Goal: Task Accomplishment & Management: Manage account settings

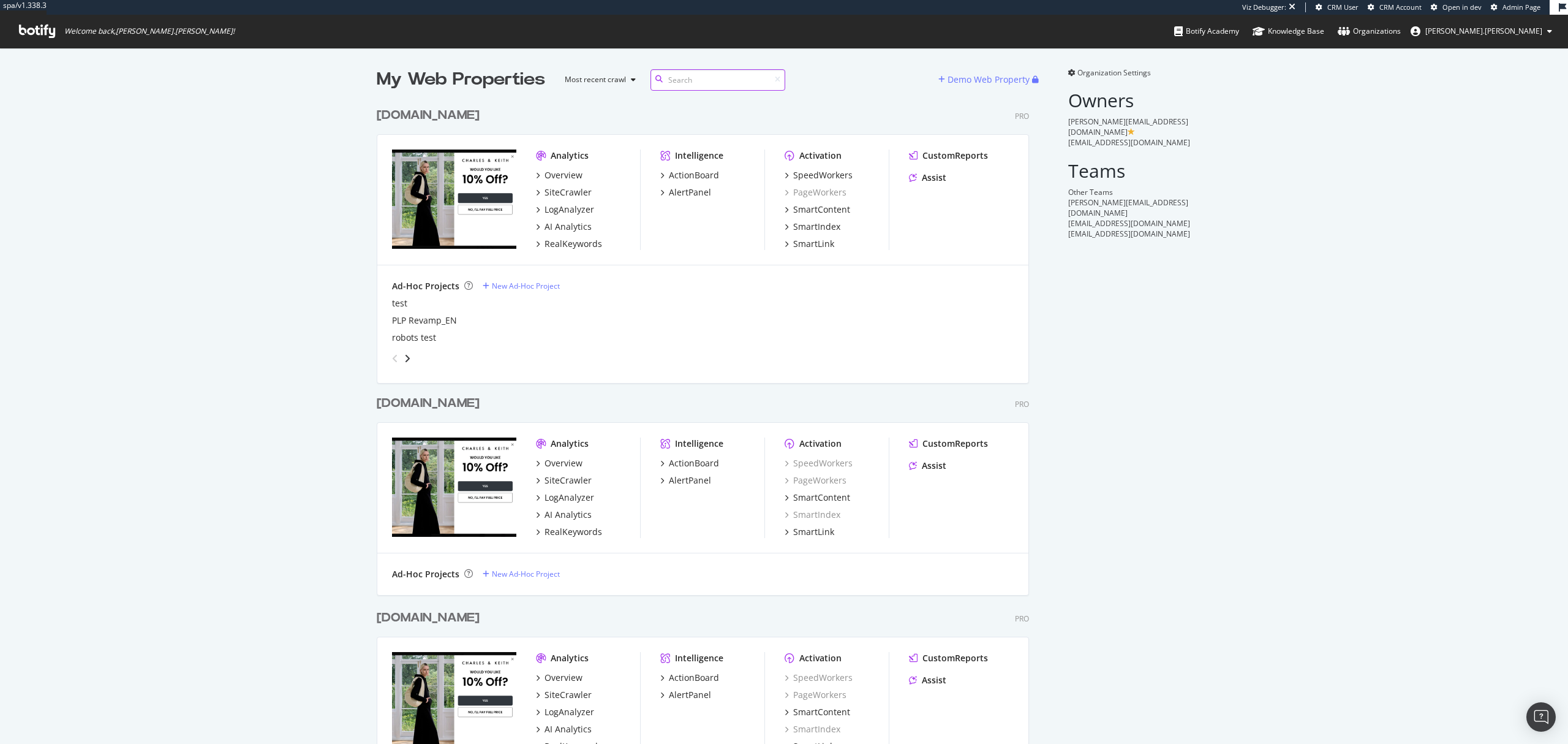
scroll to position [721, 650]
click at [565, 197] on div "SiteCrawler" at bounding box center [568, 192] width 47 height 13
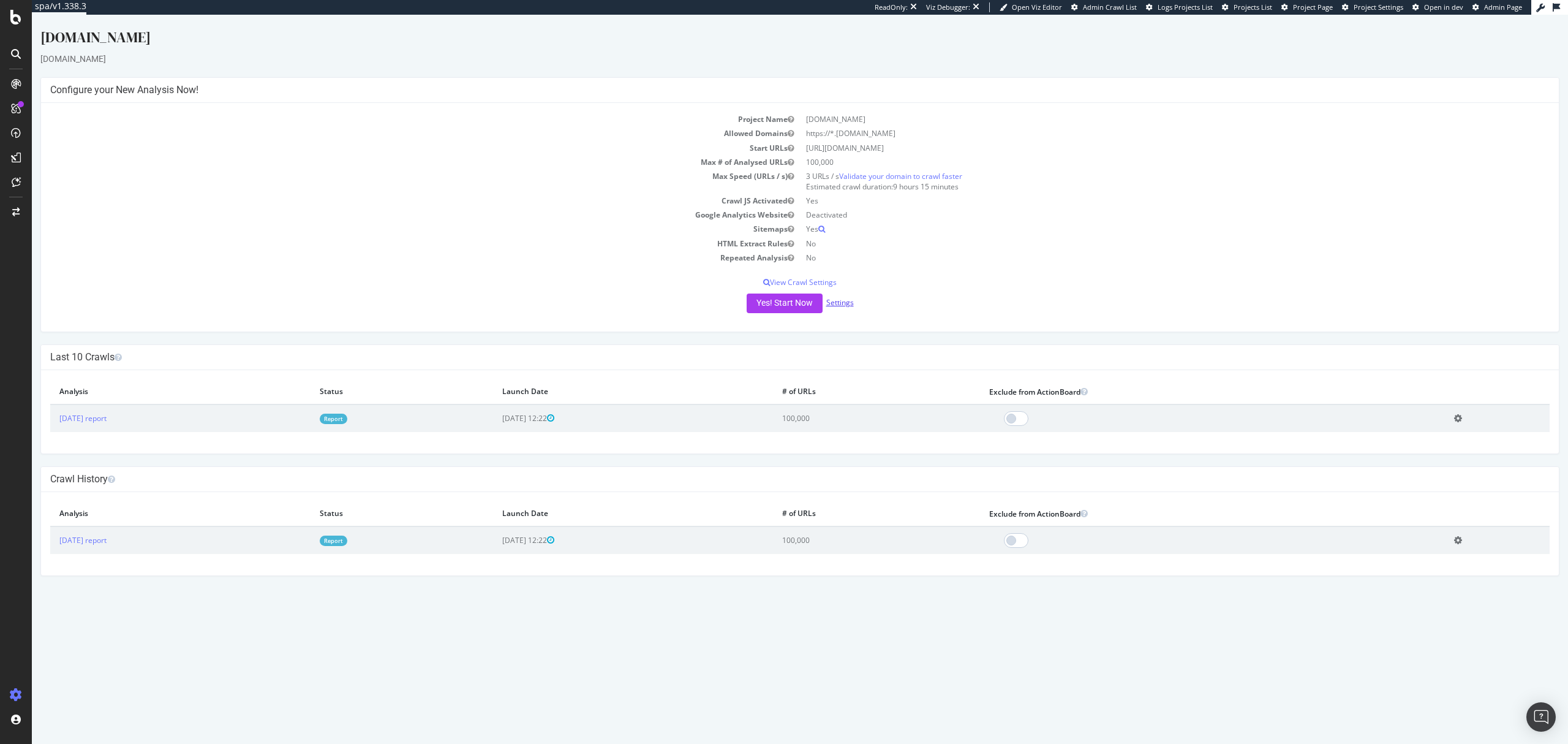
click at [838, 305] on link "Settings" at bounding box center [840, 302] width 28 height 10
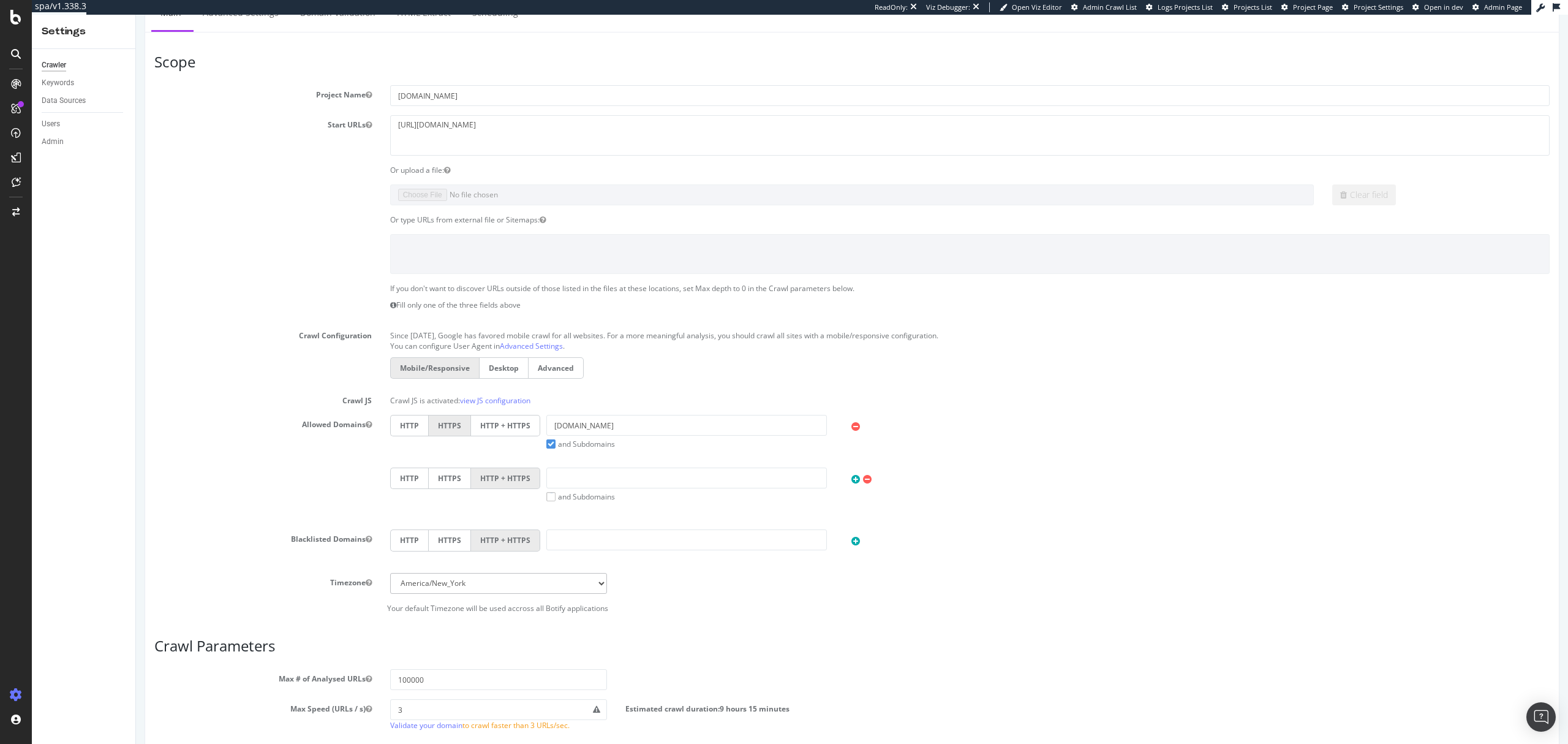
scroll to position [23, 0]
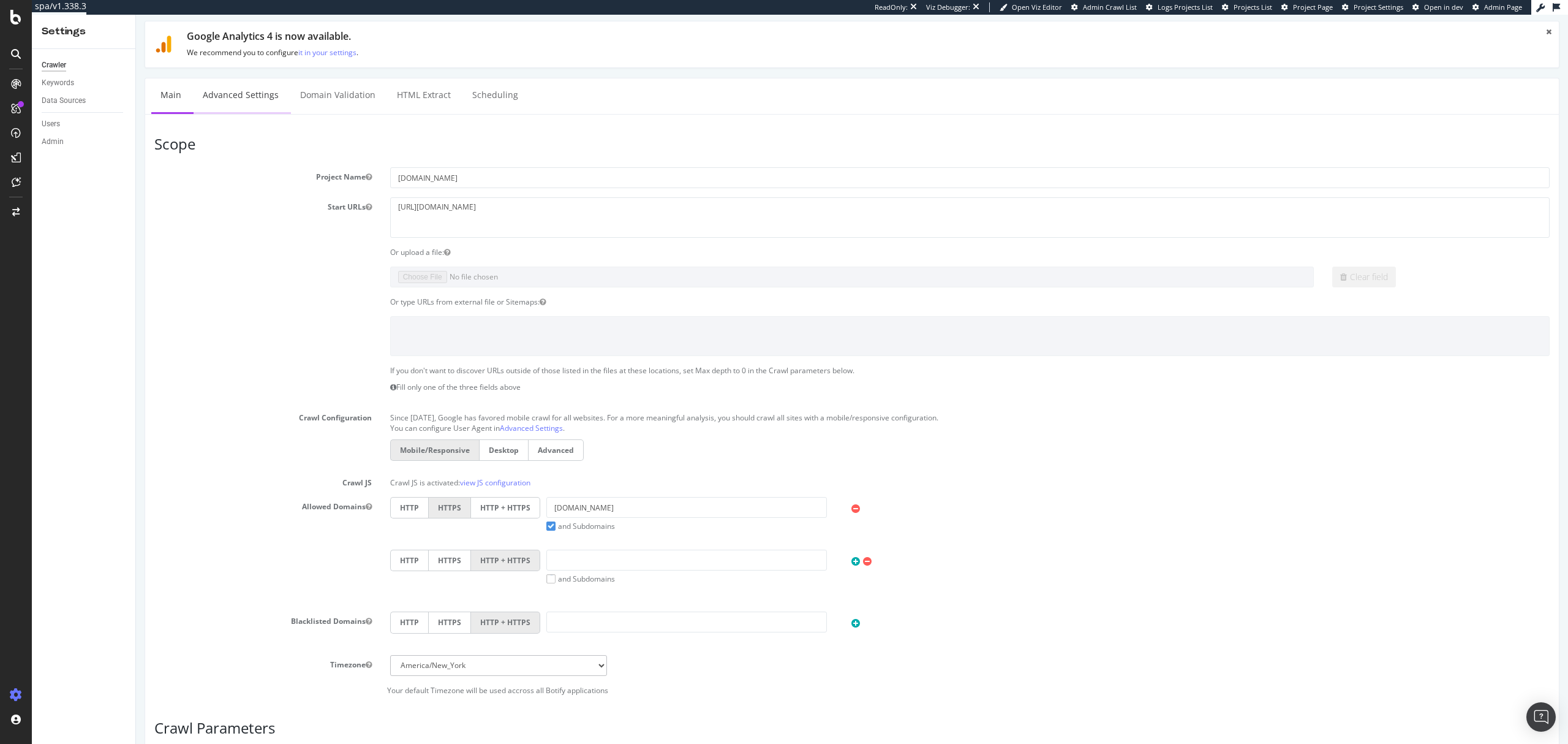
click at [245, 101] on link "Advanced Settings" at bounding box center [241, 95] width 94 height 33
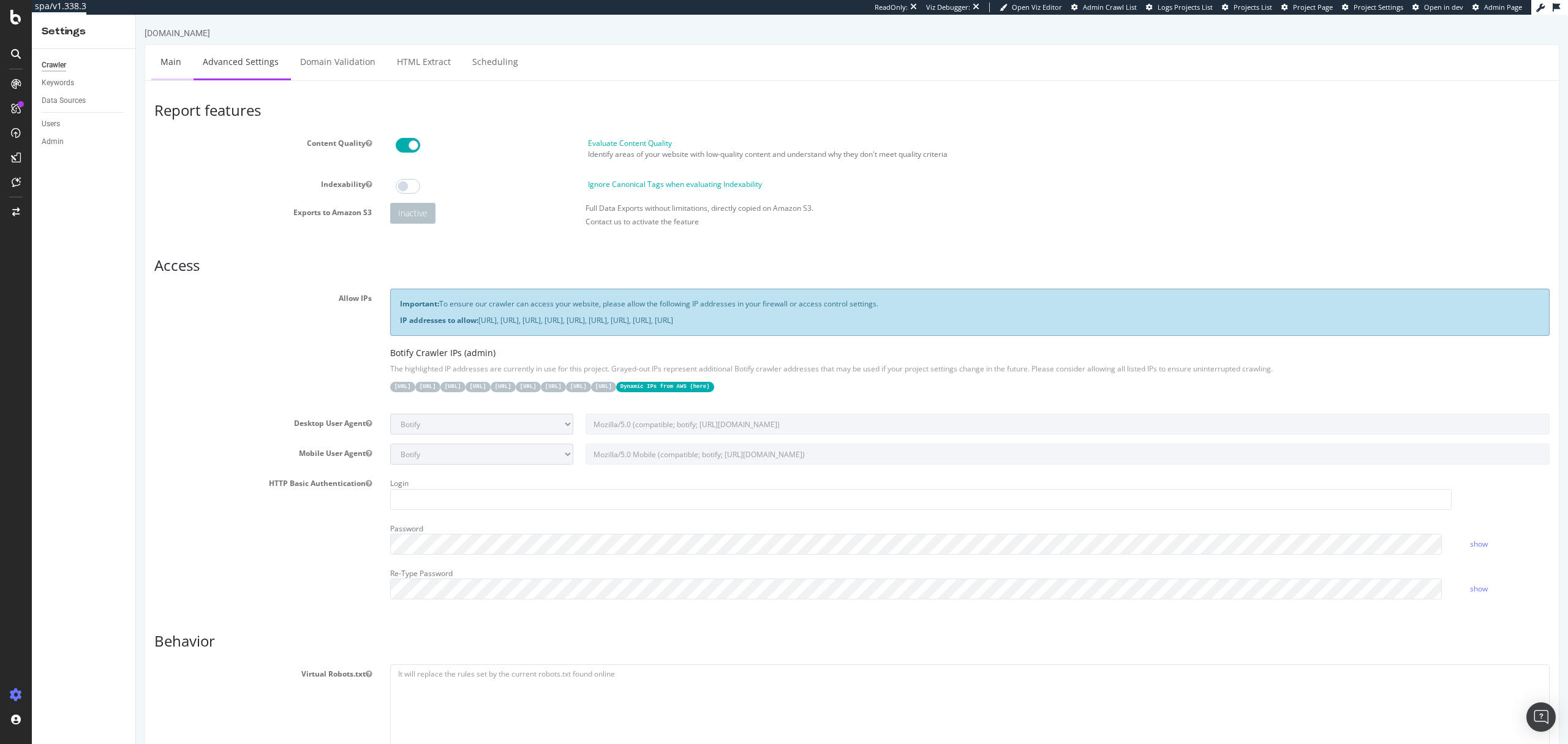
click at [167, 71] on link "Main" at bounding box center [171, 61] width 39 height 33
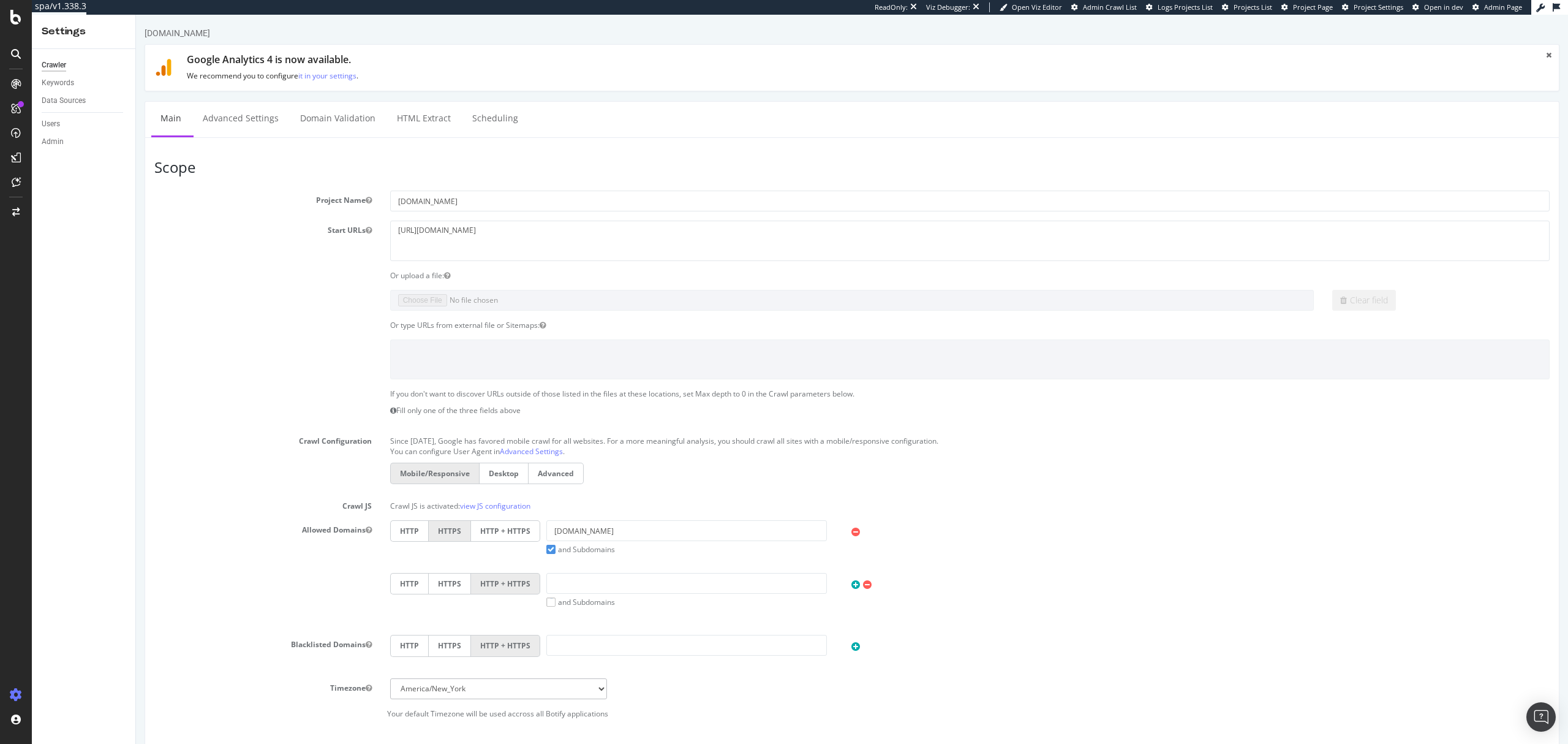
click at [217, 60] on h1 "Google Analytics 4 is now available." at bounding box center [859, 60] width 1345 height 11
click at [238, 112] on link "Advanced Settings" at bounding box center [241, 119] width 94 height 33
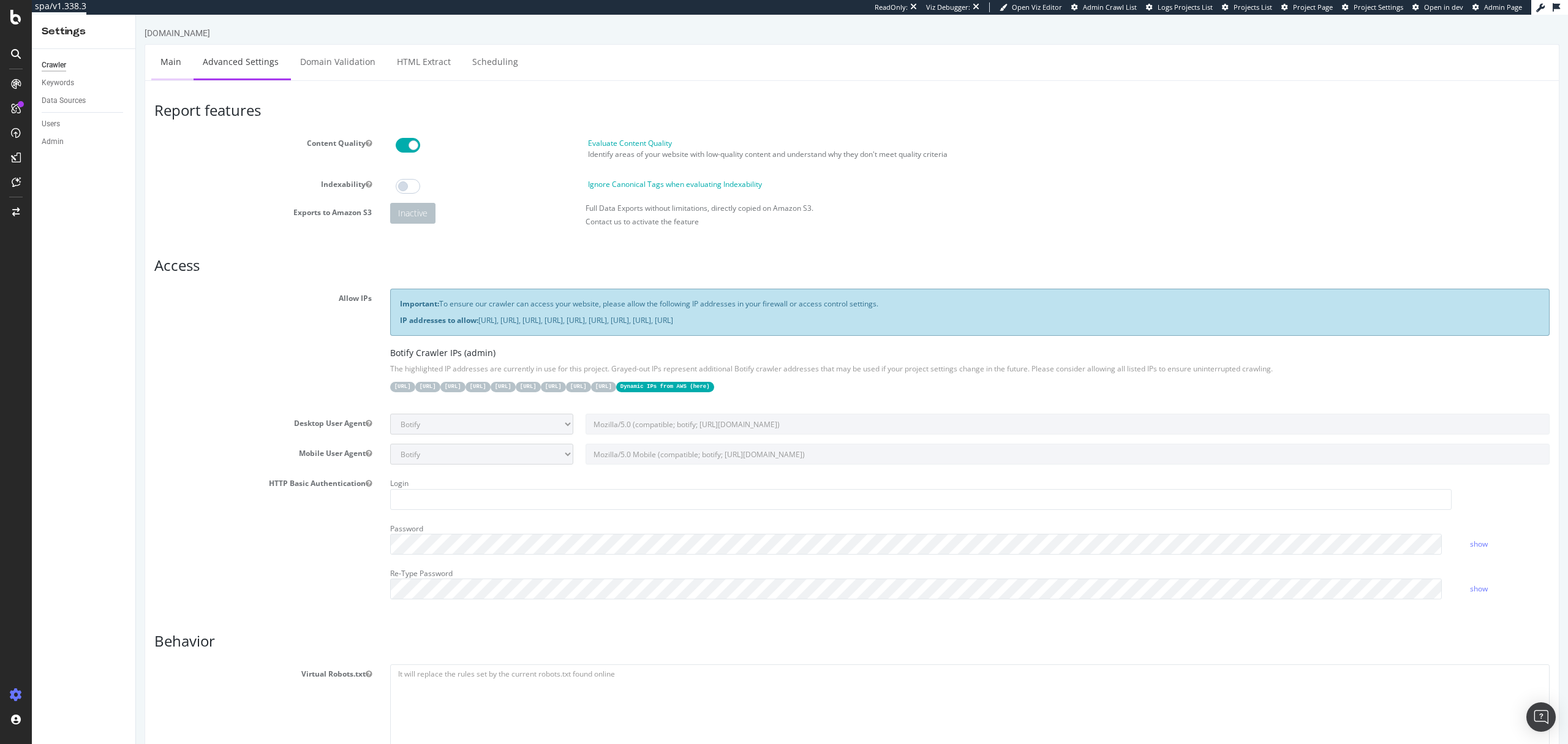
click at [169, 63] on link "Main" at bounding box center [171, 61] width 39 height 33
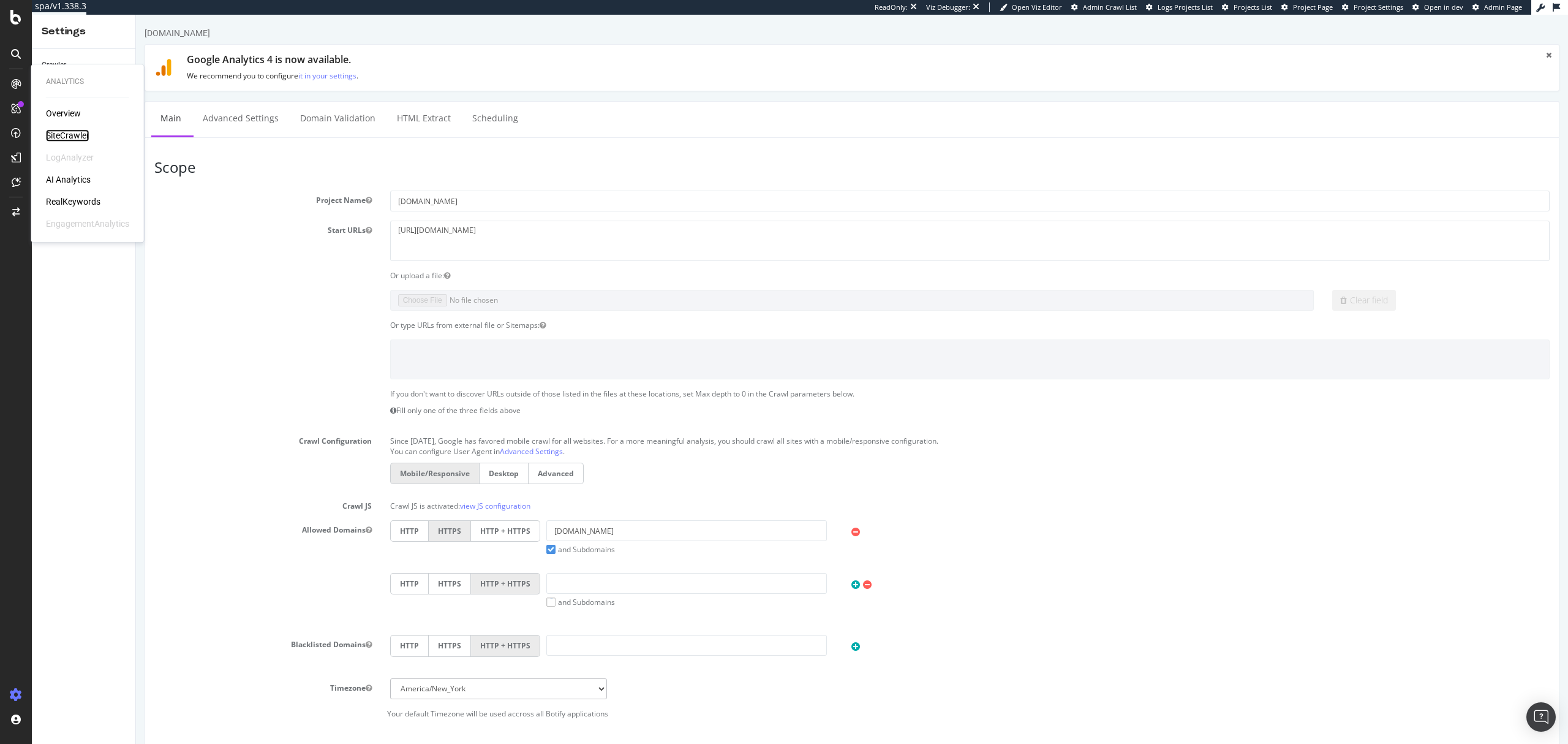
click at [63, 129] on div "SiteCrawler" at bounding box center [68, 135] width 43 height 13
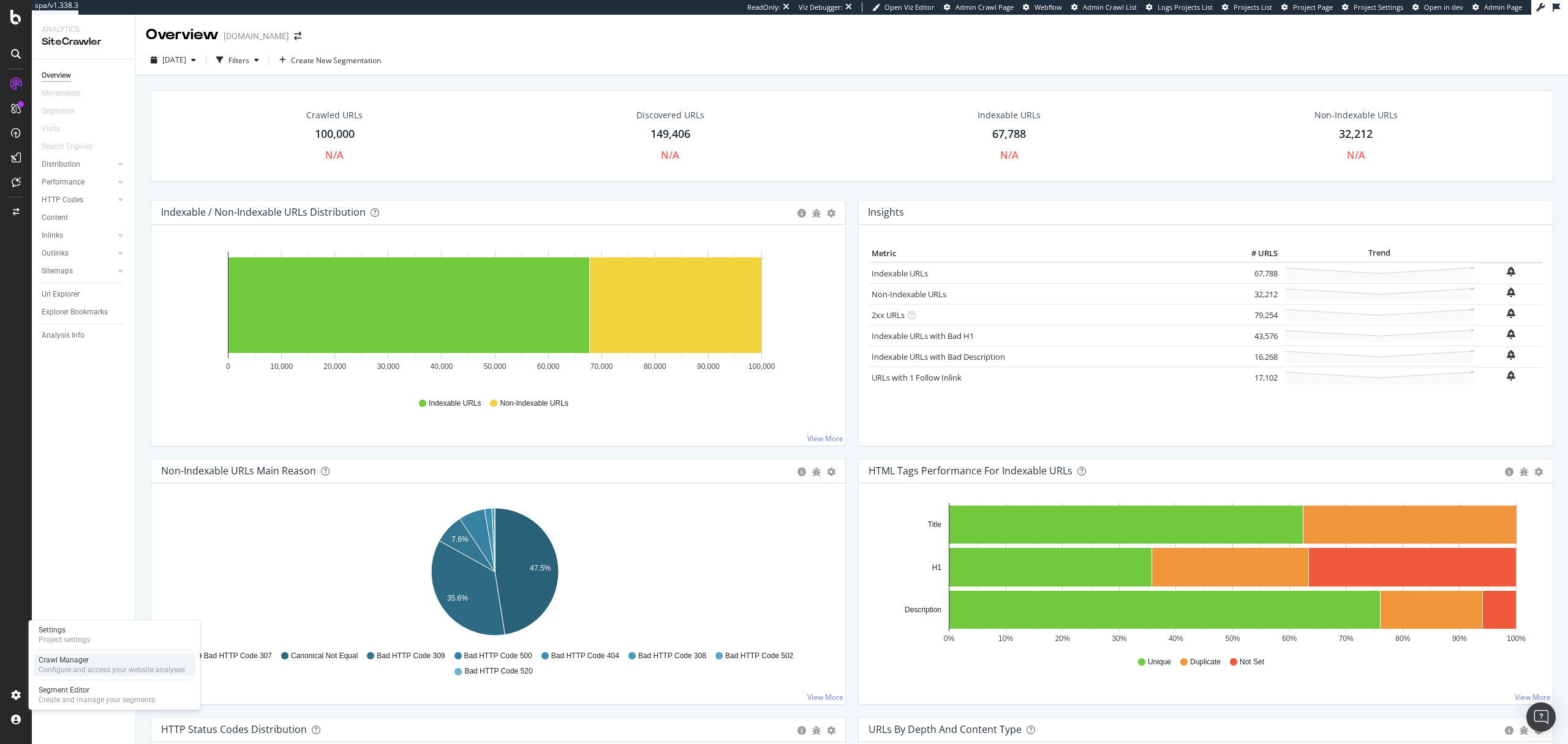
click at [96, 667] on div "Configure and access your website analyses" at bounding box center [112, 669] width 146 height 10
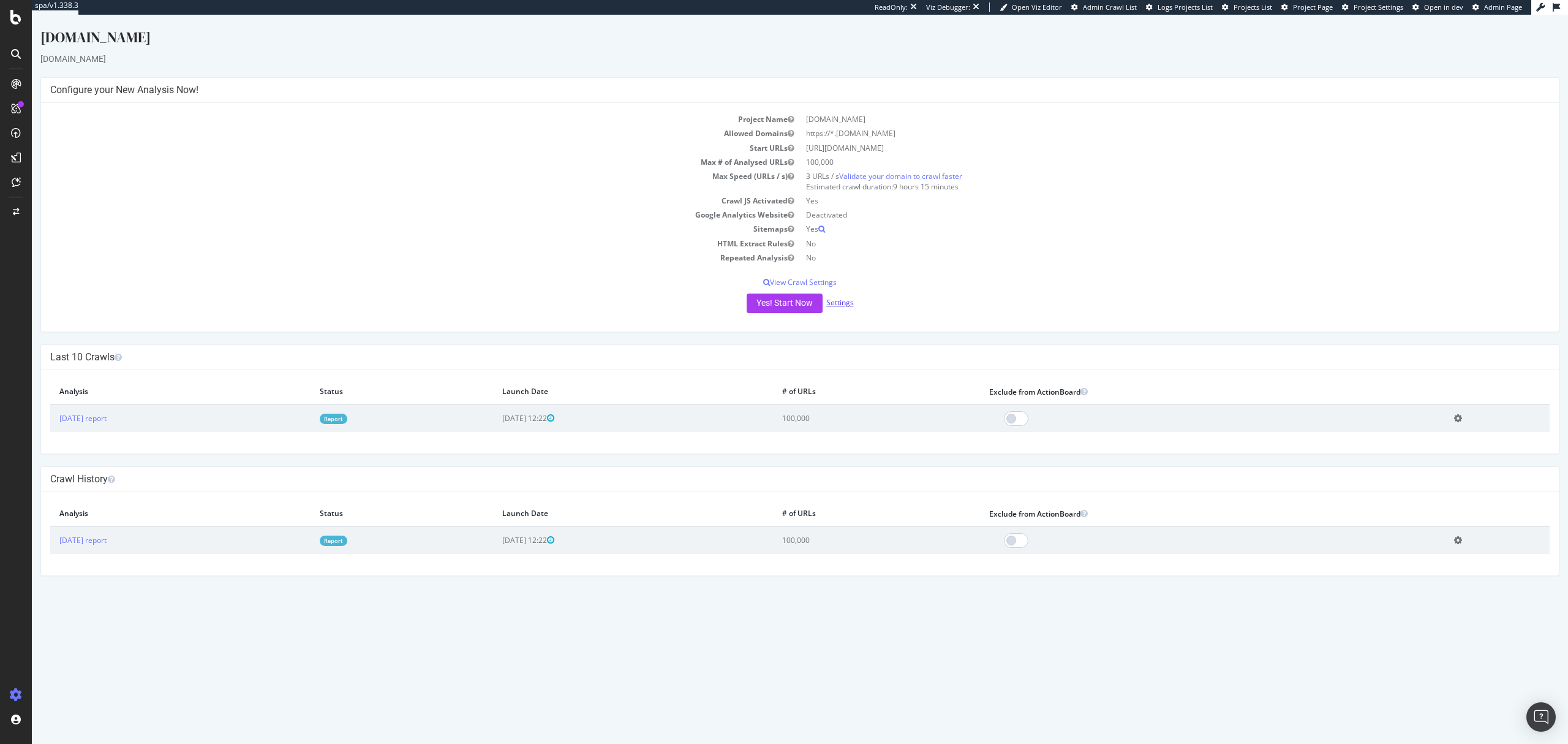
click at [848, 303] on link "Settings" at bounding box center [840, 302] width 28 height 10
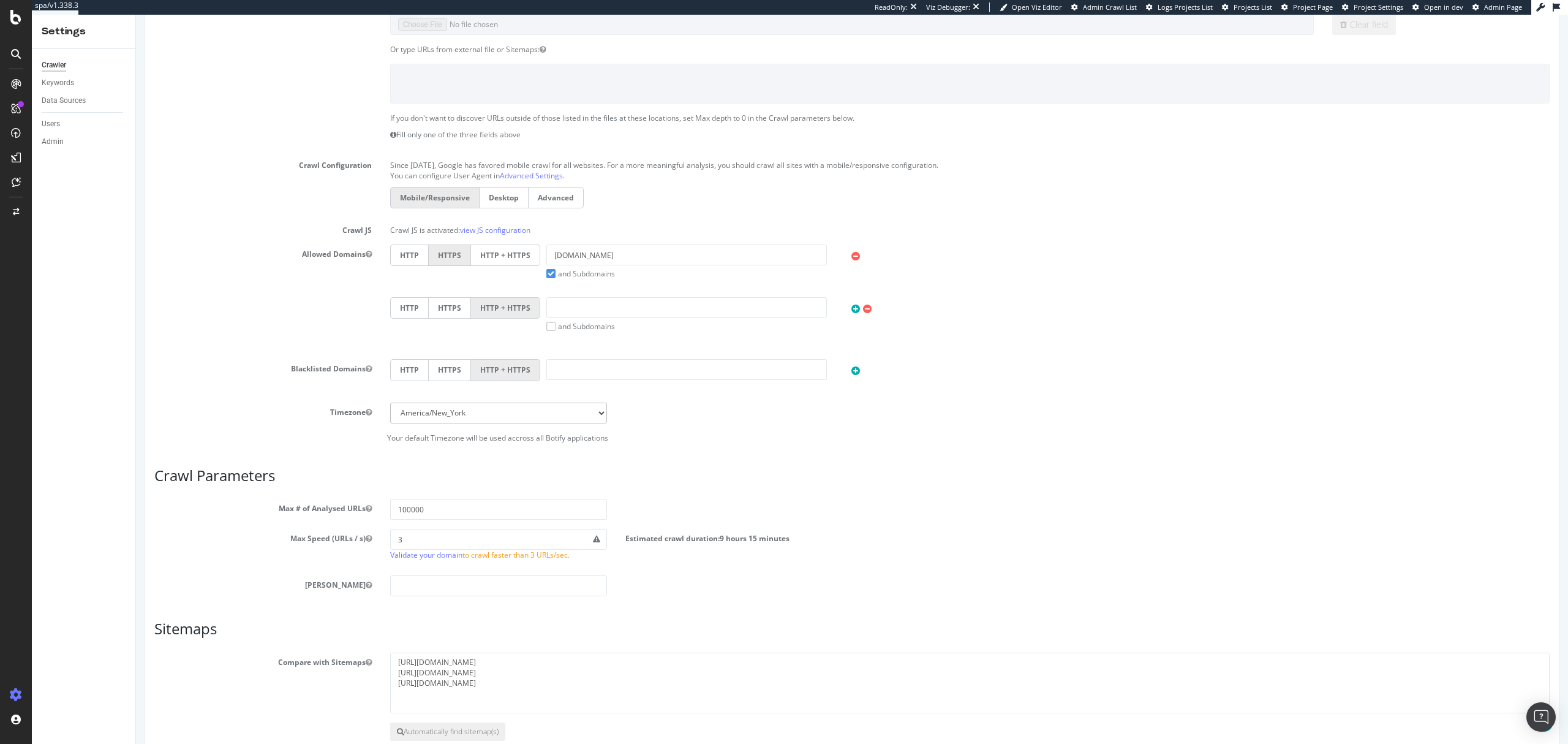
scroll to position [326, 0]
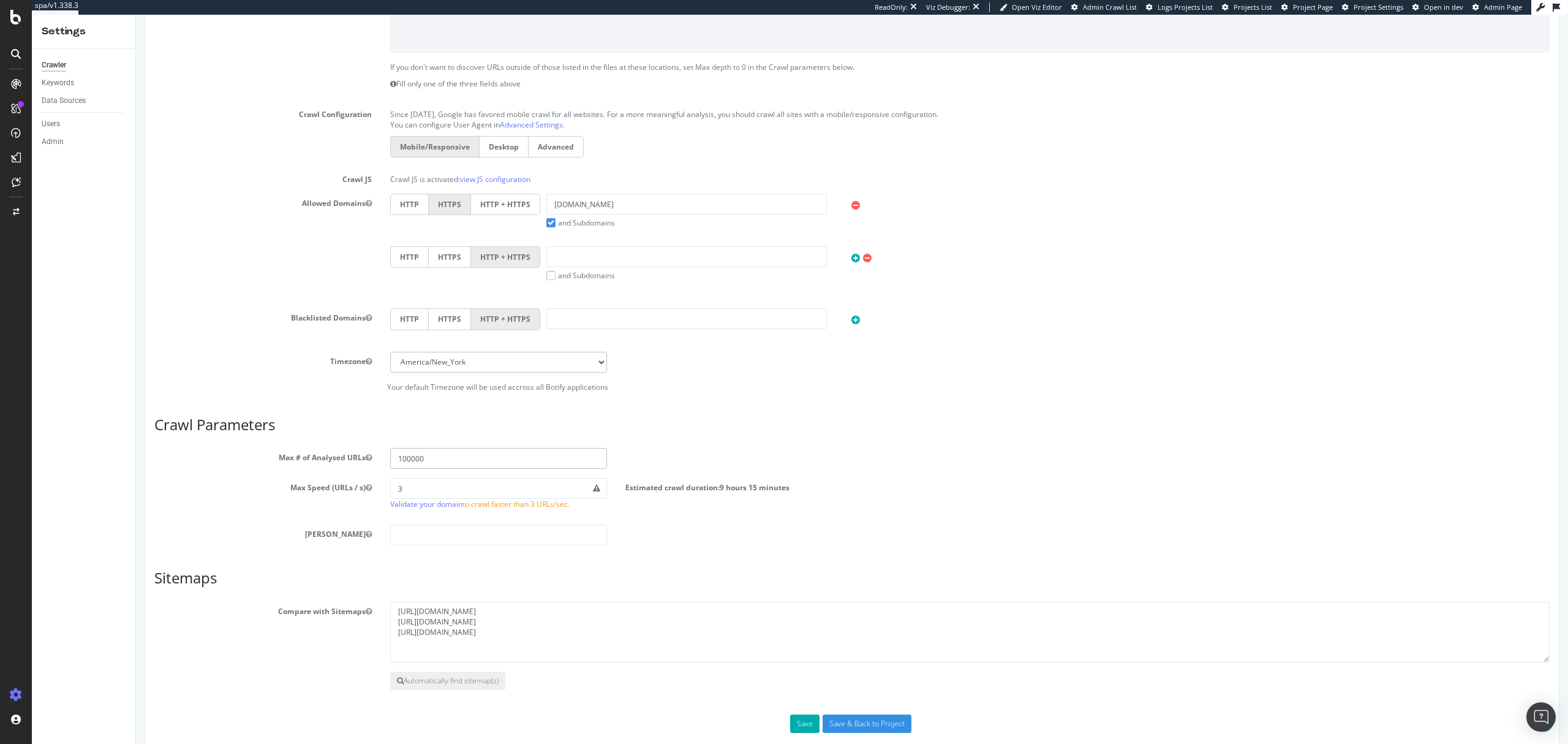
click at [492, 457] on input "100000" at bounding box center [499, 458] width 218 height 21
type input "1000000"
click at [876, 727] on input "Save & Back to Project" at bounding box center [867, 724] width 89 height 18
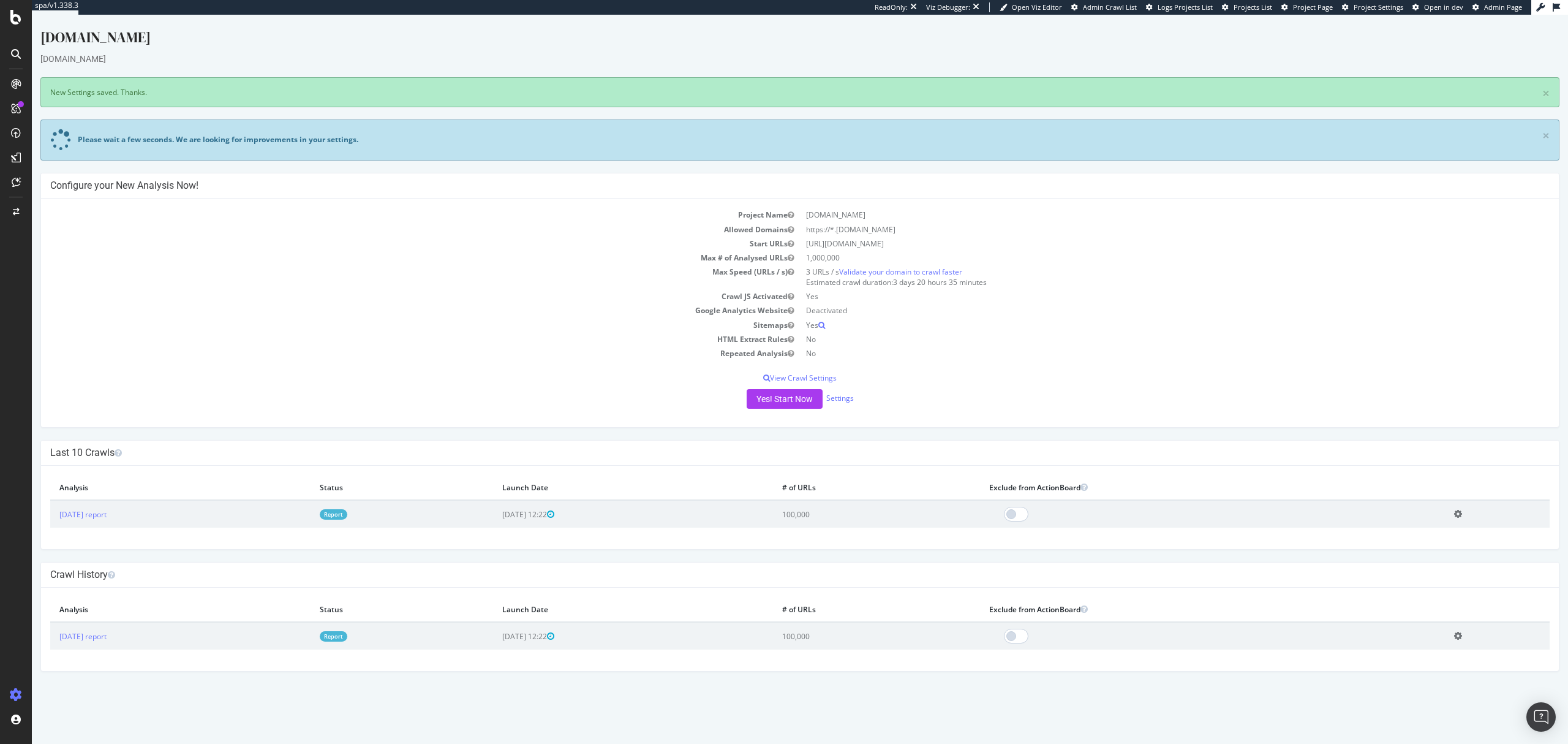
click at [788, 410] on div "Project Name beinsports.com.tr Allowed Domains https://*.beinsports.com.tr Star…" at bounding box center [800, 313] width 1518 height 229
click at [791, 402] on button "Yes! Start Now" at bounding box center [784, 399] width 76 height 20
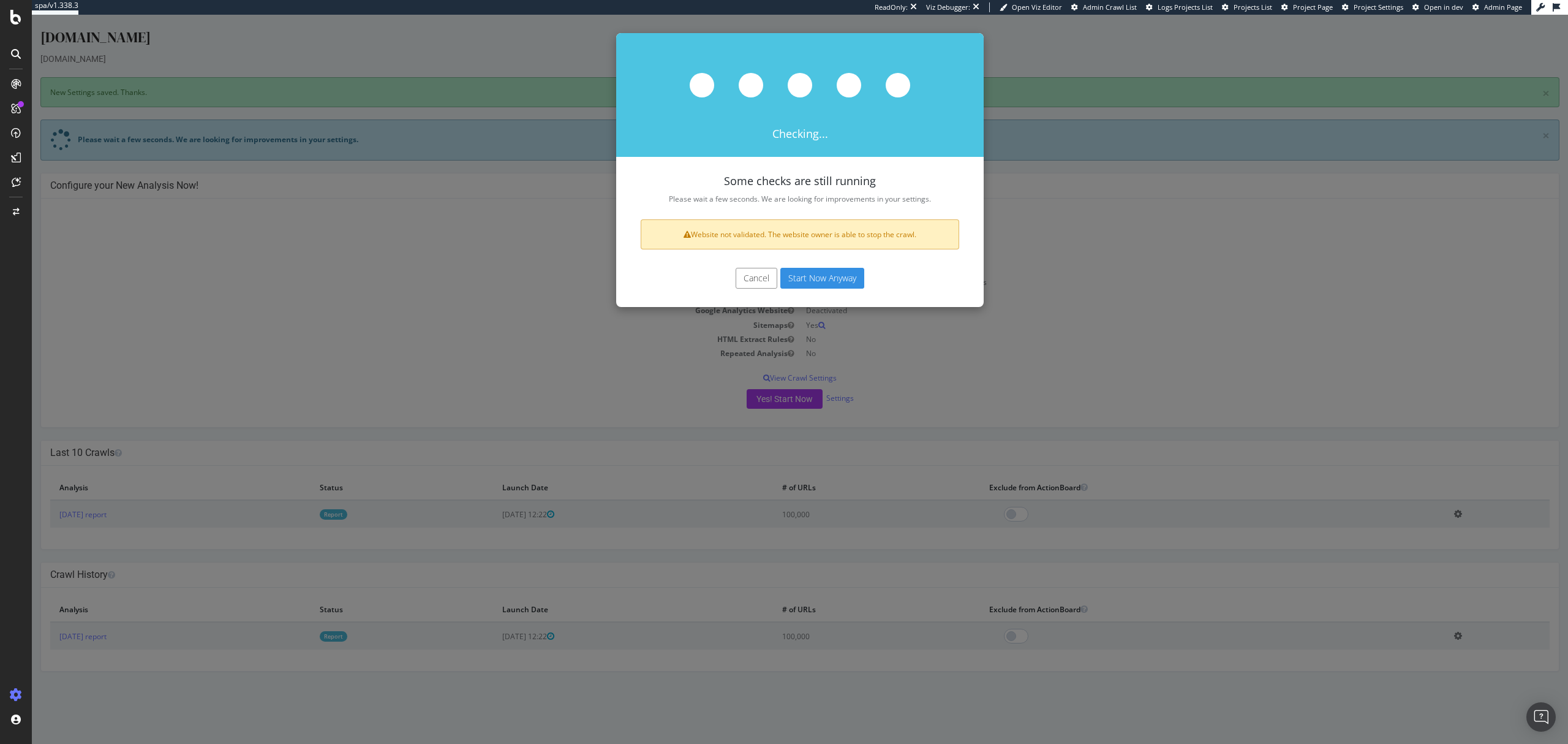
click at [816, 265] on div "Cancel Start Now Anyway" at bounding box center [800, 284] width 367 height 45
click at [822, 283] on button "Start Now Anyway" at bounding box center [822, 278] width 84 height 21
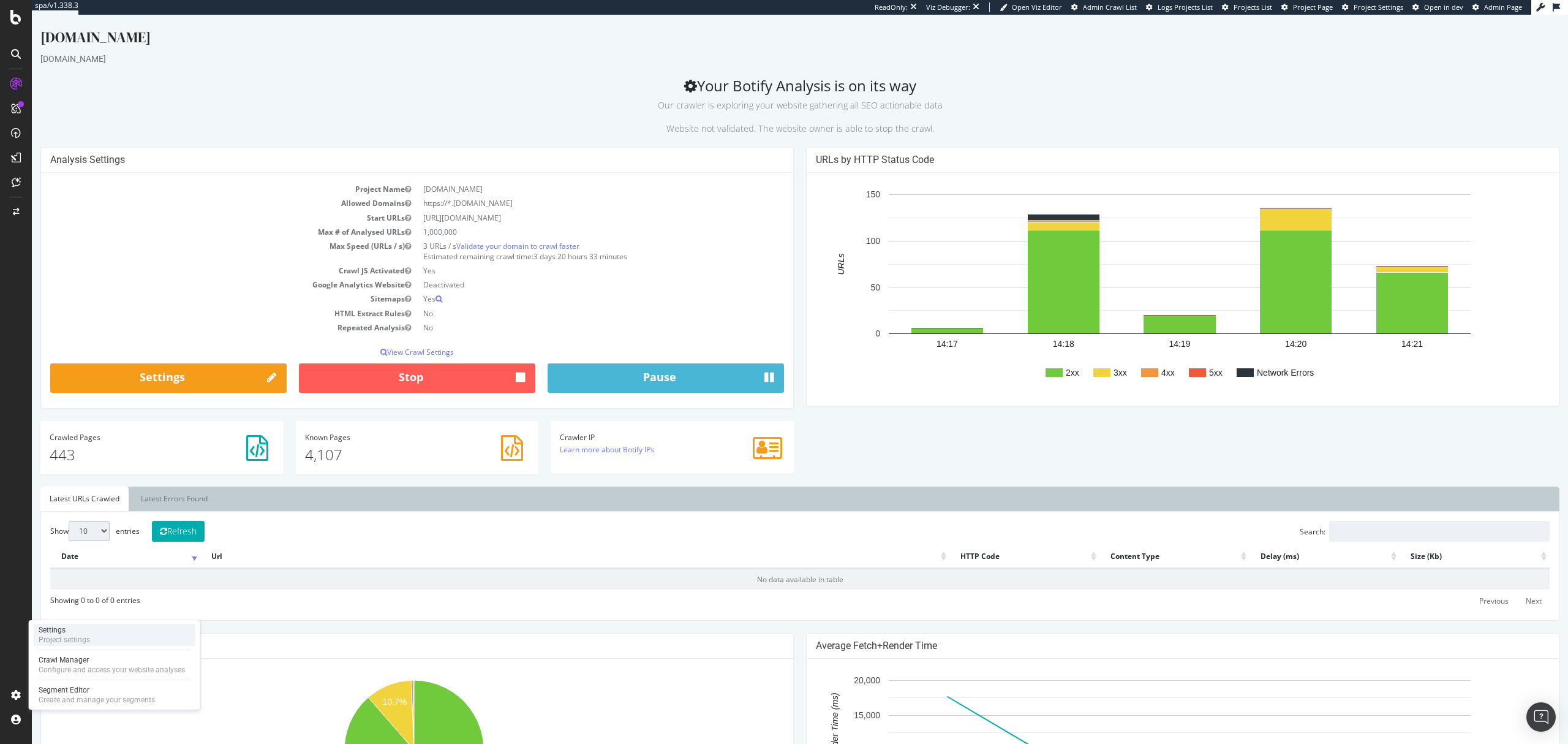
drag, startPoint x: 92, startPoint y: 641, endPoint x: 112, endPoint y: 641, distance: 20.0
click at [92, 641] on div "Settings Project settings" at bounding box center [114, 635] width 162 height 22
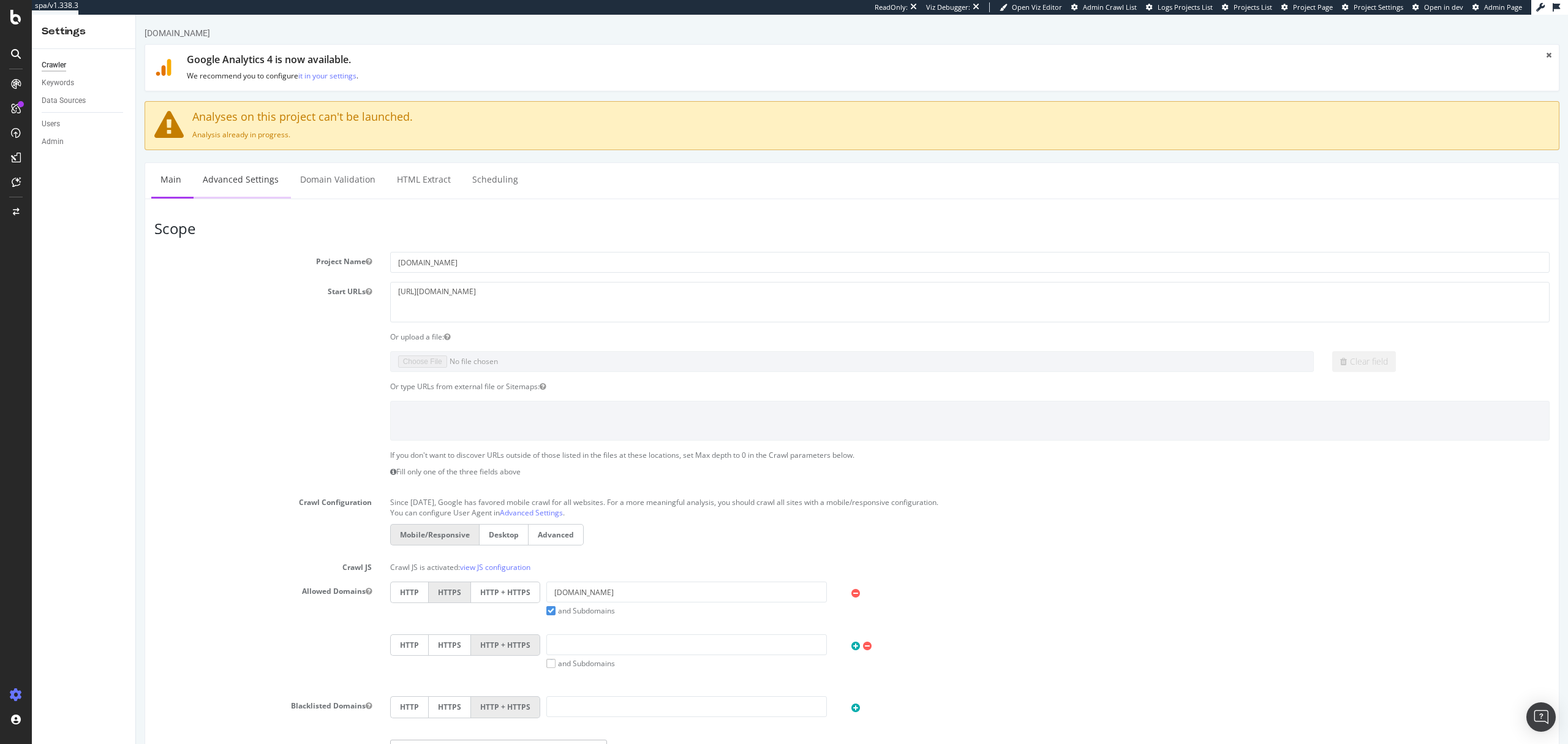
click at [235, 177] on link "Advanced Settings" at bounding box center [241, 180] width 94 height 33
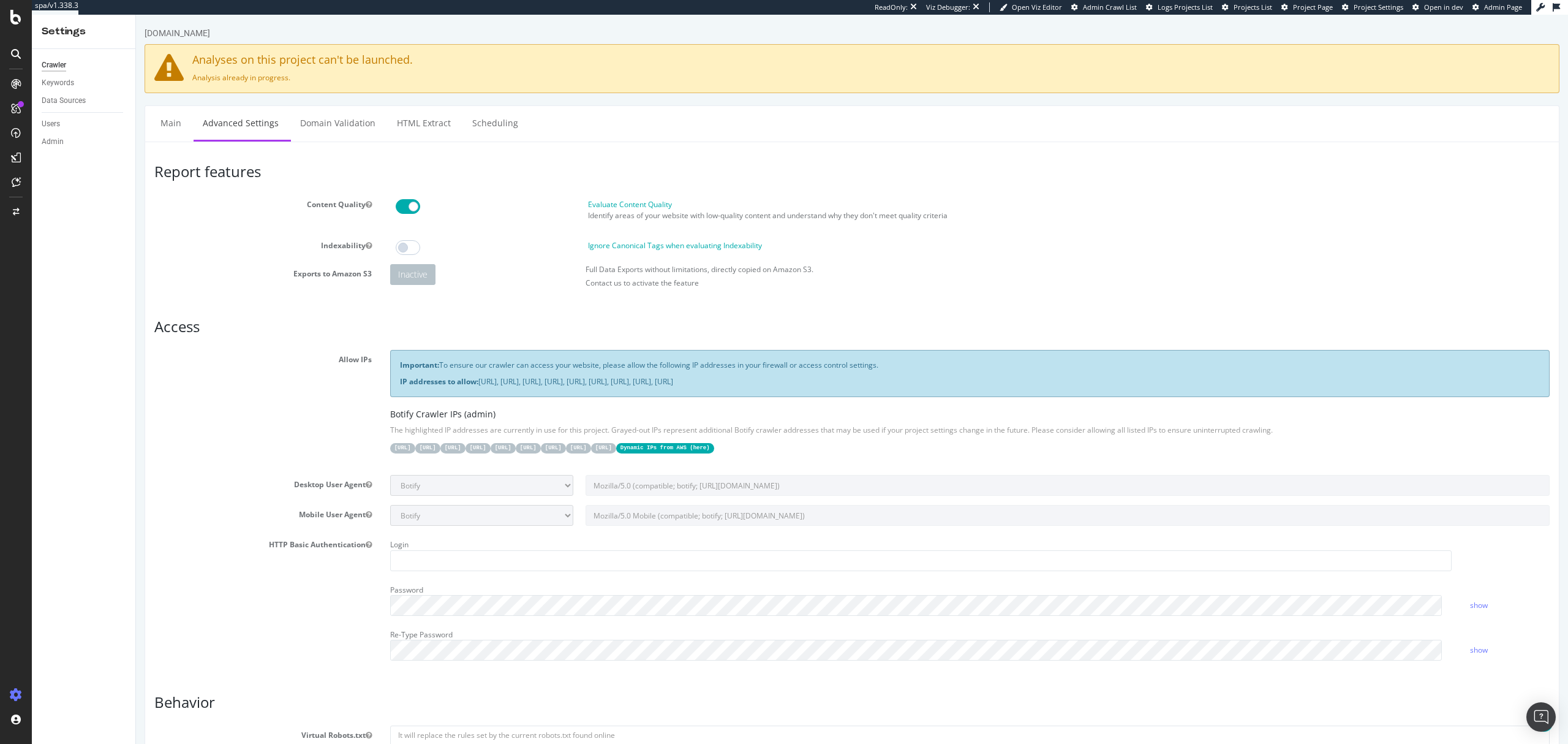
scroll to position [694, 0]
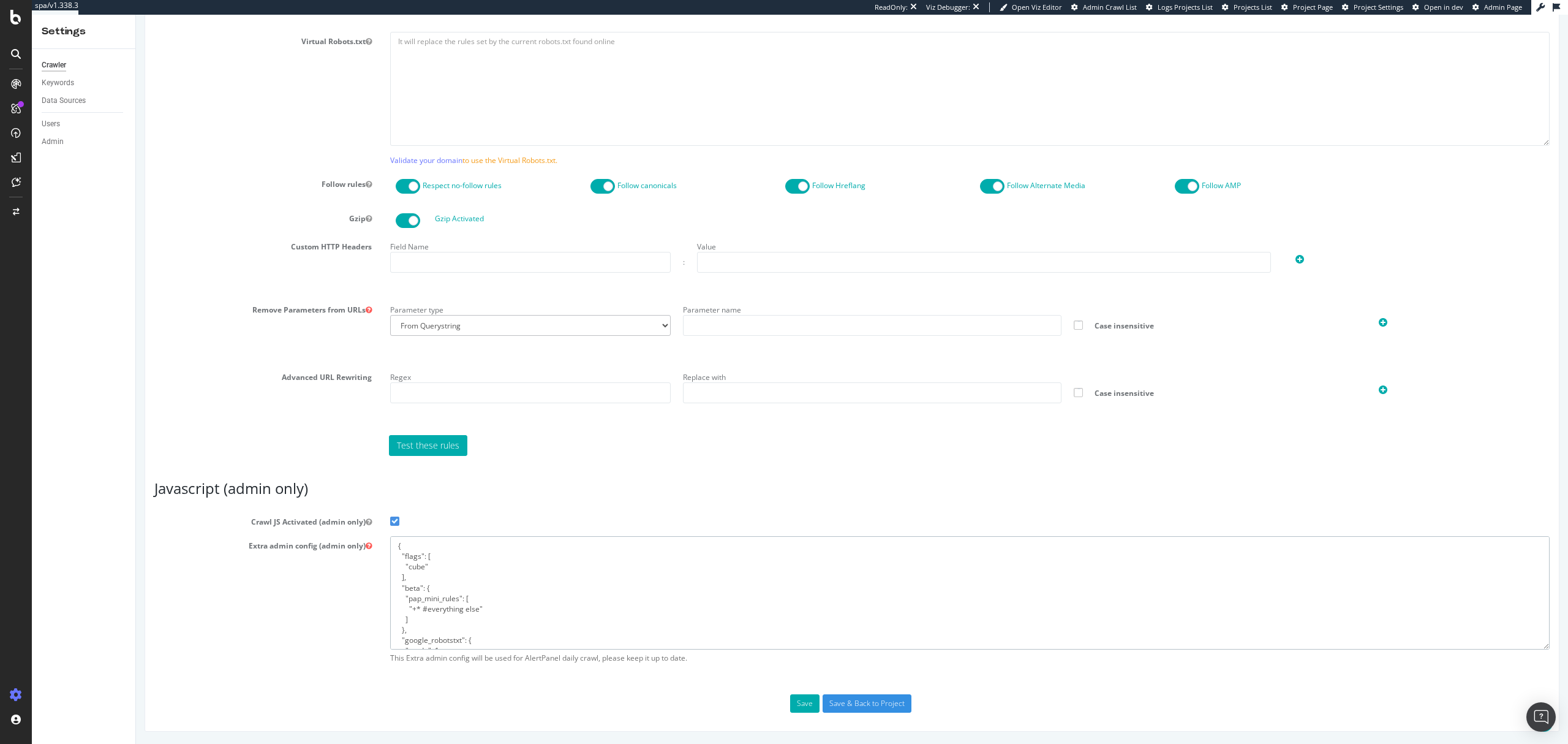
click at [712, 601] on textarea "{ "flags": [ "cube" ], "beta": { "pap_mini_rules": [ "+* #everything else" ] },…" at bounding box center [970, 593] width 1159 height 114
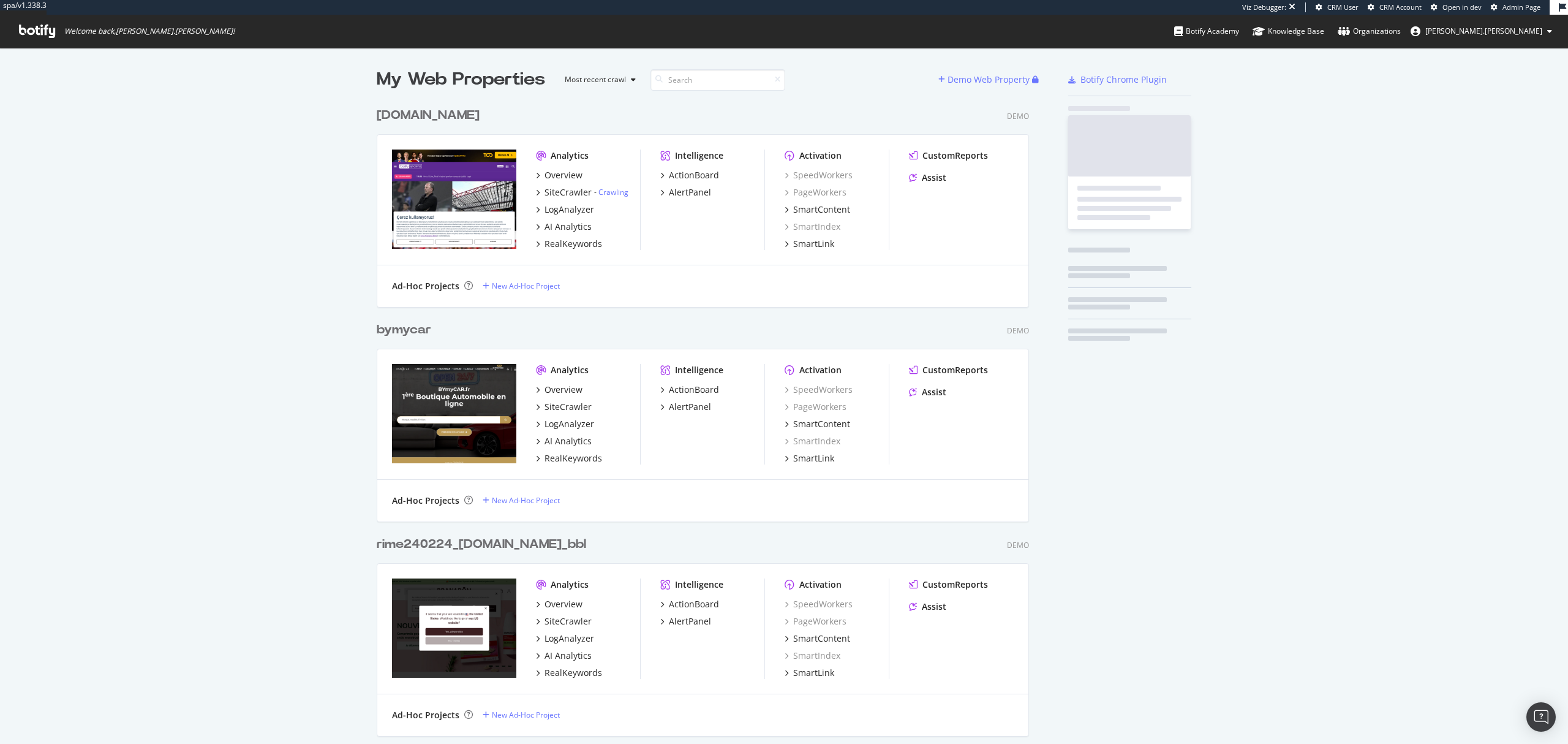
scroll to position [32142, 650]
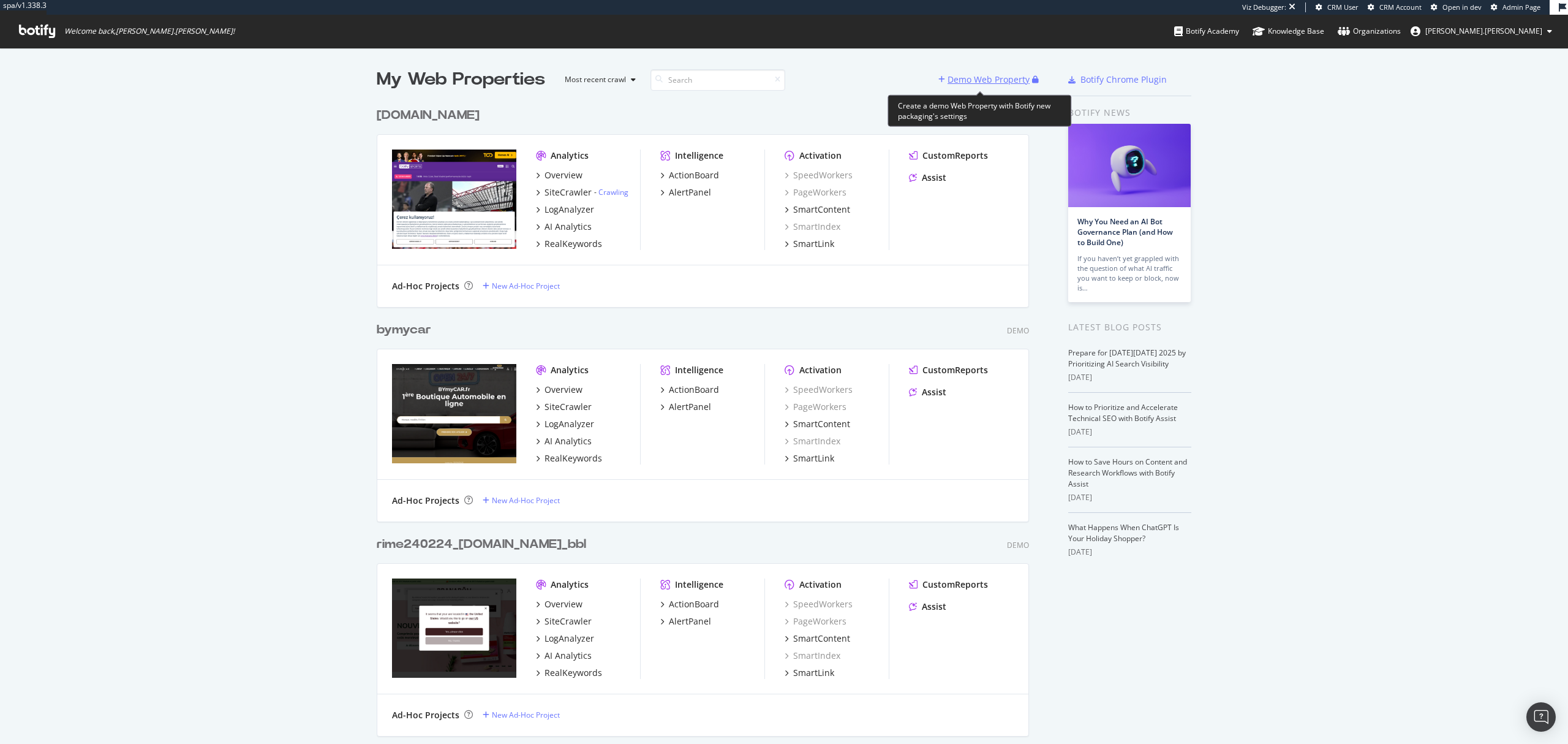
click at [969, 74] on div "Demo Web Property" at bounding box center [989, 79] width 82 height 13
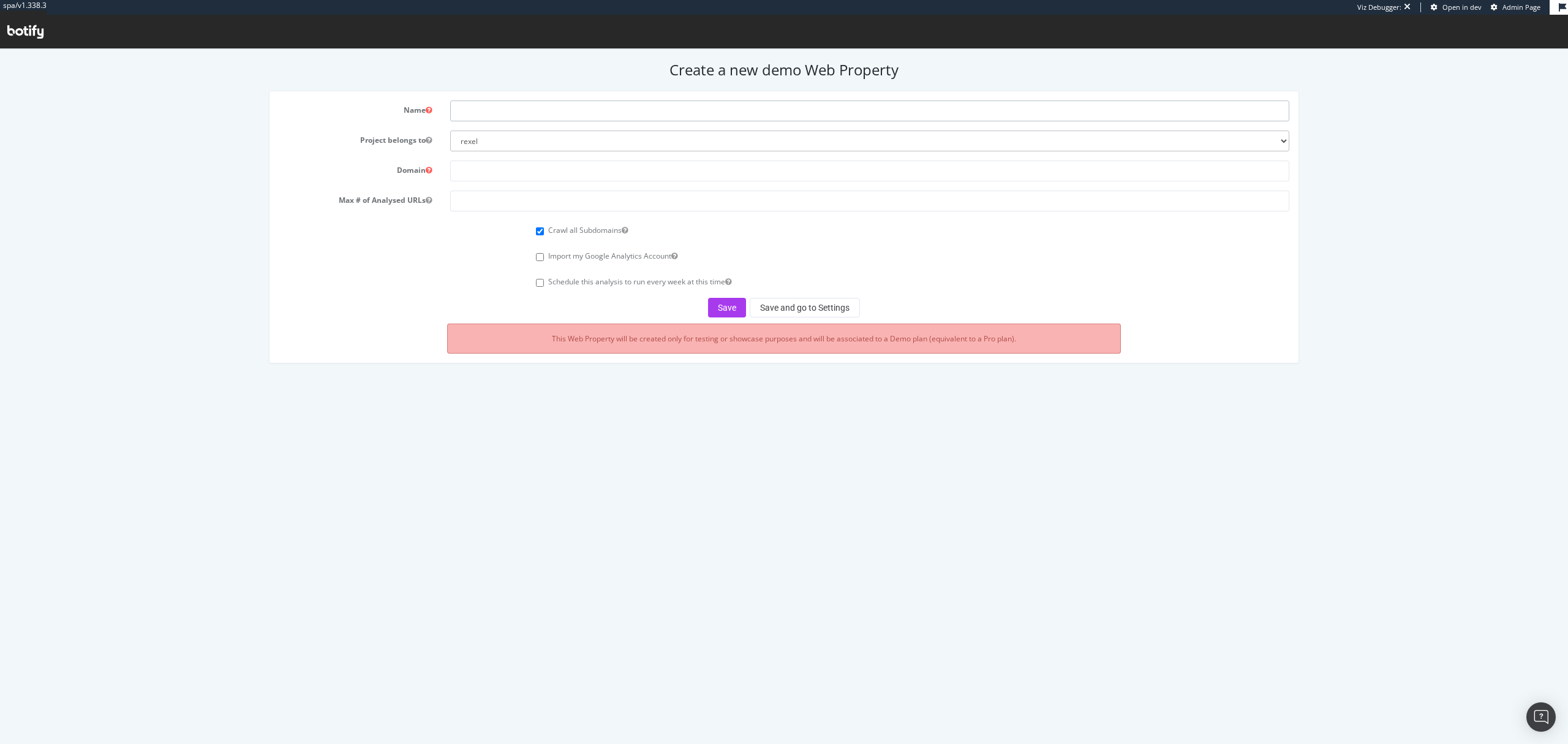
click at [547, 107] on input "text" at bounding box center [869, 111] width 839 height 21
paste input "tod.tv"
type input "tod.tv"
click at [490, 149] on select "rexel euromaster0 monaco2024 apac-crawl-prospect uk-crawl-prospect us-crawl-pro…" at bounding box center [869, 141] width 839 height 21
select select "41186"
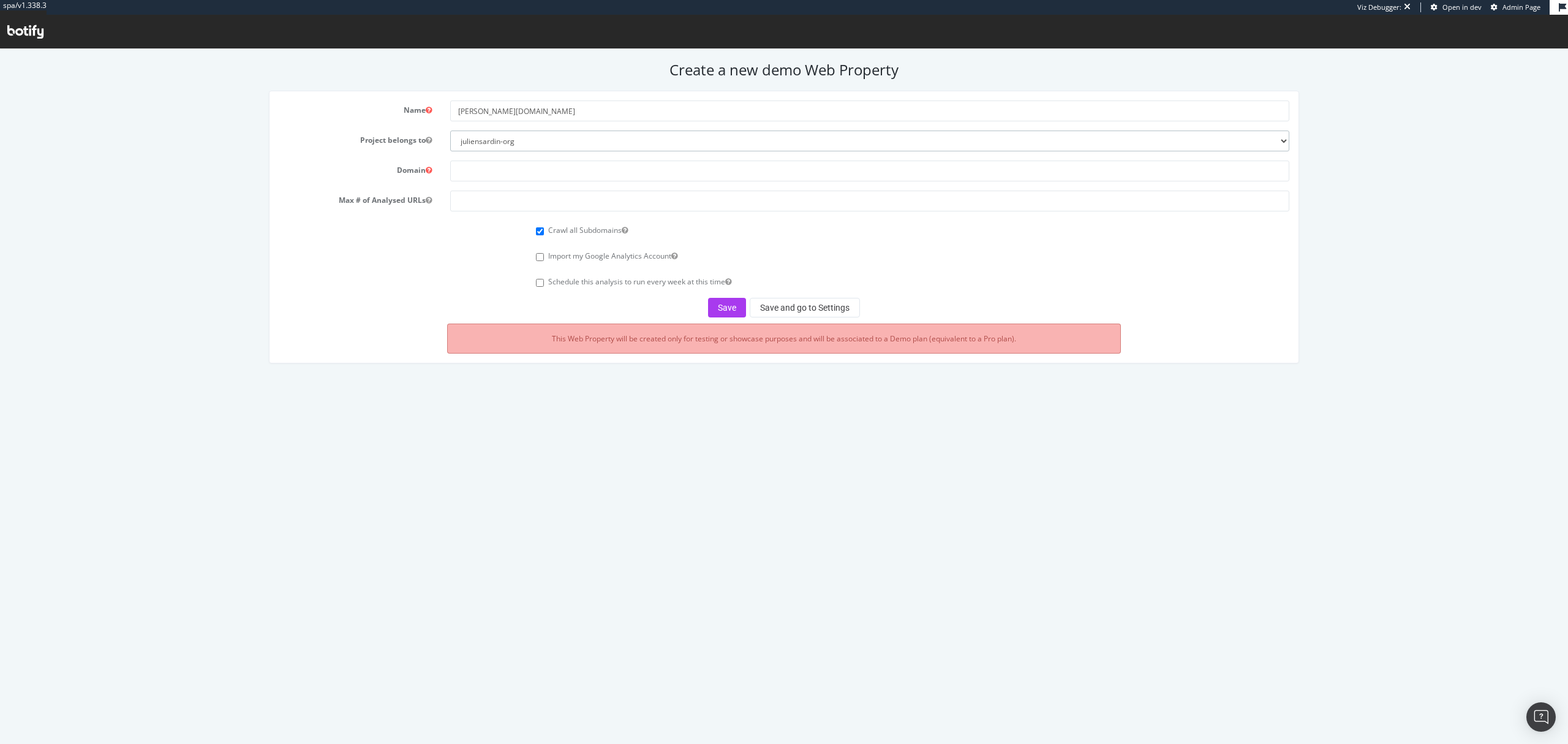
click at [450, 130] on select "rexel euromaster0 monaco2024 apac-crawl-prospect uk-crawl-prospect us-crawl-pro…" at bounding box center [869, 141] width 839 height 21
click at [503, 169] on input "text" at bounding box center [869, 171] width 839 height 21
paste input "tod.tv"
type input "tod.tv"
click at [519, 206] on input "number" at bounding box center [869, 201] width 839 height 21
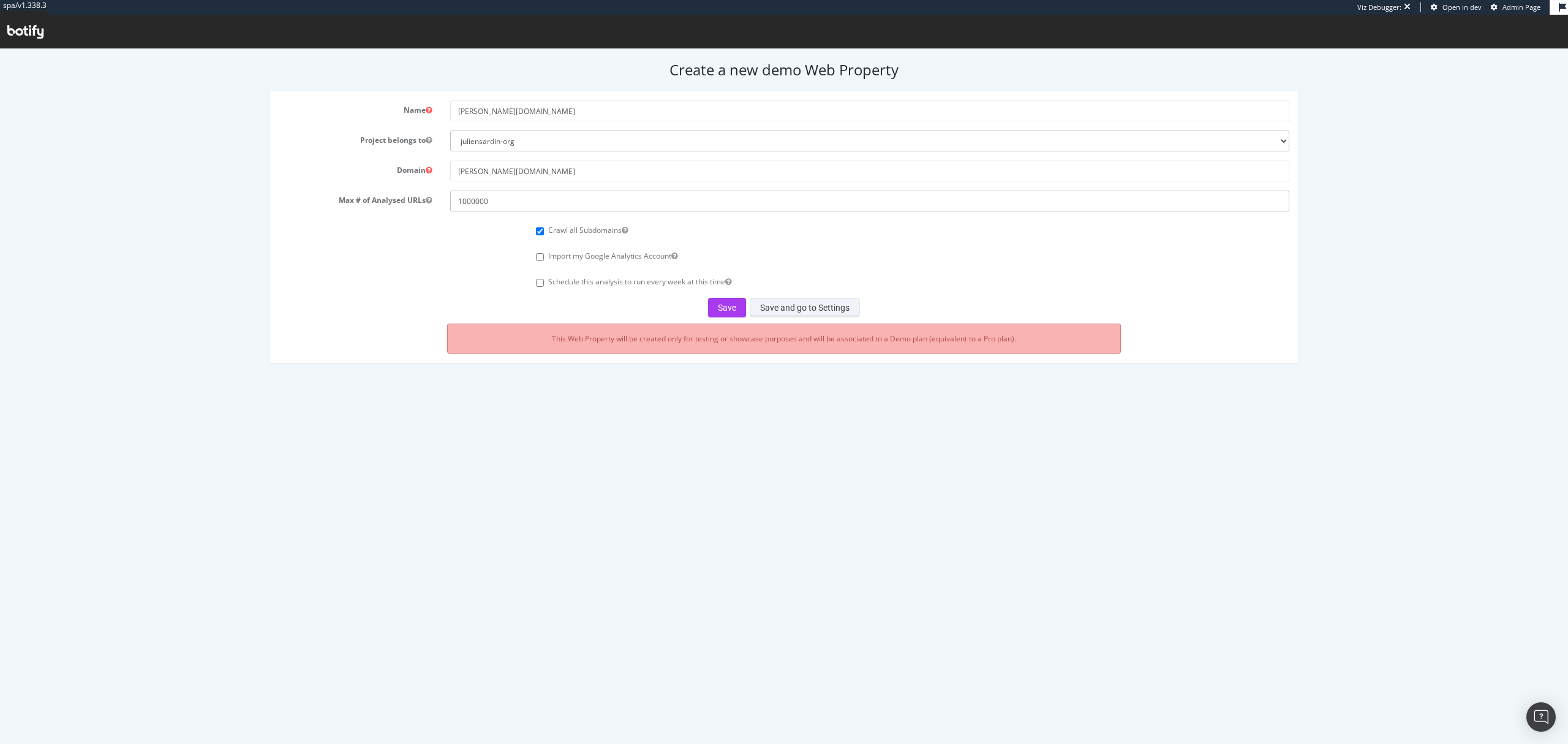
type input "1000000"
click at [796, 305] on button "Save and go to Settings" at bounding box center [805, 308] width 110 height 20
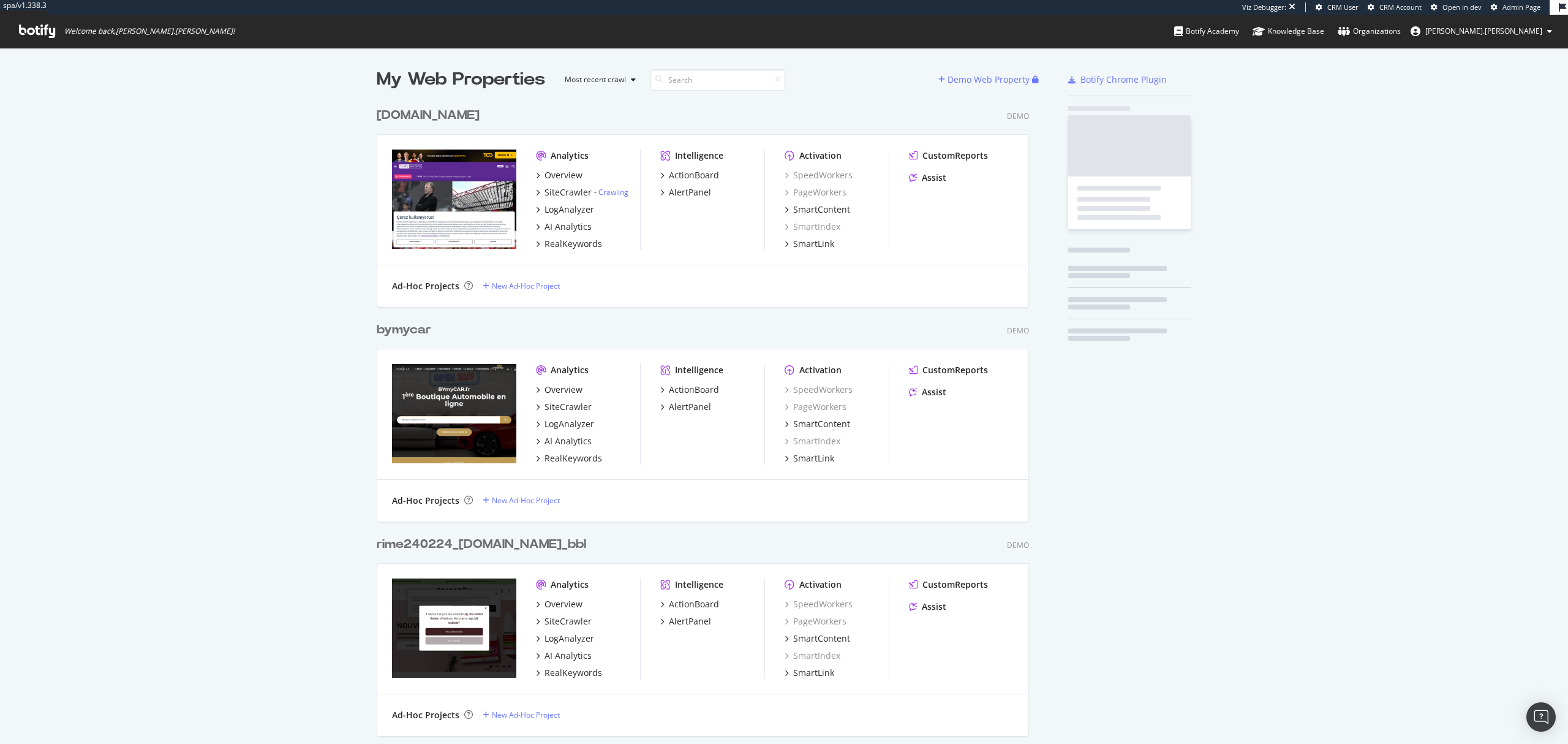
scroll to position [32142, 650]
click at [957, 81] on div "Demo Web Property" at bounding box center [989, 79] width 82 height 13
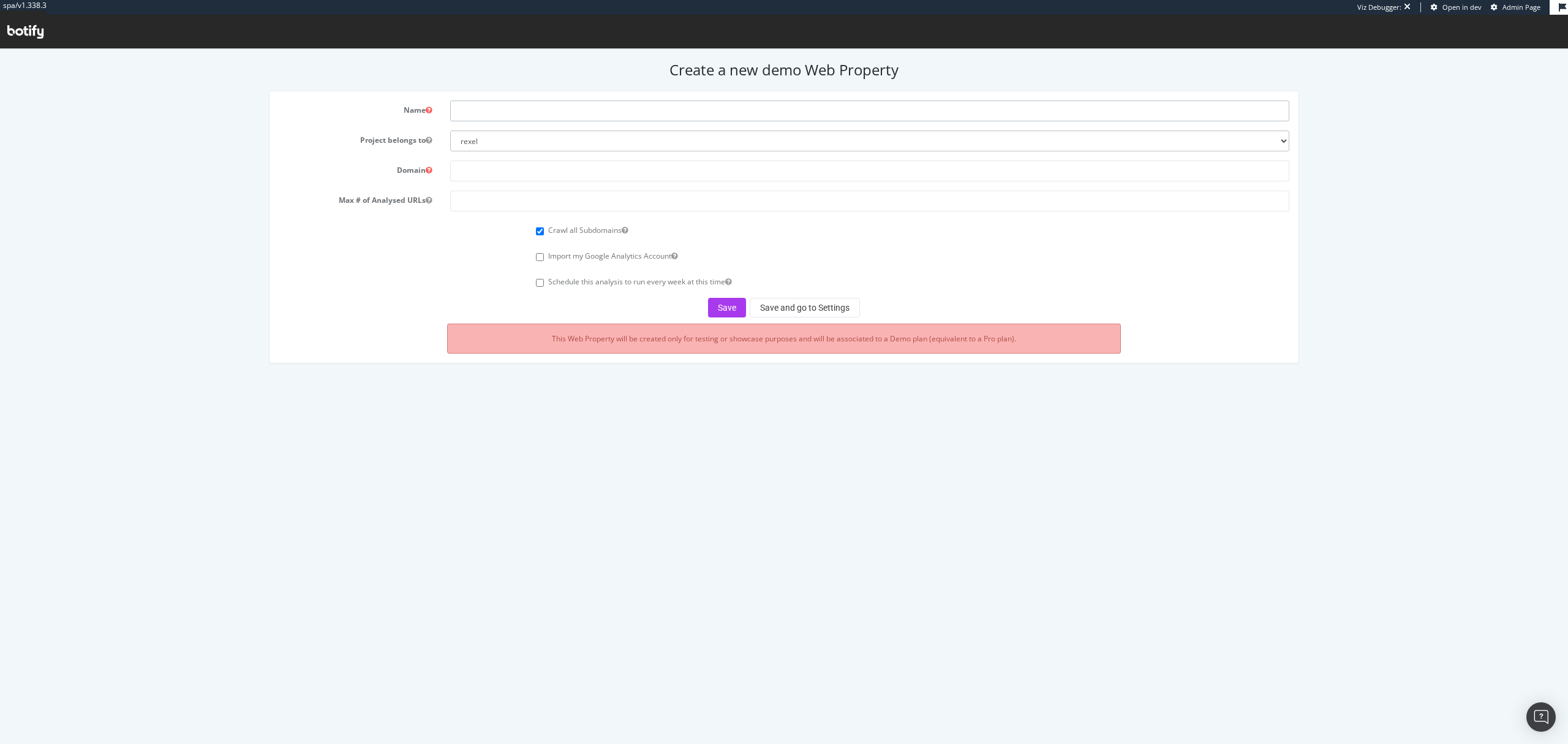
click at [628, 108] on input "text" at bounding box center [869, 111] width 839 height 21
paste input "todtv.com.tr"
type input "todtv.com.tr"
click at [533, 148] on select "rexel euromaster0 monaco2024 apac-crawl-prospect uk-crawl-prospect us-crawl-pro…" at bounding box center [869, 141] width 839 height 21
select select "41186"
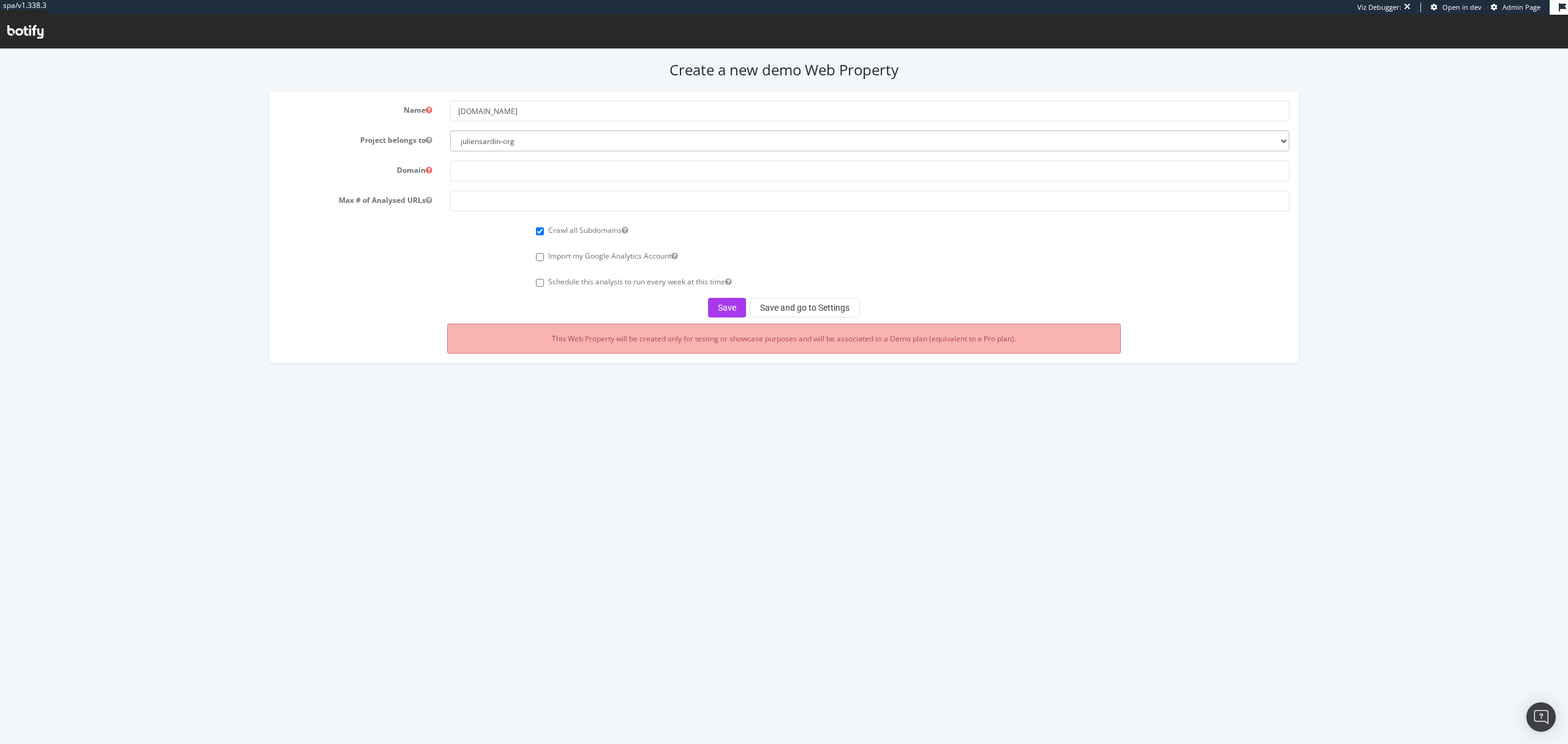
click at [450, 130] on select "rexel euromaster0 monaco2024 apac-crawl-prospect uk-crawl-prospect us-crawl-pro…" at bounding box center [869, 141] width 839 height 21
click at [508, 174] on input "text" at bounding box center [869, 171] width 839 height 21
paste input "todtv.com.tr"
type input "todtv.com.tr"
click at [494, 204] on input "number" at bounding box center [869, 201] width 839 height 21
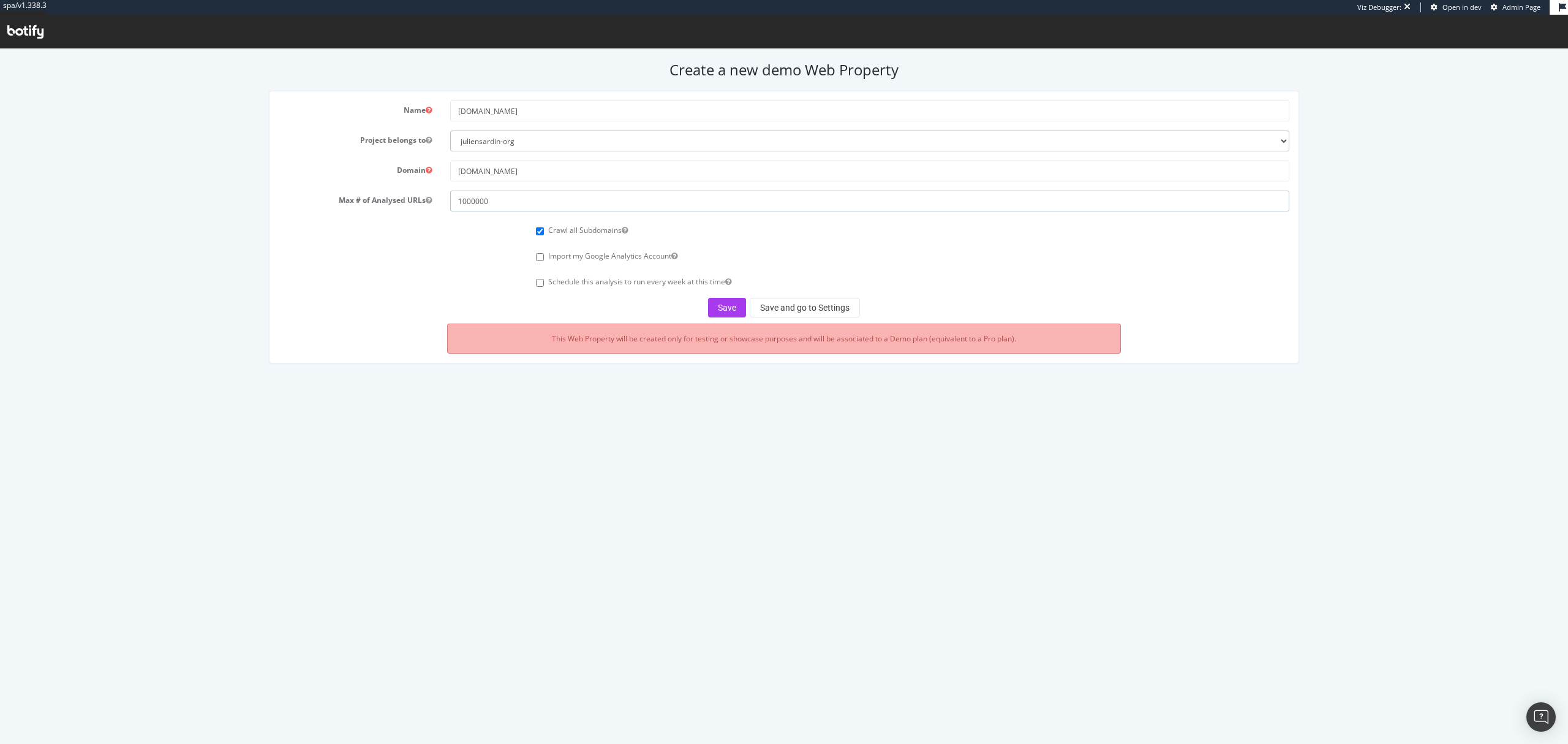
type input "1000000"
click at [805, 296] on form "Name todtv.com.tr Project belongs to rexel euromaster0 monaco2024 apac-crawl-pr…" at bounding box center [784, 208] width 1010 height 217
click at [805, 304] on button "Save and go to Settings" at bounding box center [805, 308] width 110 height 20
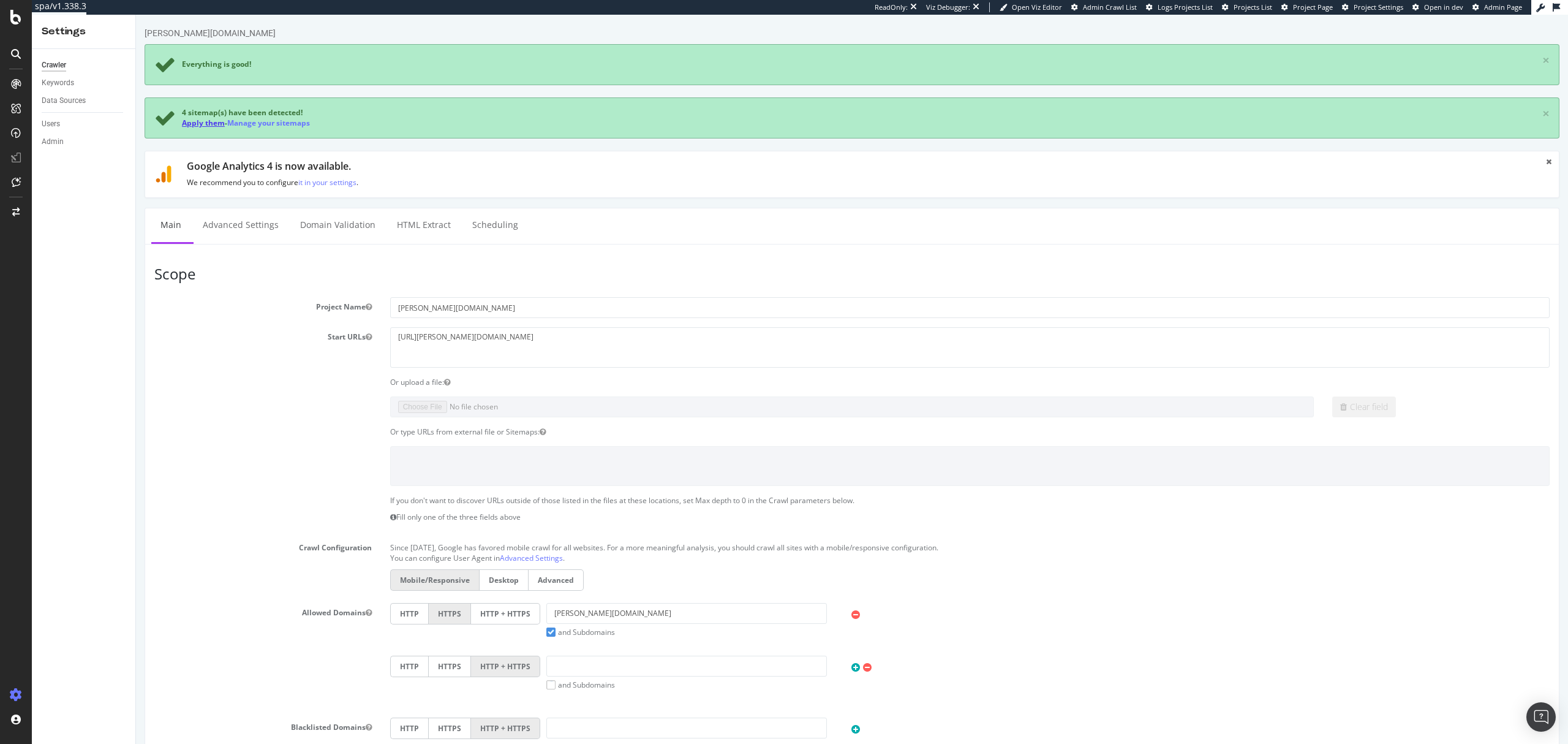
click at [209, 121] on link "Apply them" at bounding box center [204, 123] width 43 height 10
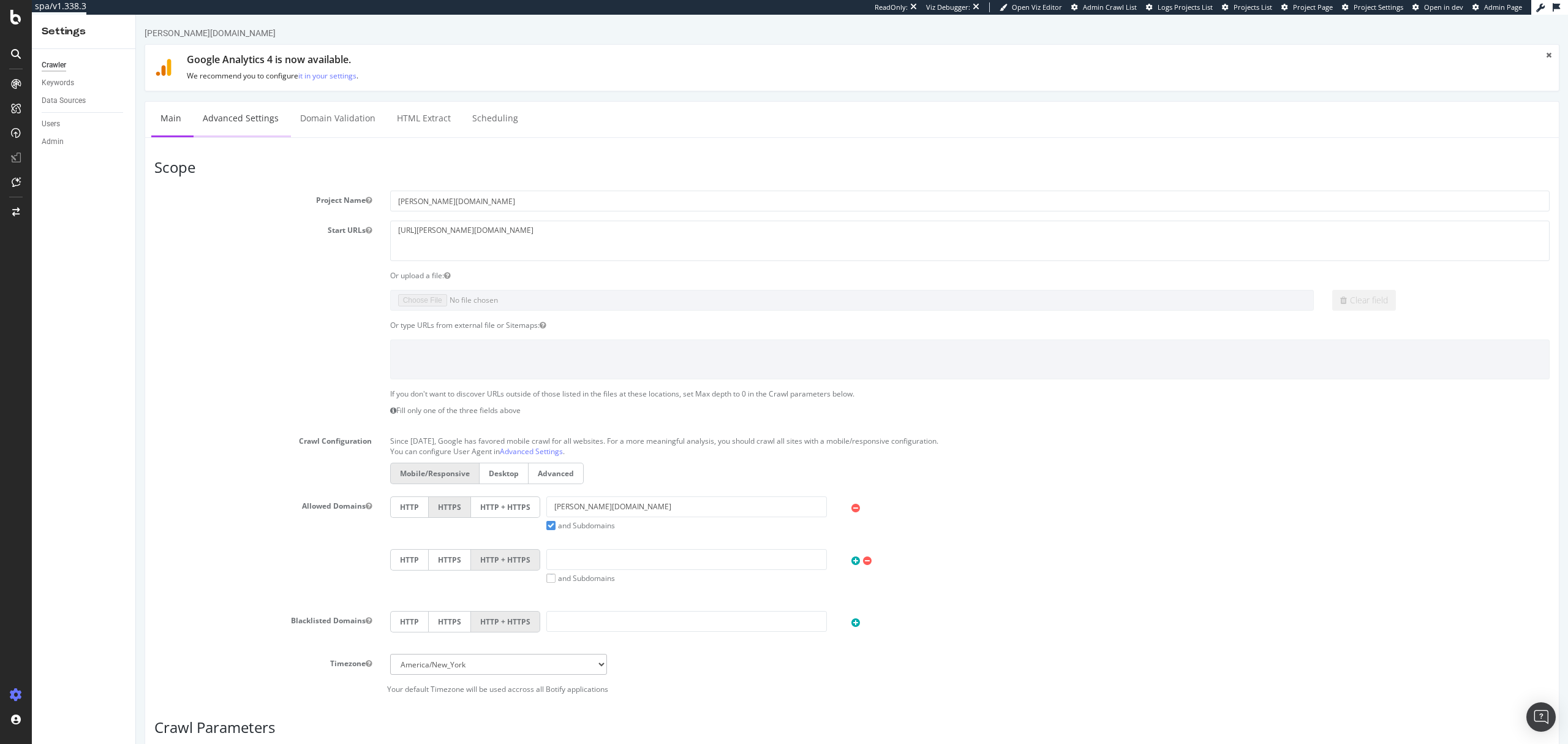
click at [225, 116] on link "Advanced Settings" at bounding box center [241, 119] width 94 height 33
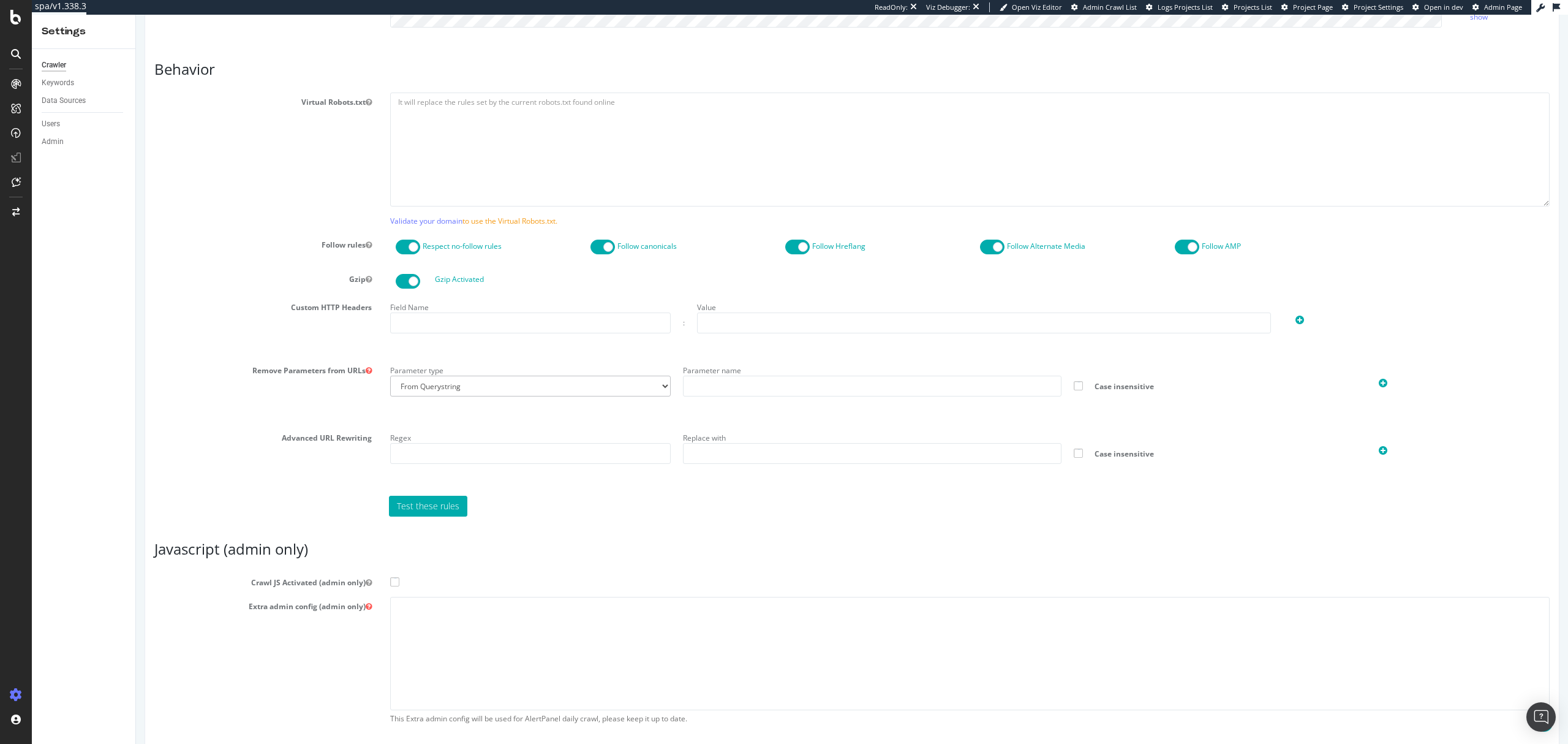
scroll to position [632, 0]
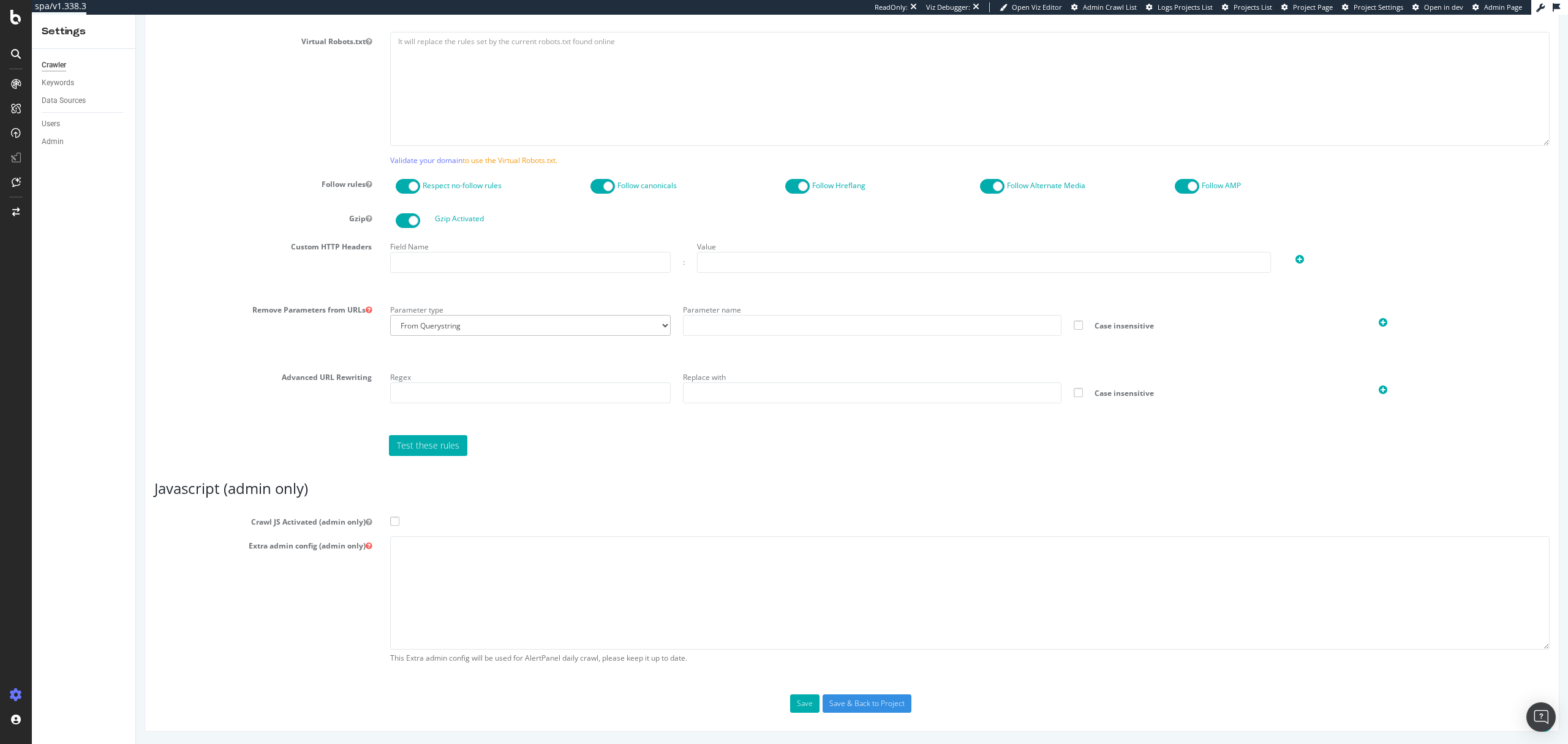
click at [399, 519] on label "Crawl JS Activated (admin only)" at bounding box center [852, 519] width 1414 height 15
click at [136, 15] on input "Crawl JS Activated (admin only)" at bounding box center [136, 15] width 0 height 0
click at [526, 589] on textarea at bounding box center [970, 593] width 1159 height 114
paste textarea "{ "flags": [ "cube" ], "beta": { "pap_mini_rules": [ "+* #everything else" ] },…"
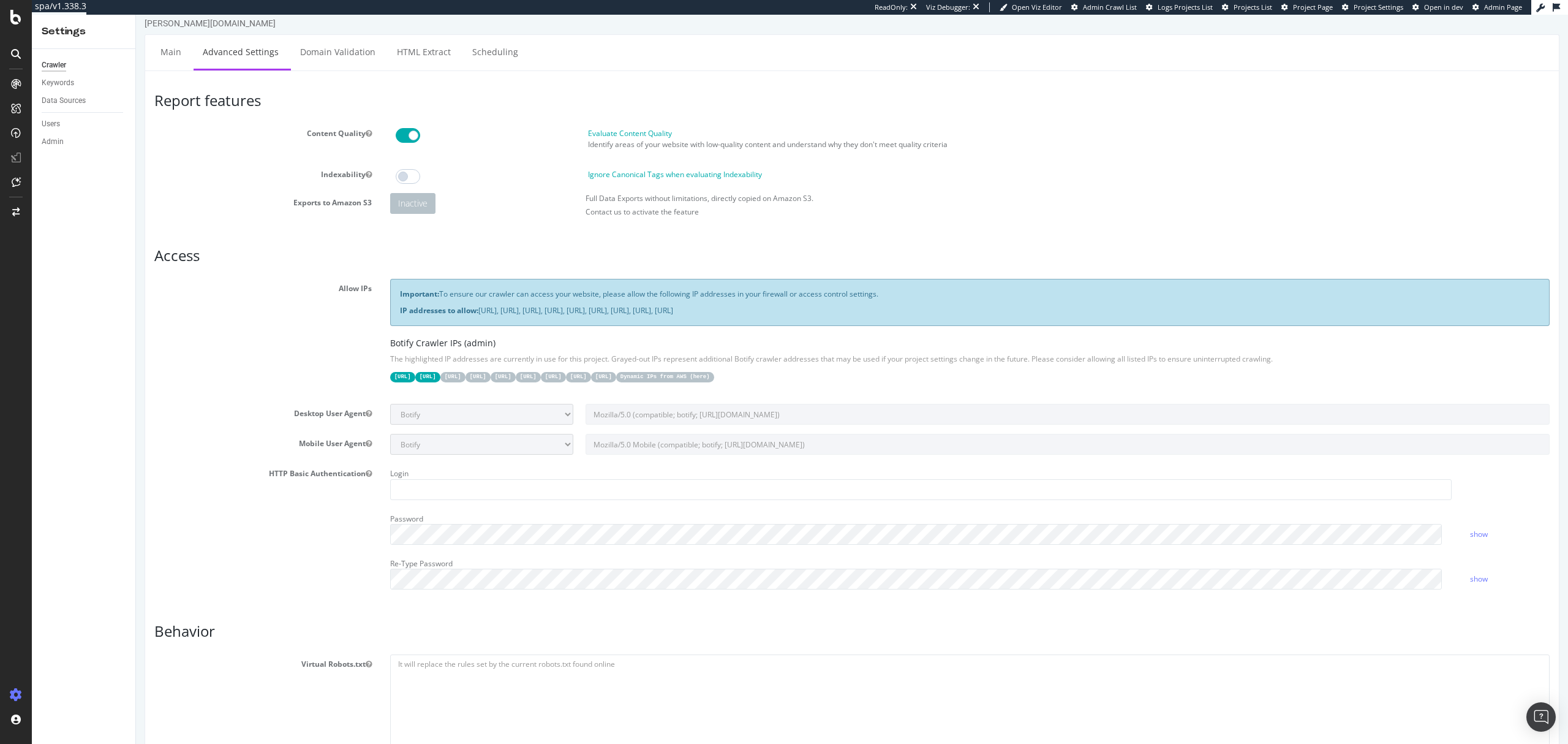
scroll to position [0, 0]
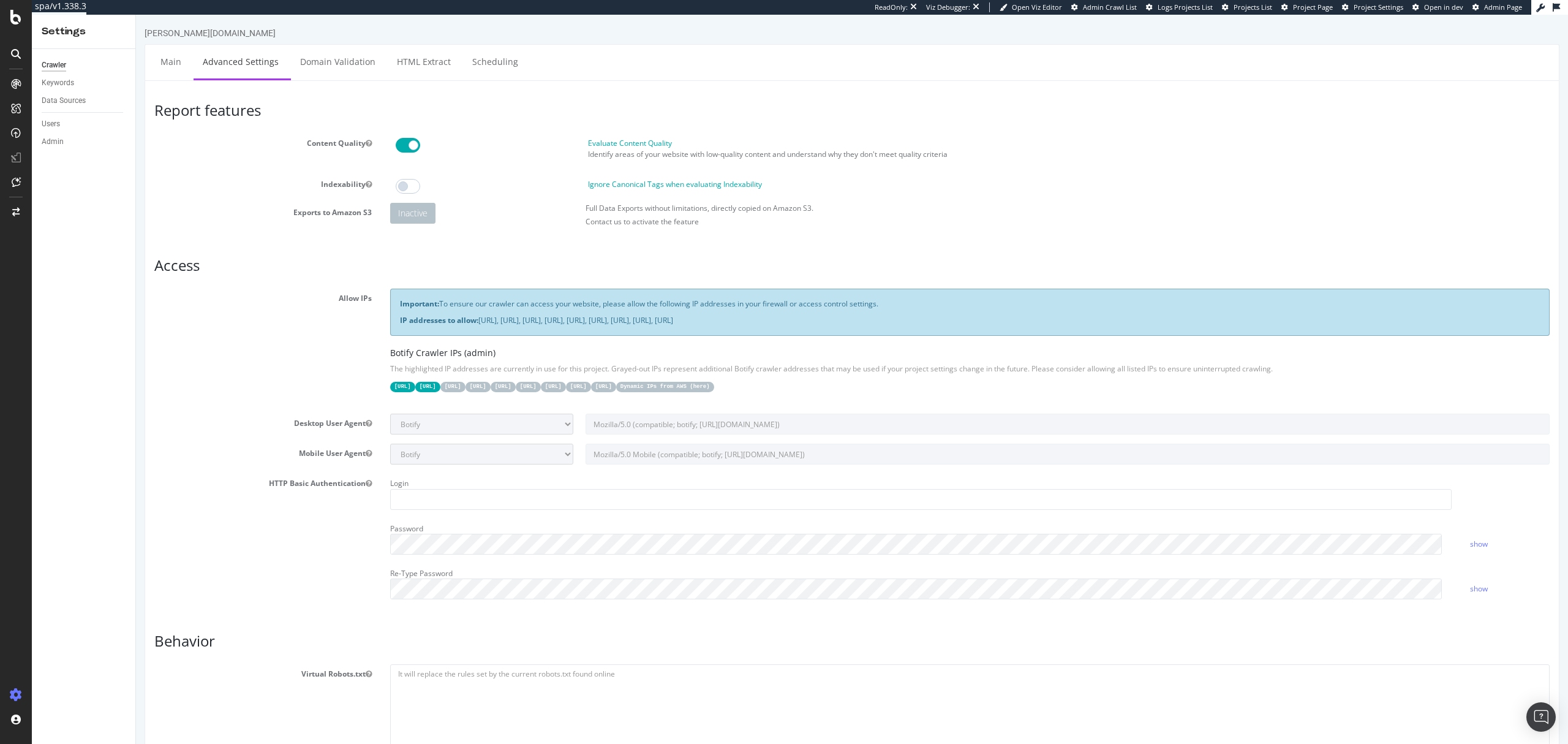
type textarea "{ "flags": [ "cube" ], "beta": { "pap_mini_rules": [ "+* #everything else" ] },…"
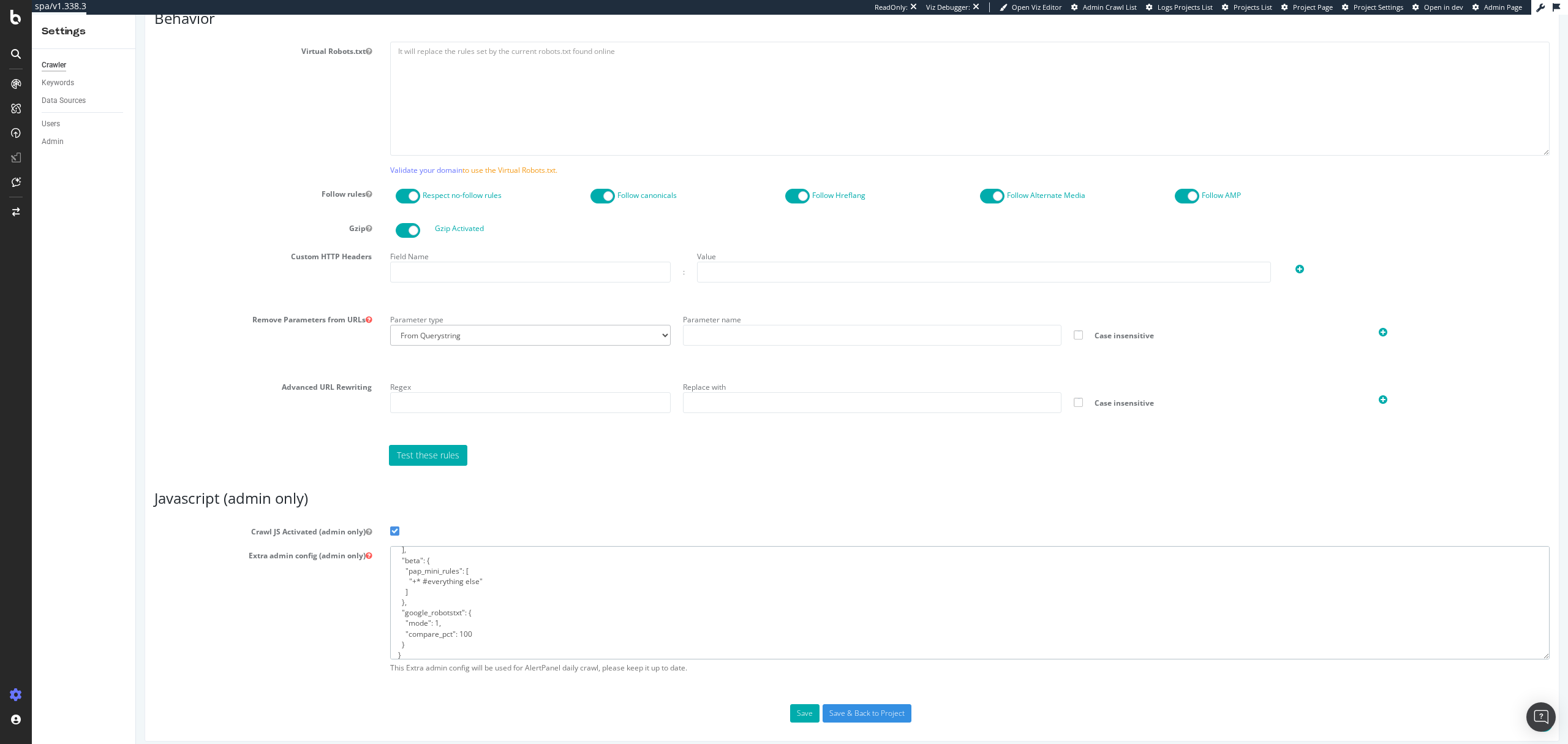
scroll to position [632, 0]
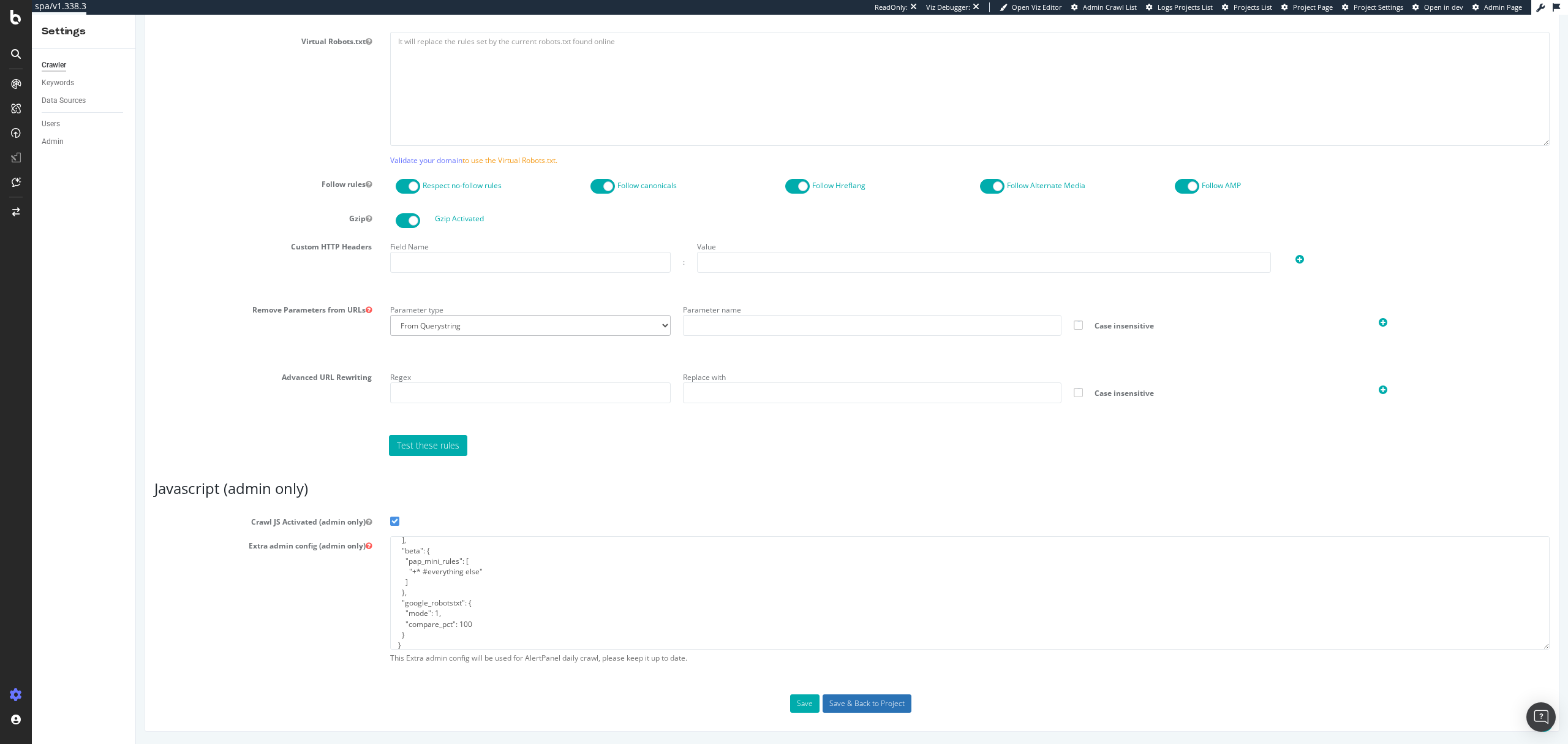
click at [888, 699] on input "Save & Back to Project" at bounding box center [867, 704] width 89 height 18
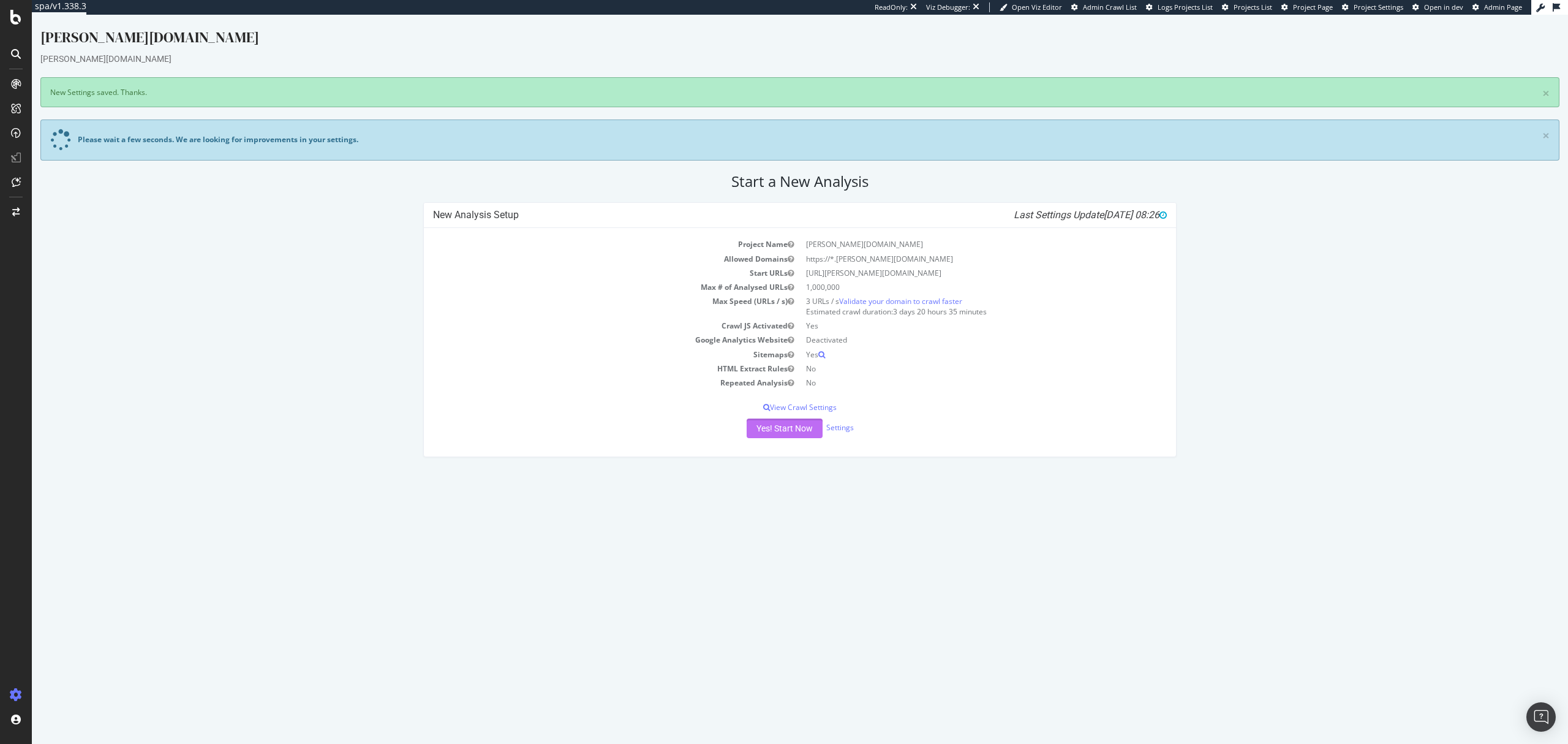
click at [795, 434] on button "Yes! Start Now" at bounding box center [784, 428] width 76 height 20
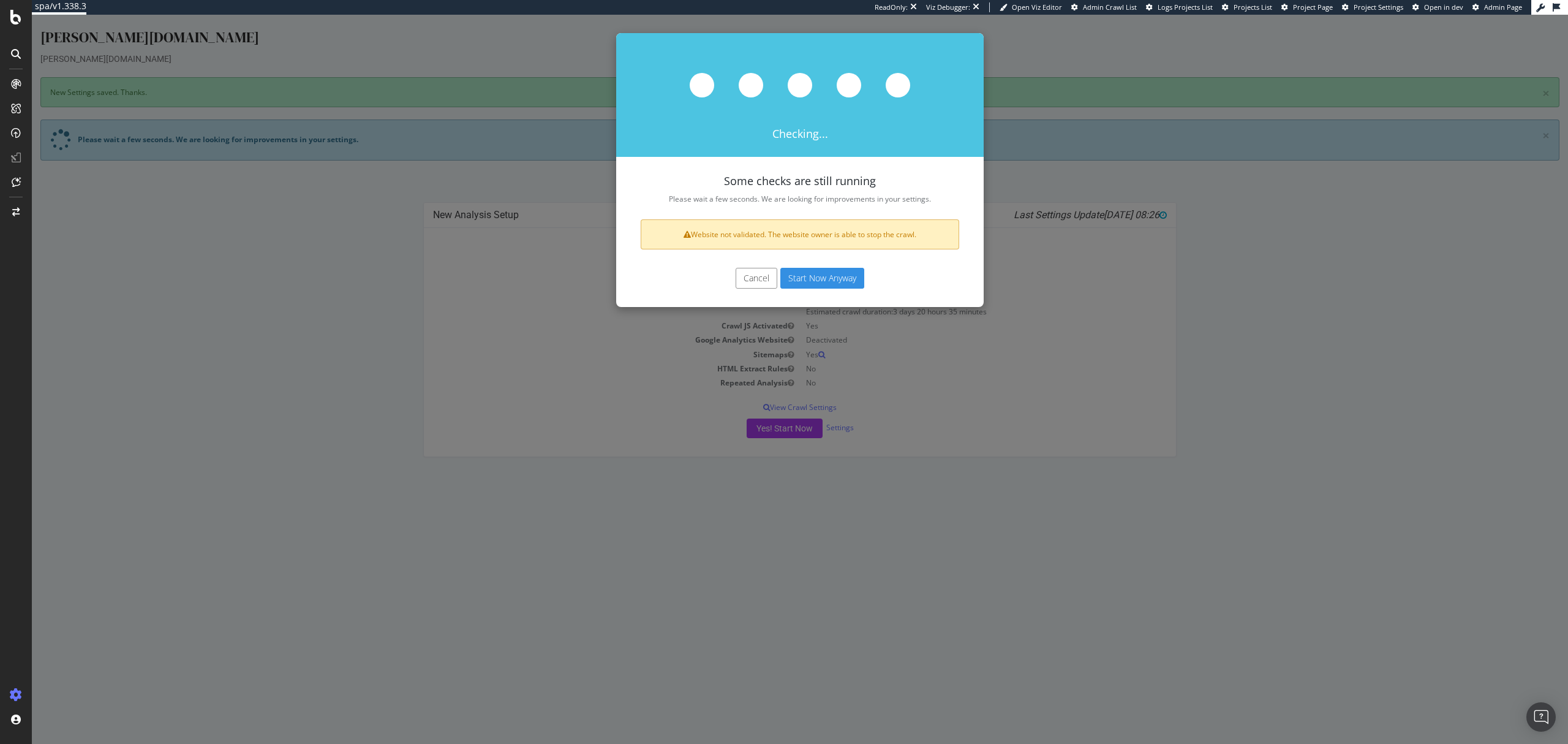
click at [844, 267] on div "Cancel Start Now Anyway" at bounding box center [800, 284] width 367 height 45
click at [838, 273] on button "Start Now Anyway" at bounding box center [822, 278] width 84 height 21
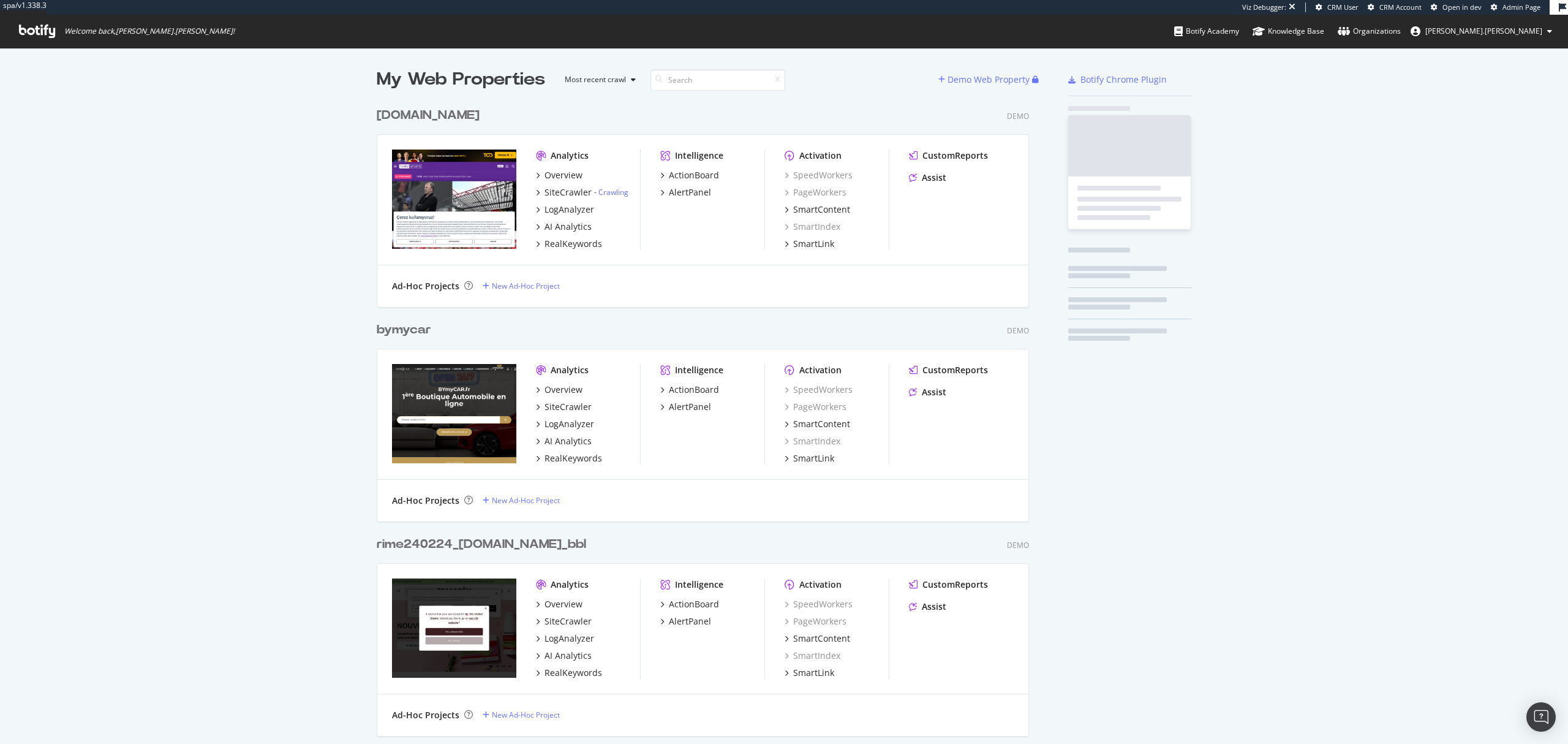
scroll to position [32160, 650]
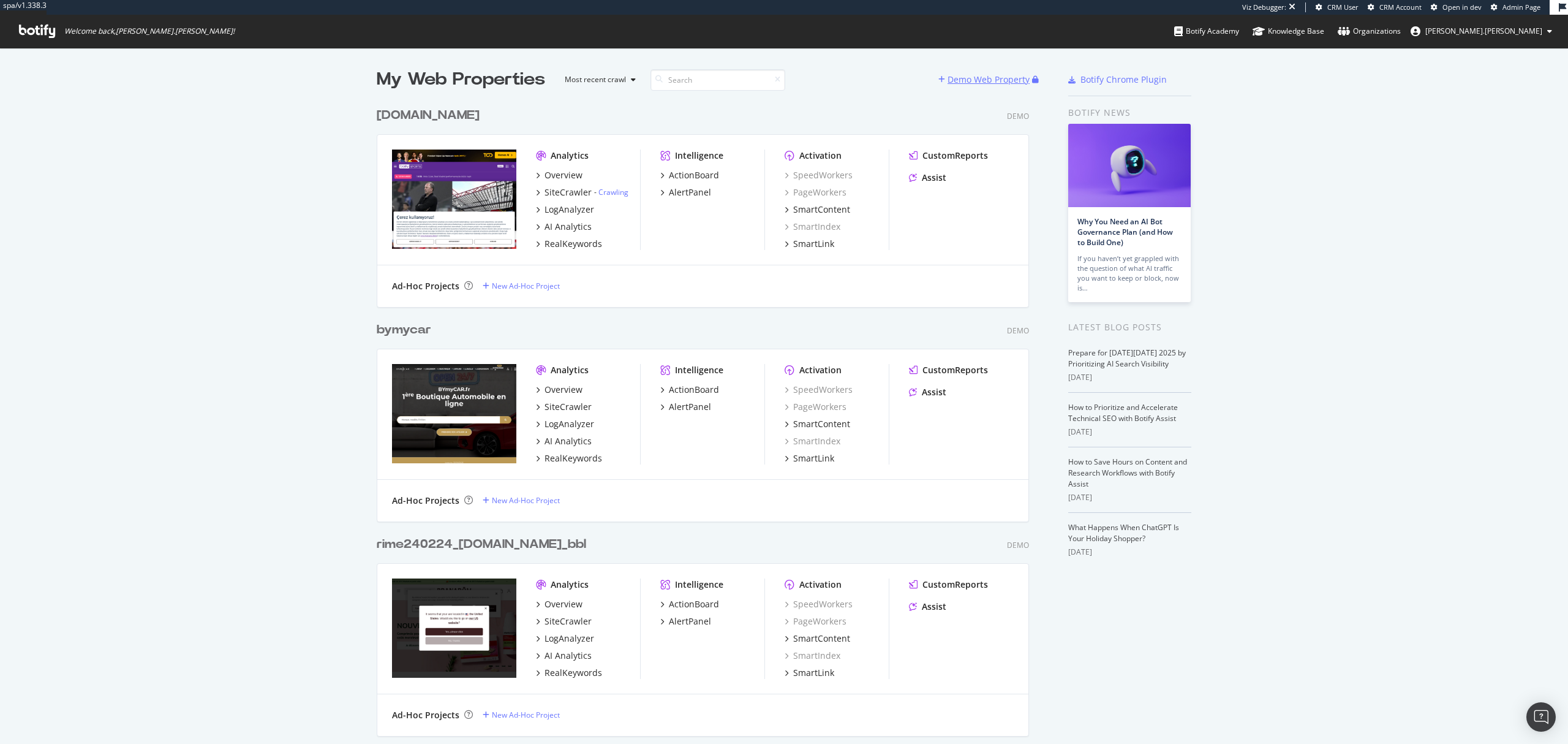
click at [950, 69] on div "Demo Web Property" at bounding box center [989, 79] width 100 height 24
click at [950, 71] on div "Demo Web Property" at bounding box center [985, 79] width 93 height 18
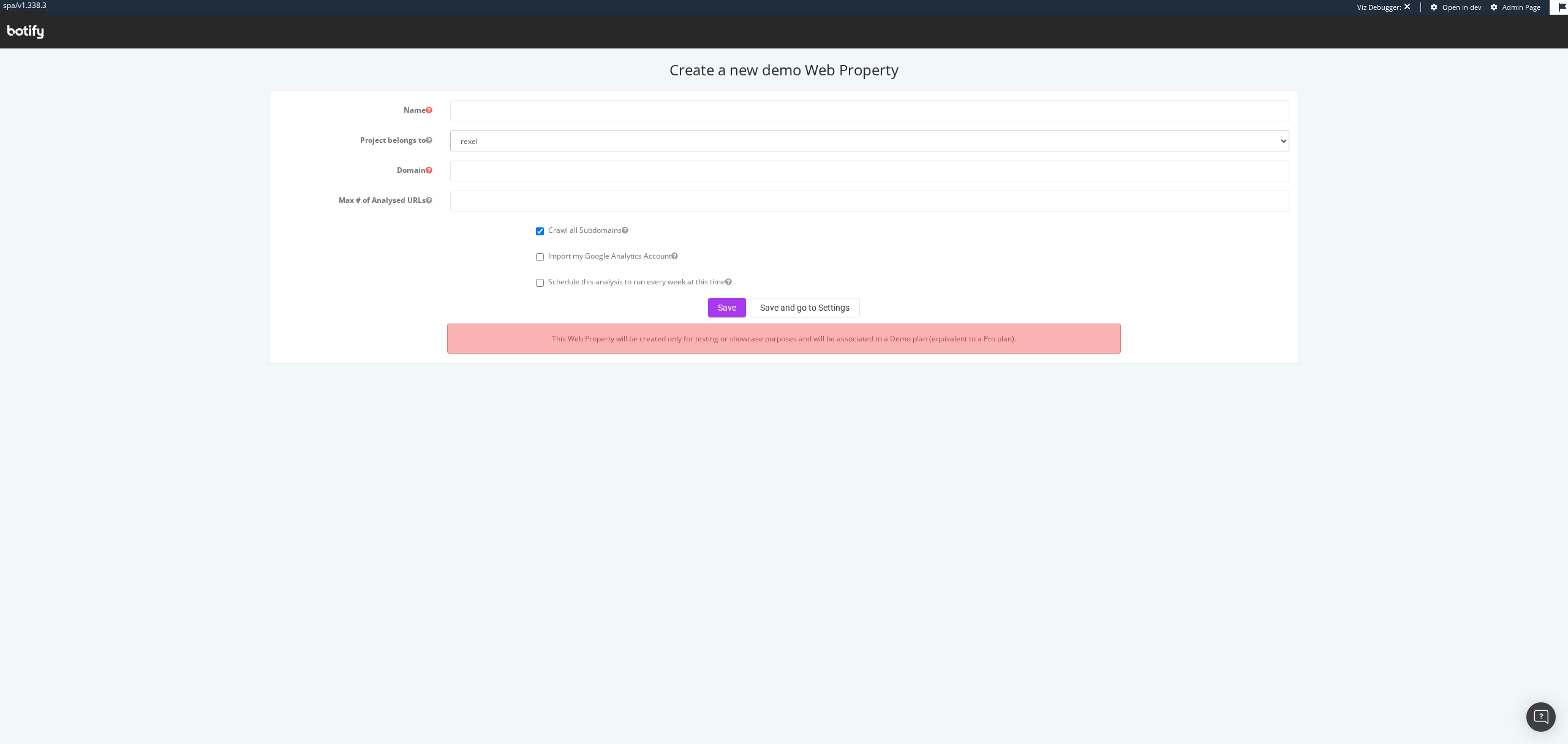
click at [650, 123] on form "Name Project belongs to rexel euromaster0 monaco2024 apac-crawl-prospect uk-cra…" at bounding box center [784, 208] width 1010 height 217
drag, startPoint x: 643, startPoint y: 103, endPoint x: 640, endPoint y: 116, distance: 13.3
click at [643, 103] on input "text" at bounding box center [869, 111] width 839 height 21
paste input "[DOMAIN_NAME]"
type input "[DOMAIN_NAME]"
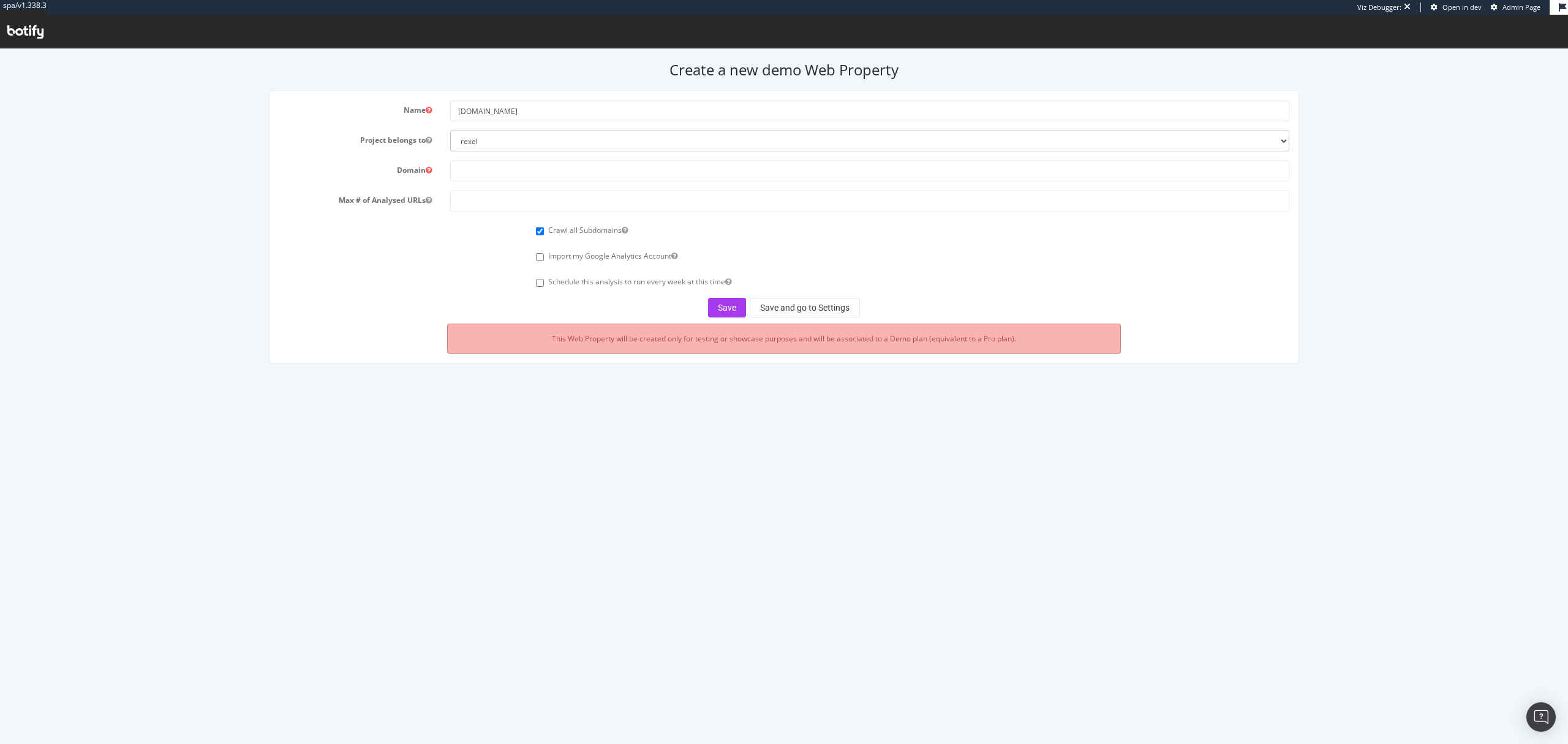
click at [670, 143] on select "rexel euromaster0 monaco2024 apac-crawl-prospect uk-crawl-prospect us-crawl-pro…" at bounding box center [869, 141] width 839 height 21
select select "41186"
click at [450, 130] on select "rexel euromaster0 monaco2024 apac-crawl-prospect uk-crawl-prospect us-crawl-pro…" at bounding box center [869, 141] width 839 height 21
click at [550, 169] on input "text" at bounding box center [869, 171] width 839 height 21
paste input "[DOMAIN_NAME]"
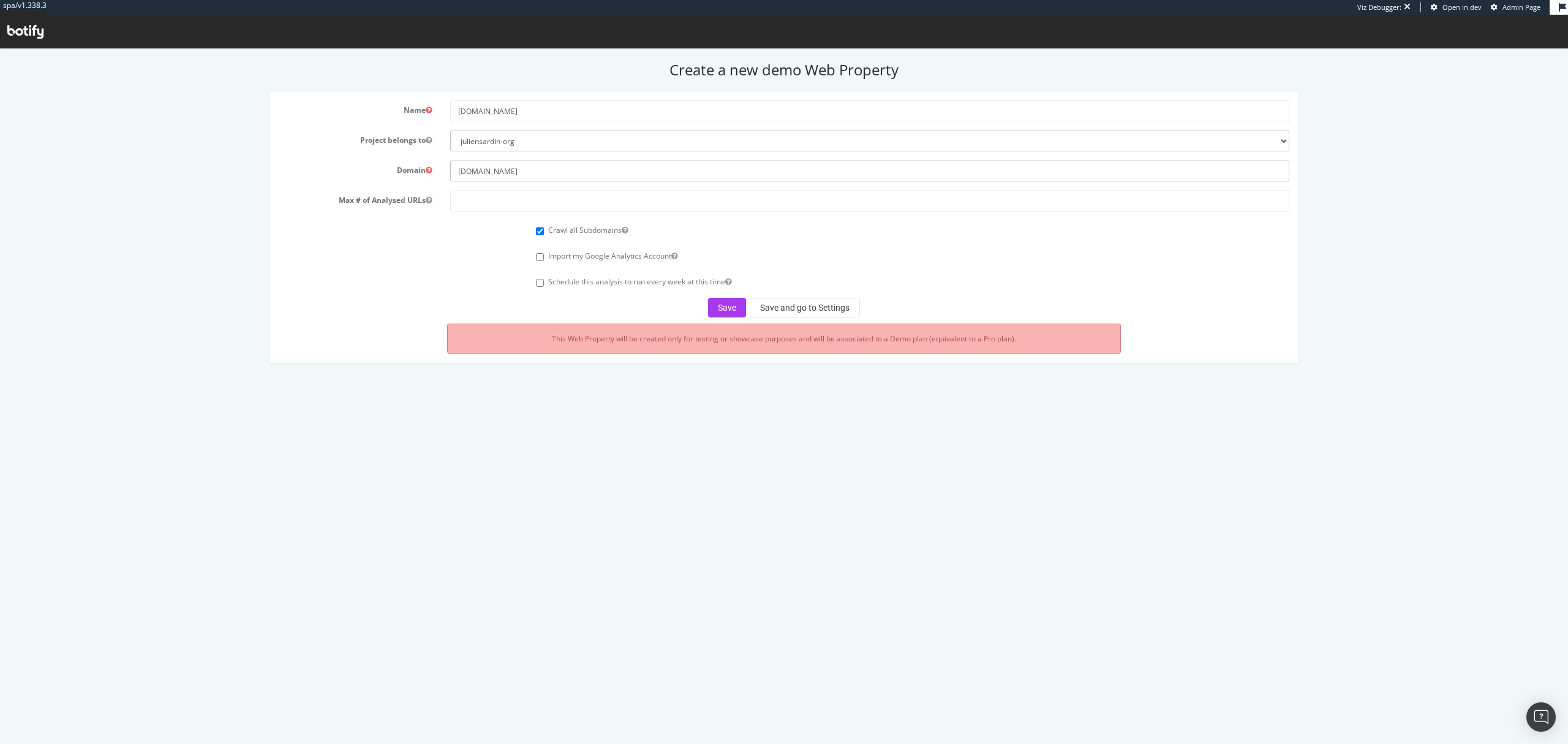
type input "[DOMAIN_NAME]"
click at [520, 196] on input "number" at bounding box center [869, 201] width 839 height 21
type input "1000000"
click at [802, 312] on button "Save and go to Settings" at bounding box center [805, 308] width 110 height 20
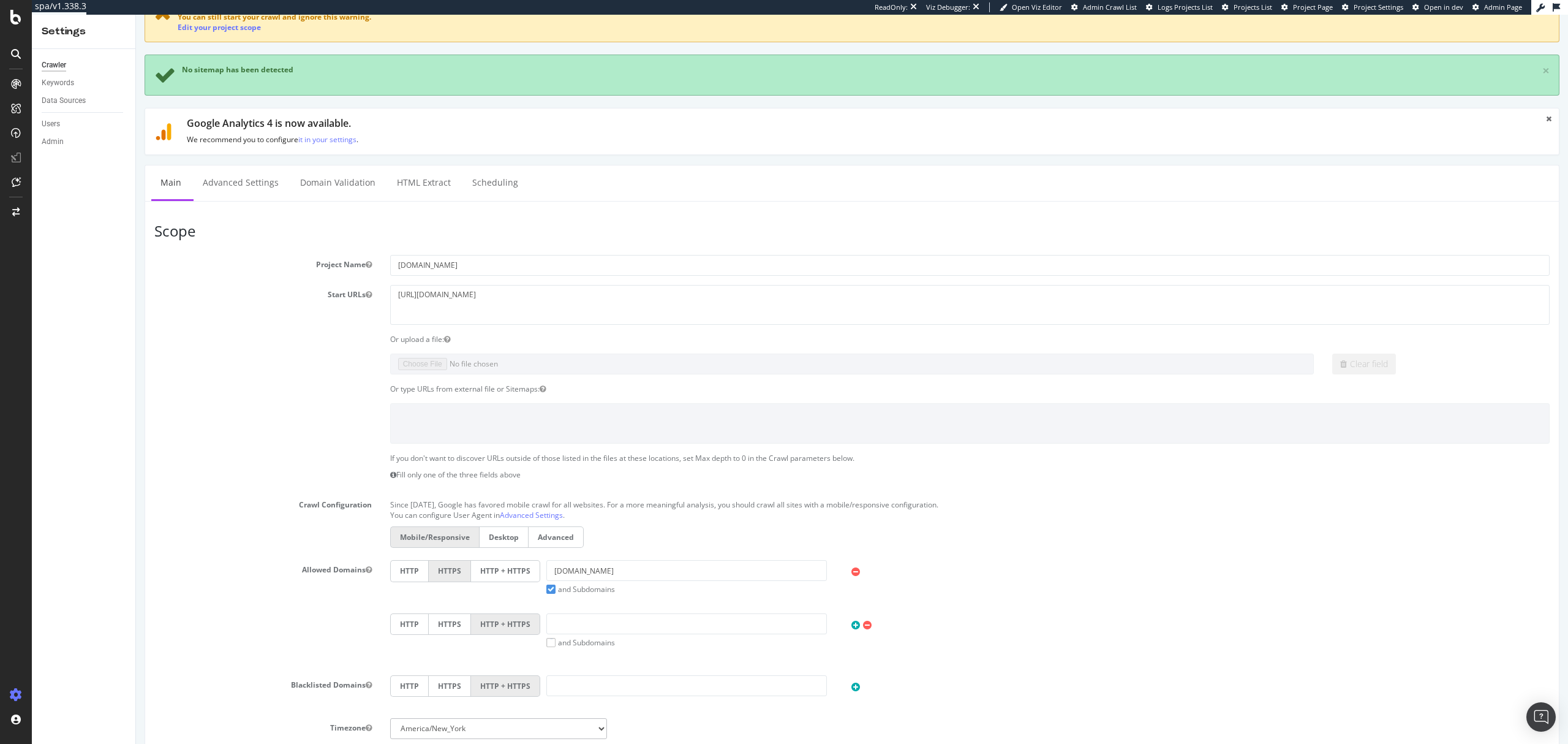
scroll to position [82, 0]
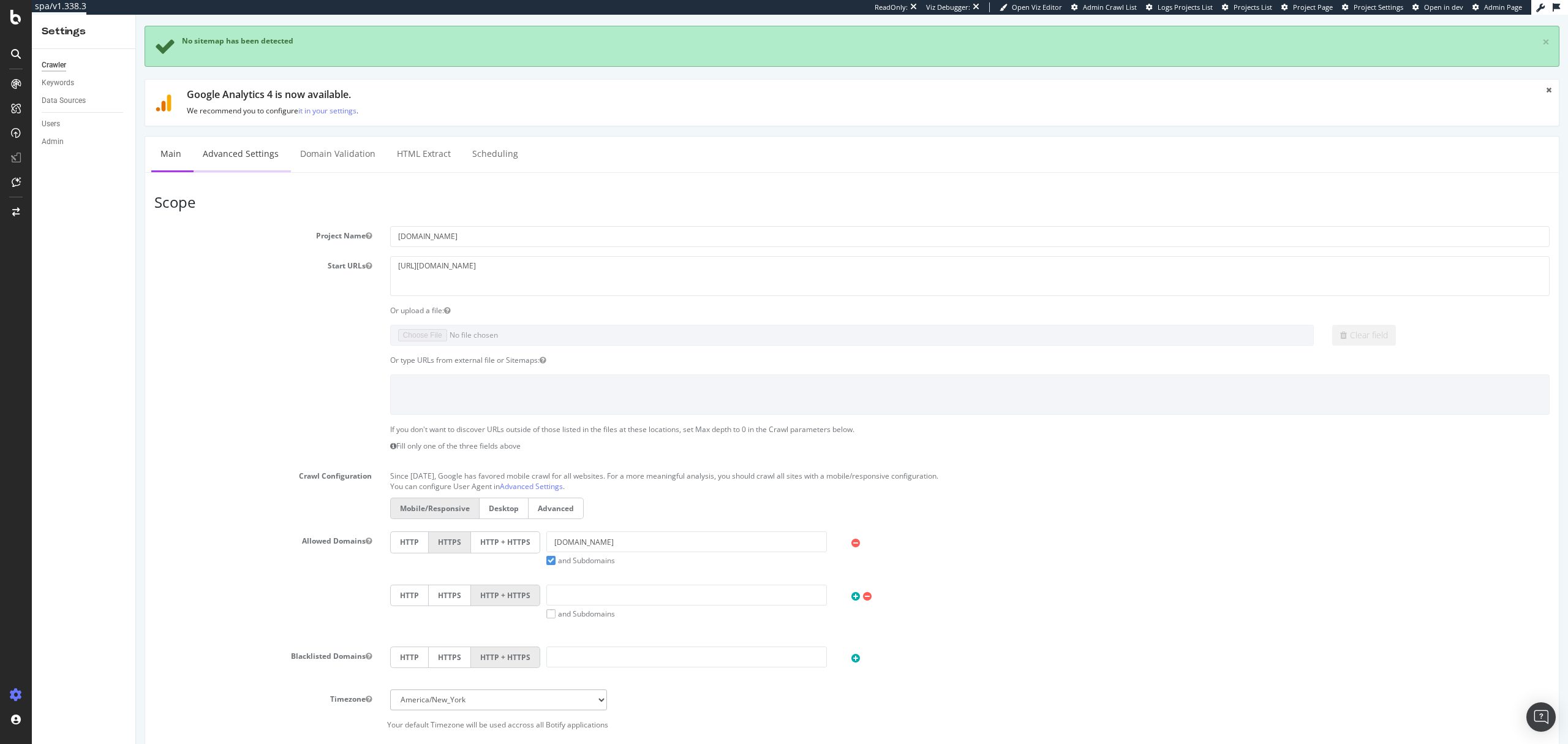
click at [241, 158] on link "Advanced Settings" at bounding box center [241, 153] width 94 height 33
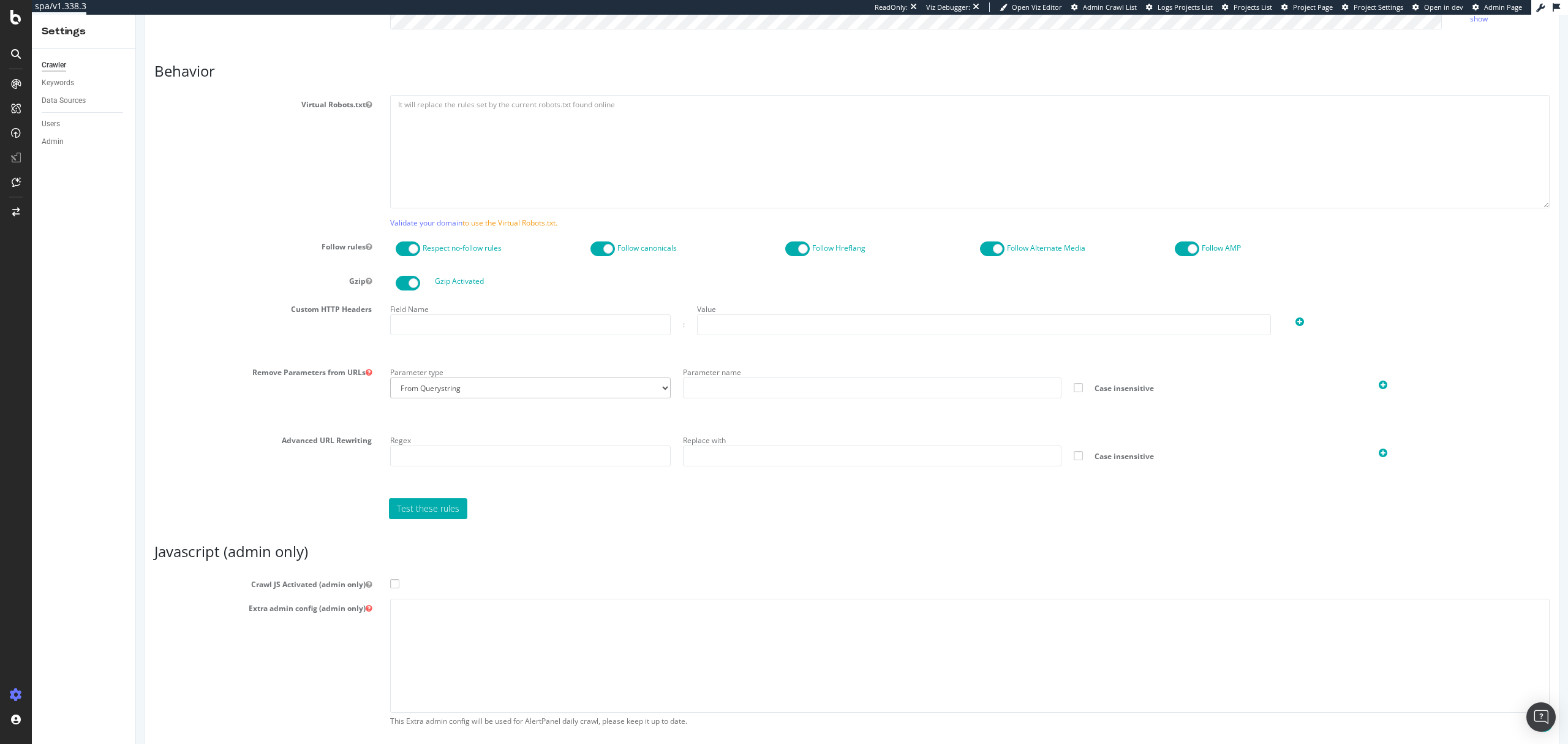
scroll to position [696, 0]
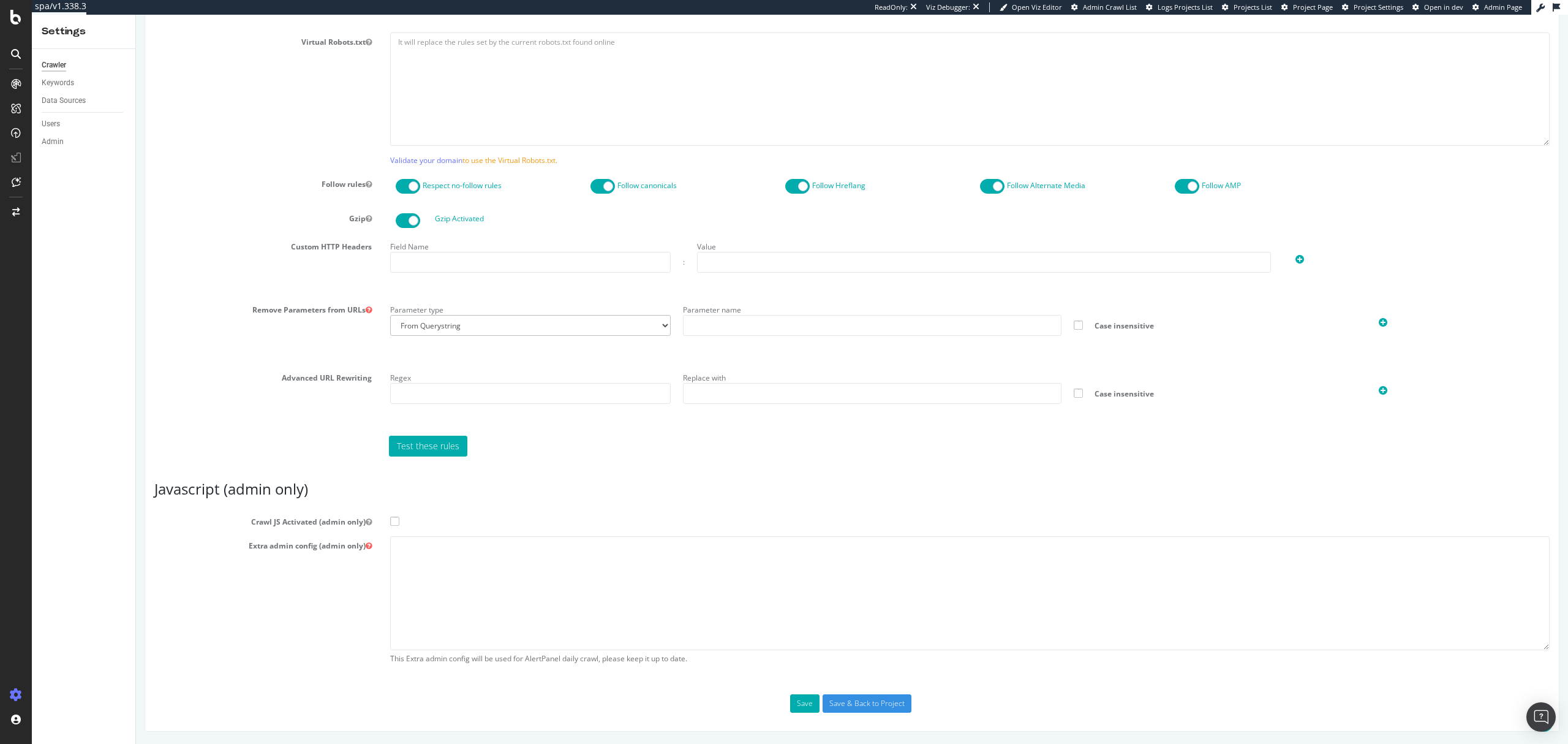
click at [398, 521] on label "Crawl JS Activated (admin only)" at bounding box center [852, 519] width 1414 height 15
click at [136, 15] on input "Crawl JS Activated (admin only)" at bounding box center [136, 15] width 0 height 0
click at [501, 575] on textarea at bounding box center [970, 593] width 1159 height 114
paste textarea "{ "flags": [ "cube" ], "beta": { "pap_mini_rules": [ "+* #everything else" ] },…"
type textarea "{ "flags": [ "cube" ], "beta": { "pap_mini_rules": [ "+* #everything else" ] },…"
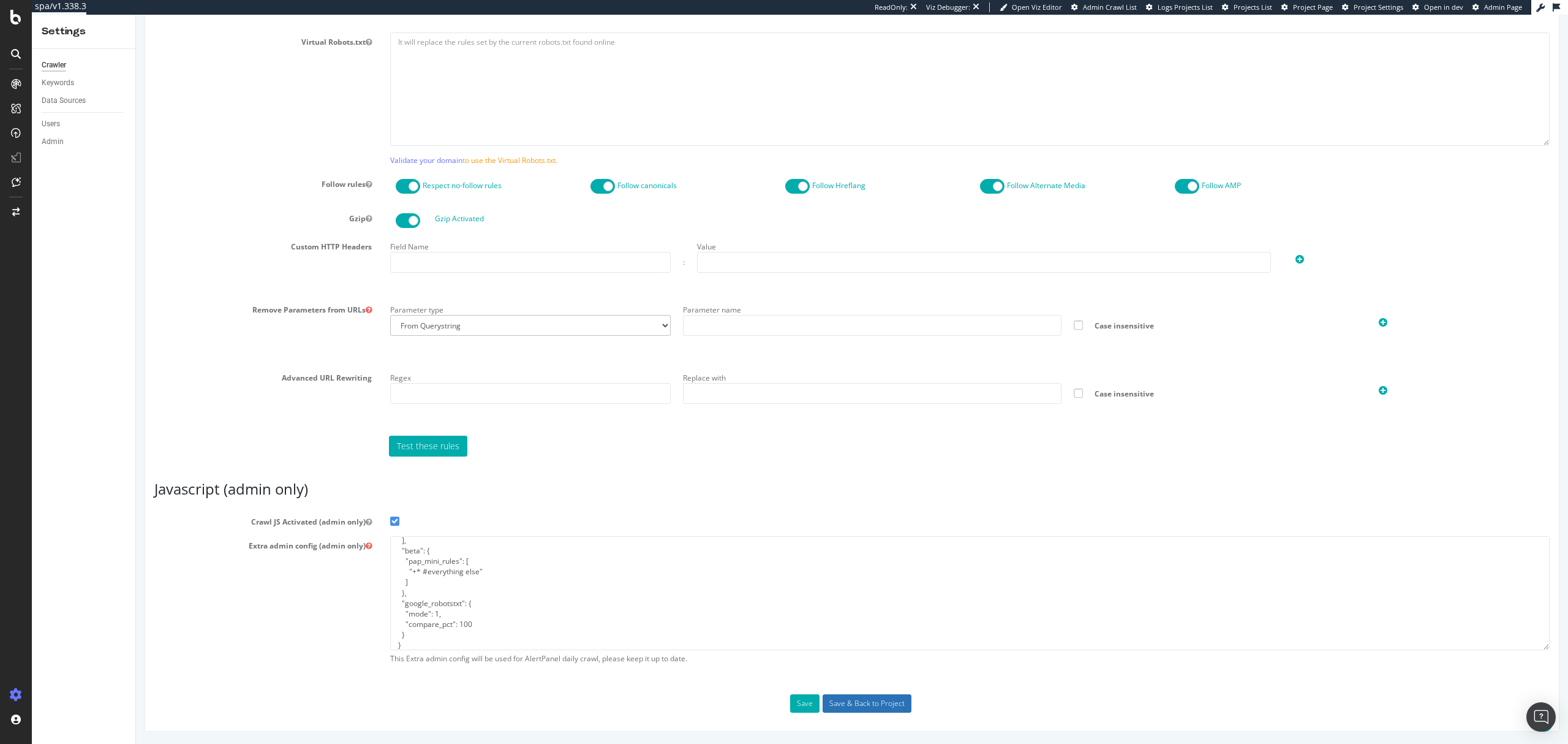
click at [855, 701] on input "Save & Back to Project" at bounding box center [867, 704] width 89 height 18
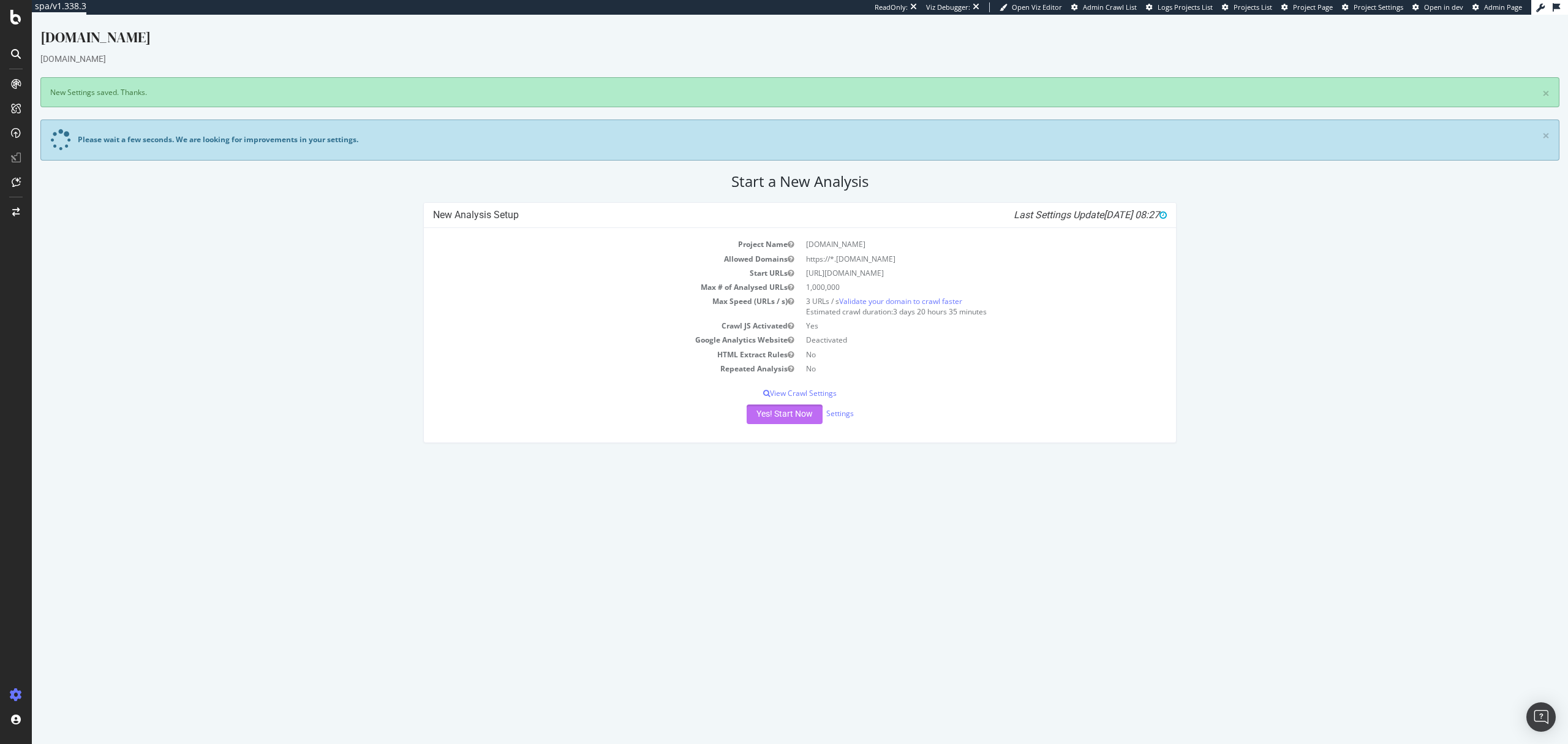
click at [798, 411] on button "Yes! Start Now" at bounding box center [784, 414] width 76 height 20
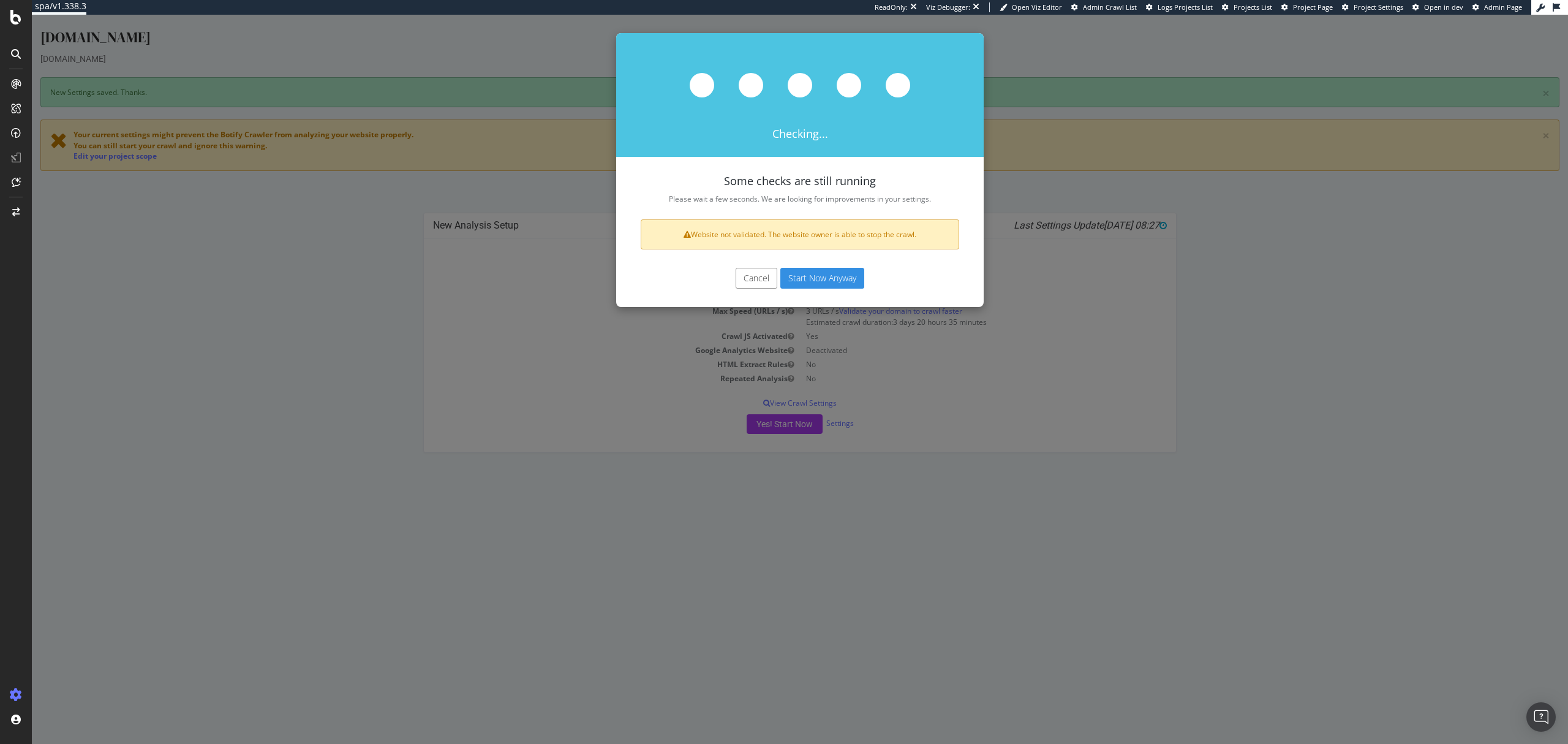
click at [796, 280] on button "Start Now Anyway" at bounding box center [822, 278] width 84 height 21
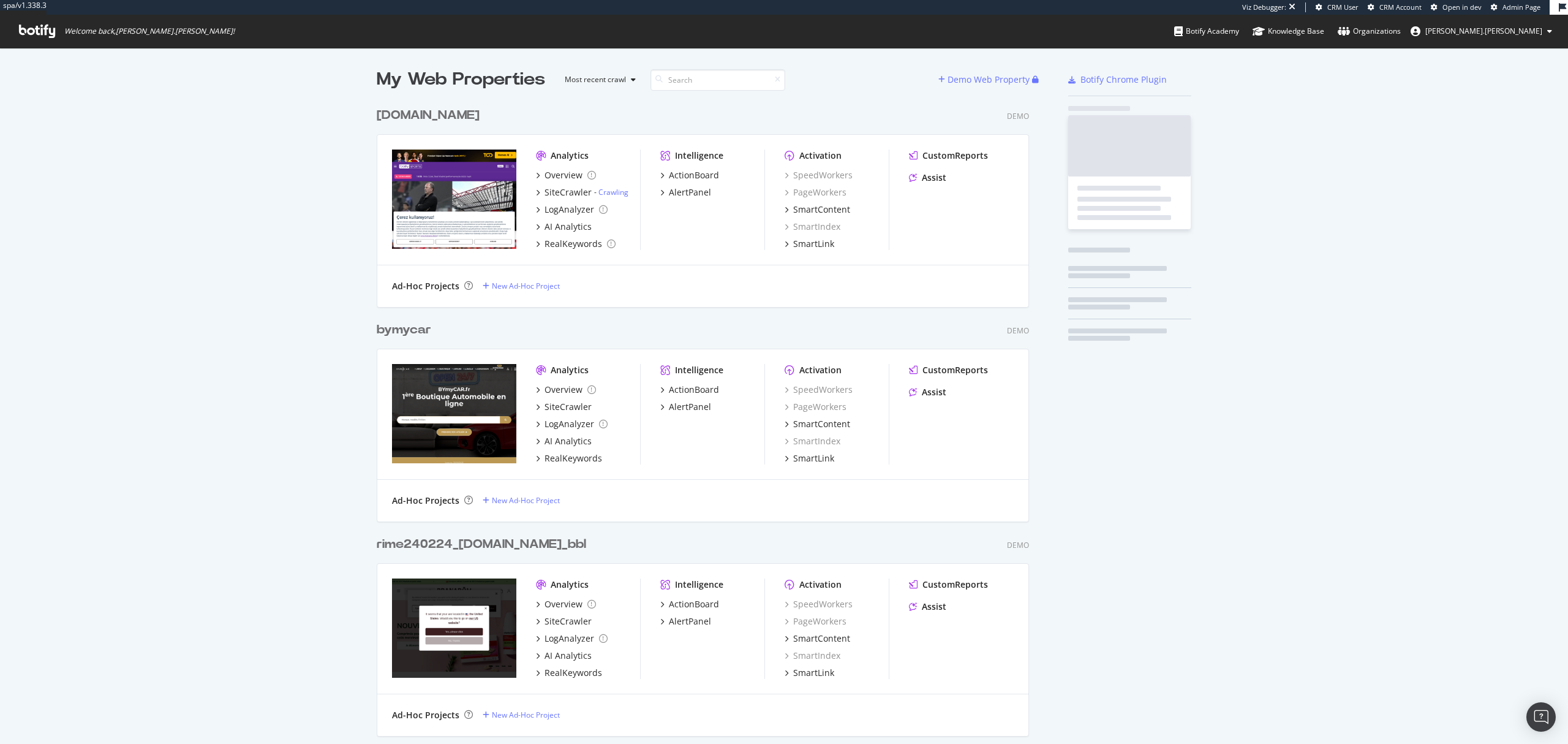
scroll to position [32196, 650]
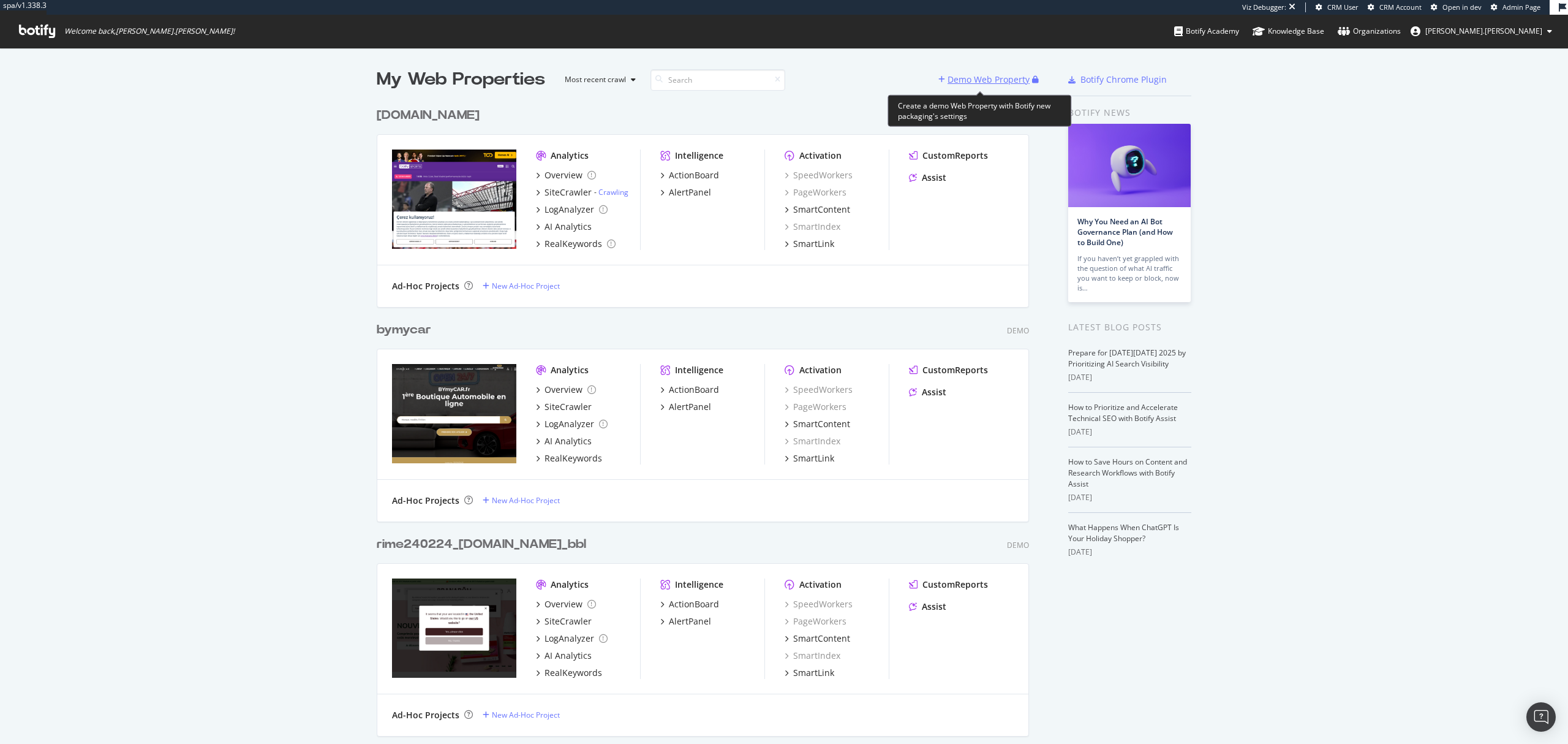
click at [981, 71] on div "Demo Web Property" at bounding box center [985, 79] width 93 height 18
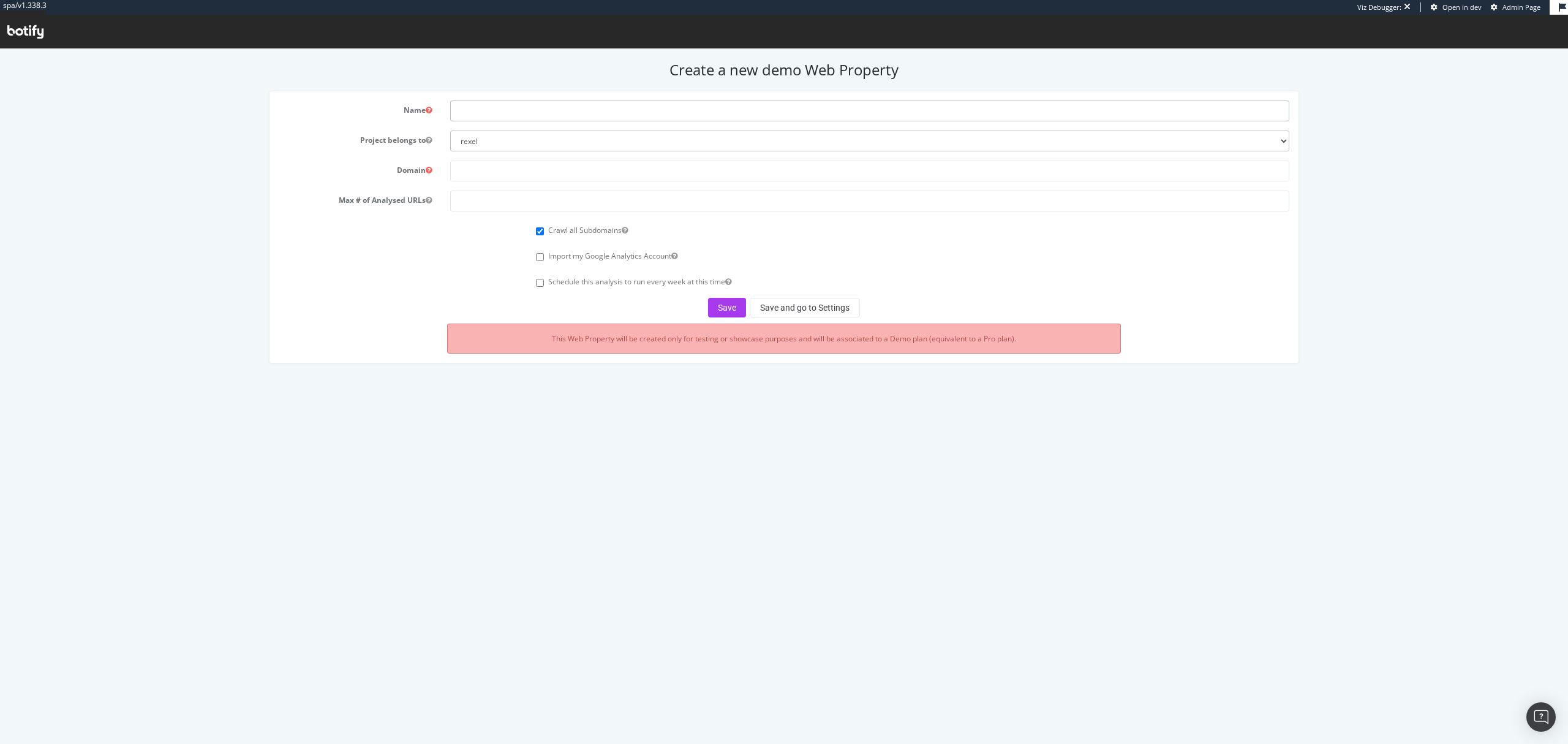
click at [522, 102] on input "text" at bounding box center [869, 111] width 839 height 21
paste input "connect.bein.com"
type input "connect.bein.com"
click at [553, 144] on select "rexel euromaster0 monaco2024 apac-crawl-prospect uk-crawl-prospect us-crawl-pro…" at bounding box center [869, 141] width 839 height 21
select select "41186"
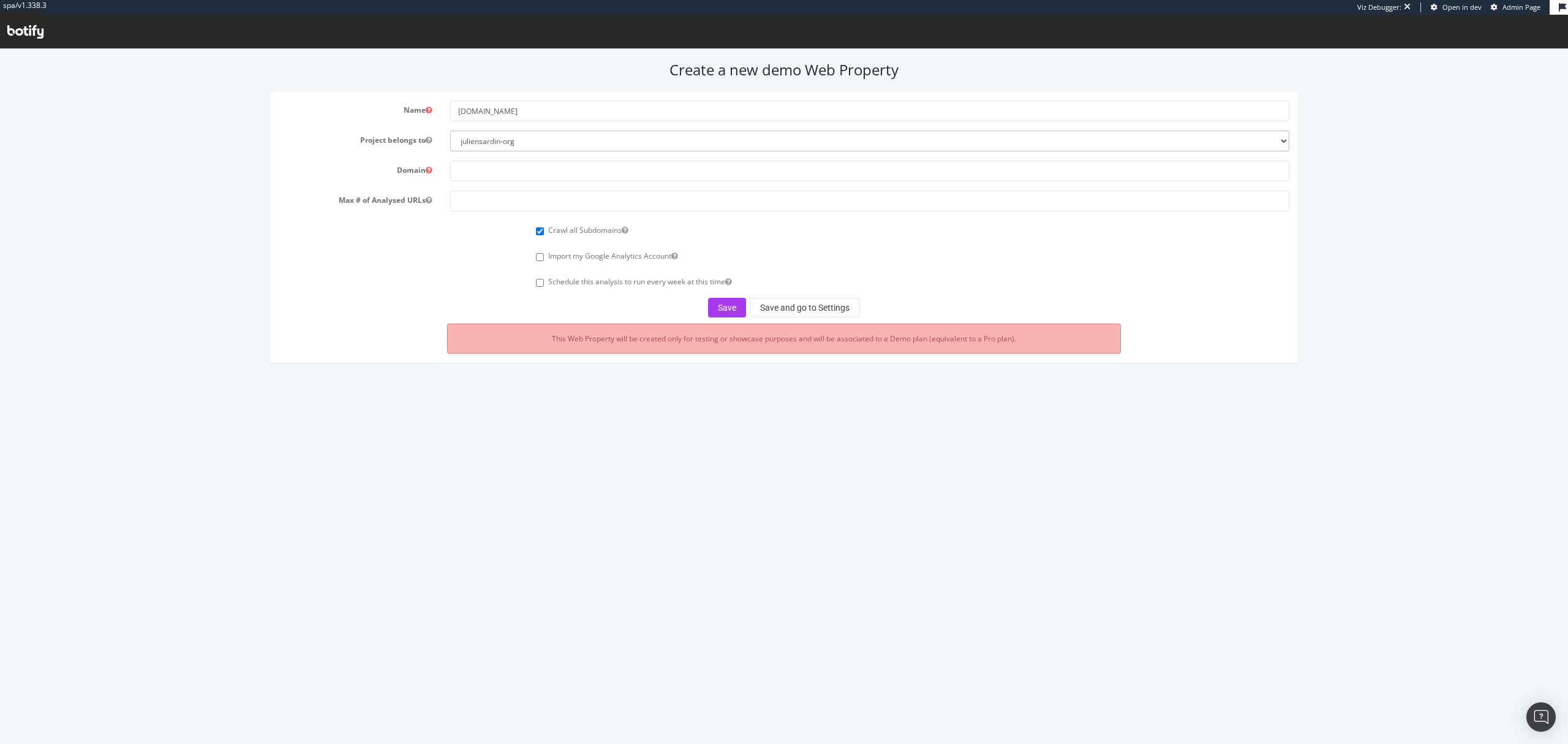
click at [450, 130] on select "rexel euromaster0 monaco2024 apac-crawl-prospect uk-crawl-prospect us-crawl-pro…" at bounding box center [869, 141] width 839 height 21
click at [517, 172] on input "text" at bounding box center [869, 171] width 839 height 21
paste input "connect.bein.com"
type input "connect.bein.com"
click at [505, 202] on input "number" at bounding box center [869, 201] width 839 height 21
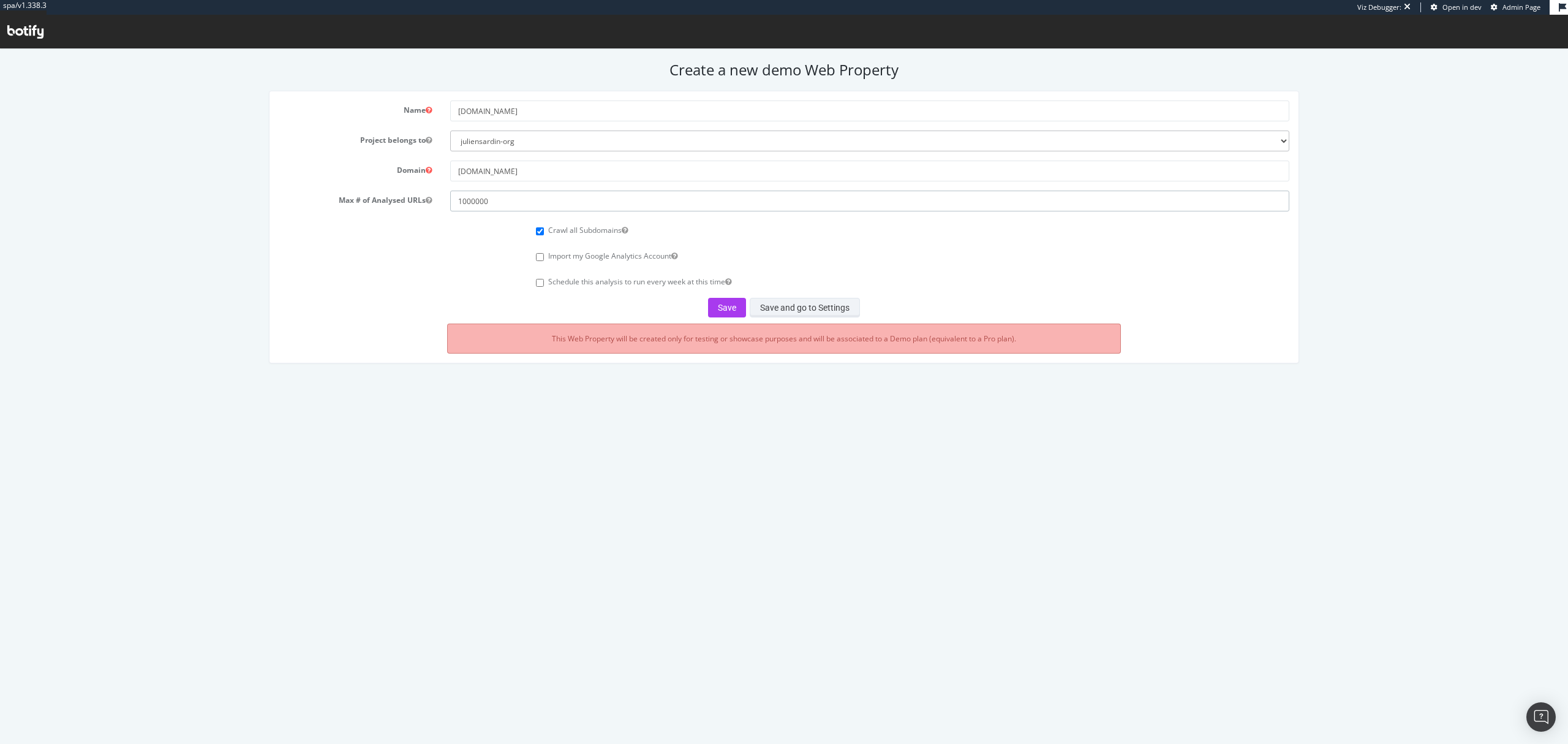
type input "1000000"
click at [817, 309] on button "Save and go to Settings" at bounding box center [805, 308] width 110 height 20
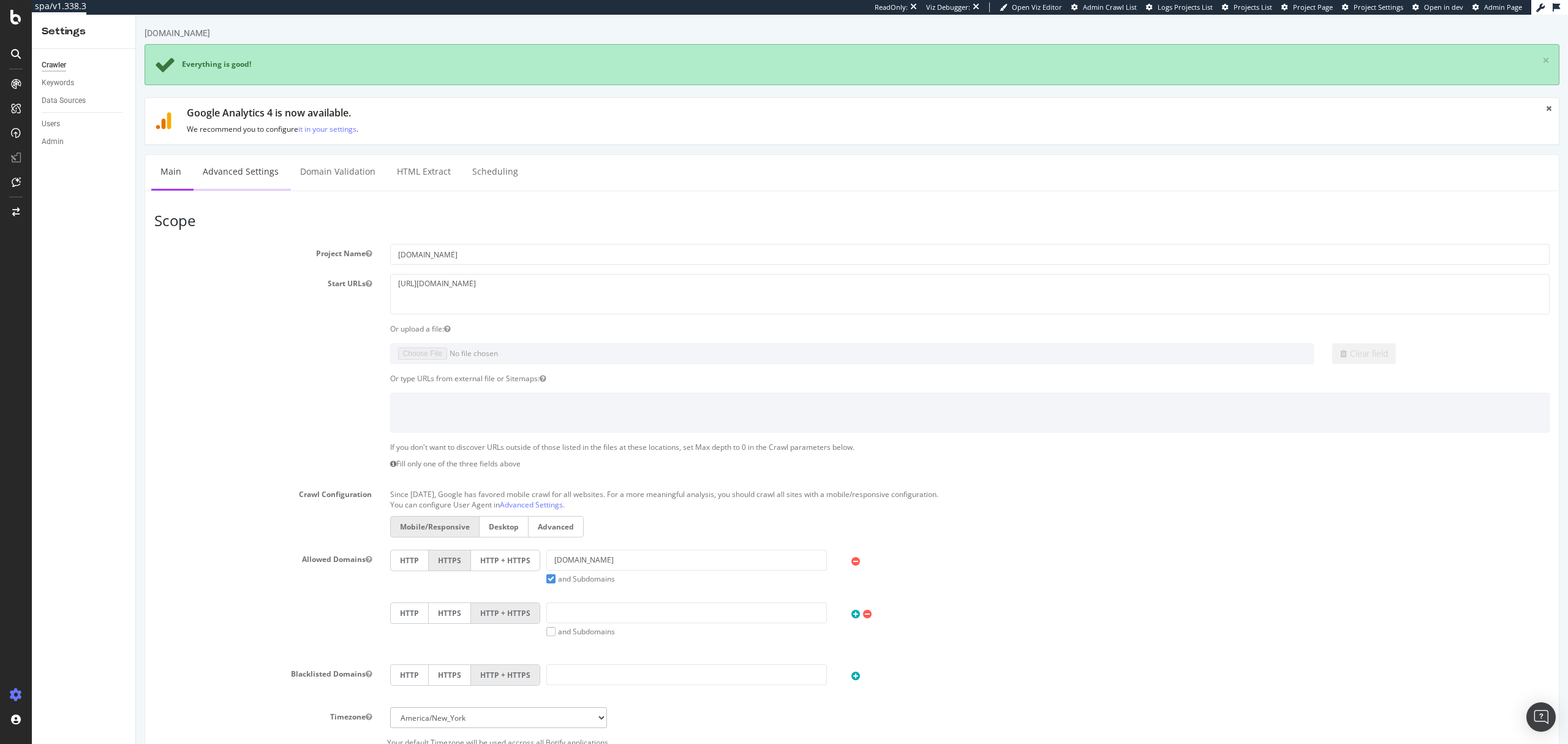
click at [245, 170] on link "Advanced Settings" at bounding box center [241, 172] width 94 height 33
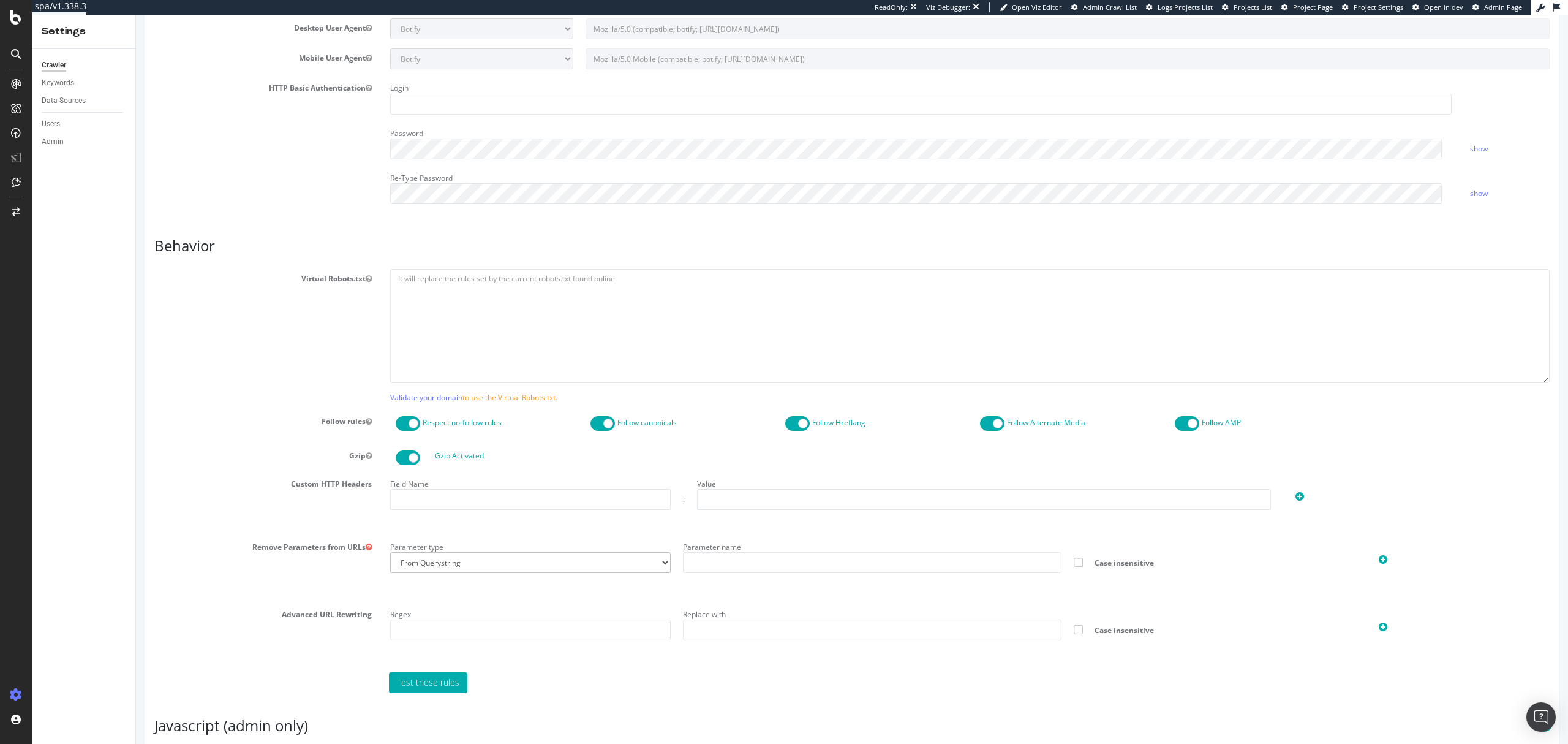
scroll to position [632, 0]
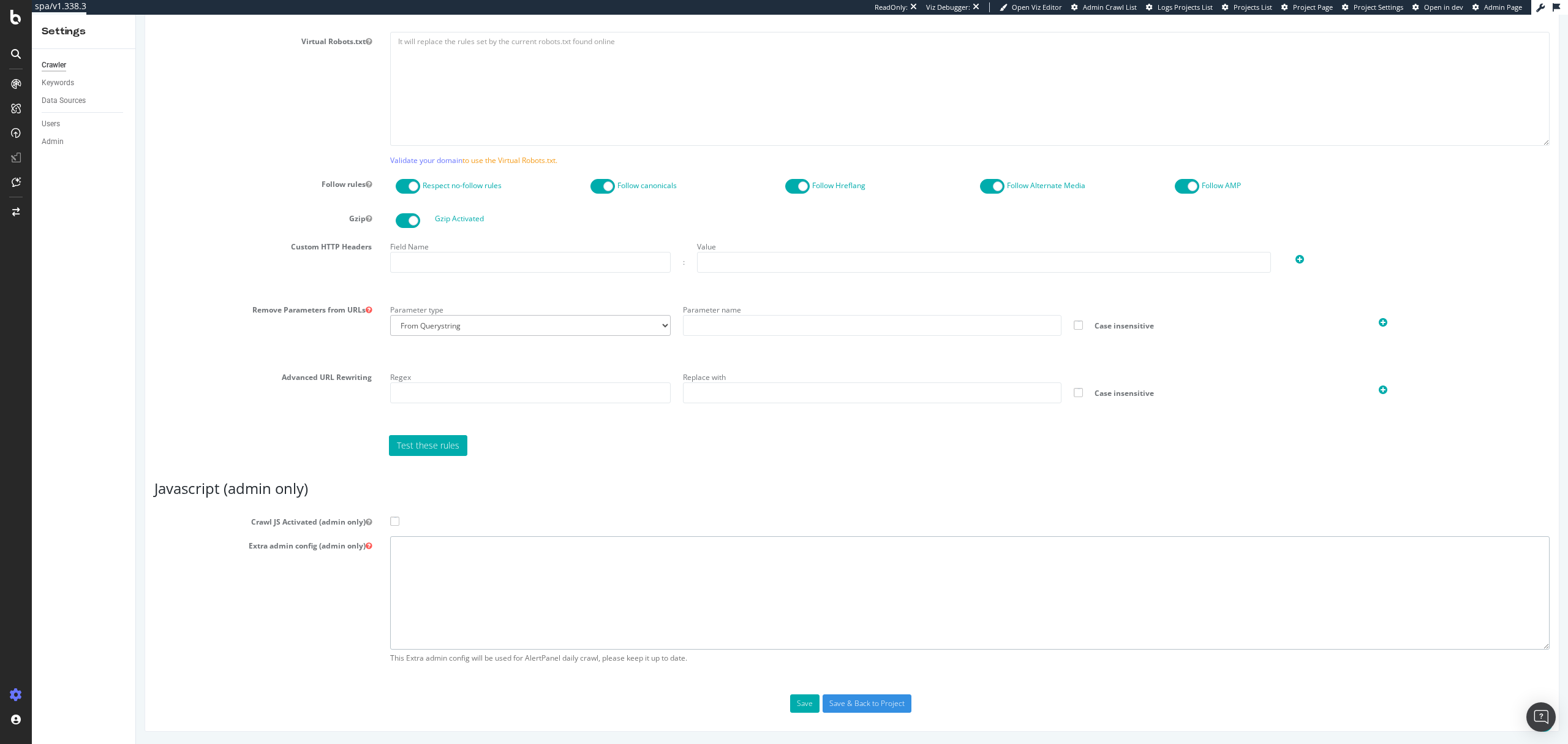
click at [687, 625] on textarea at bounding box center [970, 593] width 1159 height 114
paste textarea "{ "flags": [ "cube" ], "beta": { "pap_mini_rules": [ "+* #everything else" ] },…"
type textarea "{ "flags": [ "cube" ], "beta": { "pap_mini_rules": [ "+* #everything else" ] },…"
click at [396, 526] on label "Crawl JS Activated (admin only)" at bounding box center [852, 519] width 1414 height 15
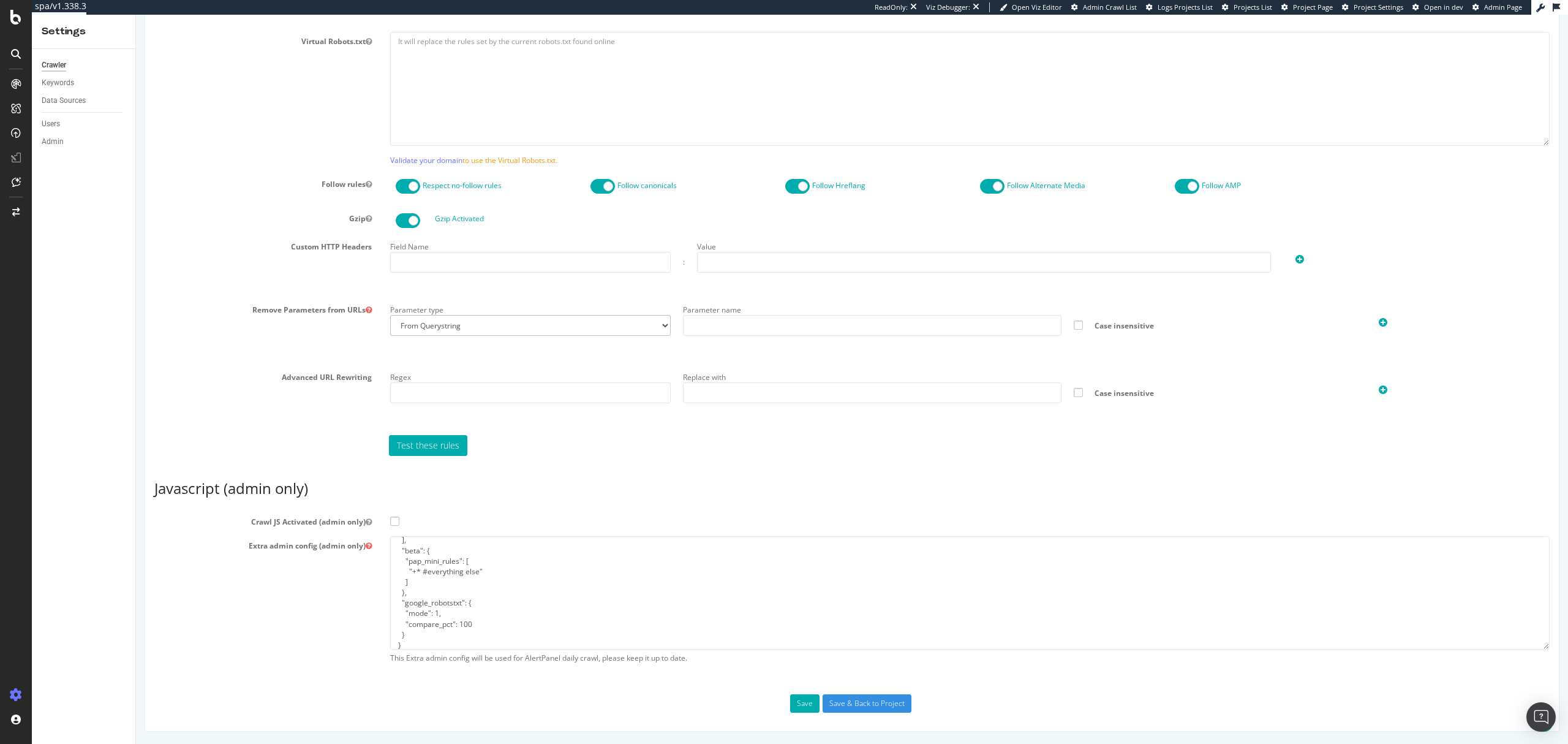
click at [136, 15] on input "Crawl JS Activated (admin only)" at bounding box center [136, 15] width 0 height 0
click at [873, 699] on input "Save & Back to Project" at bounding box center [867, 704] width 89 height 18
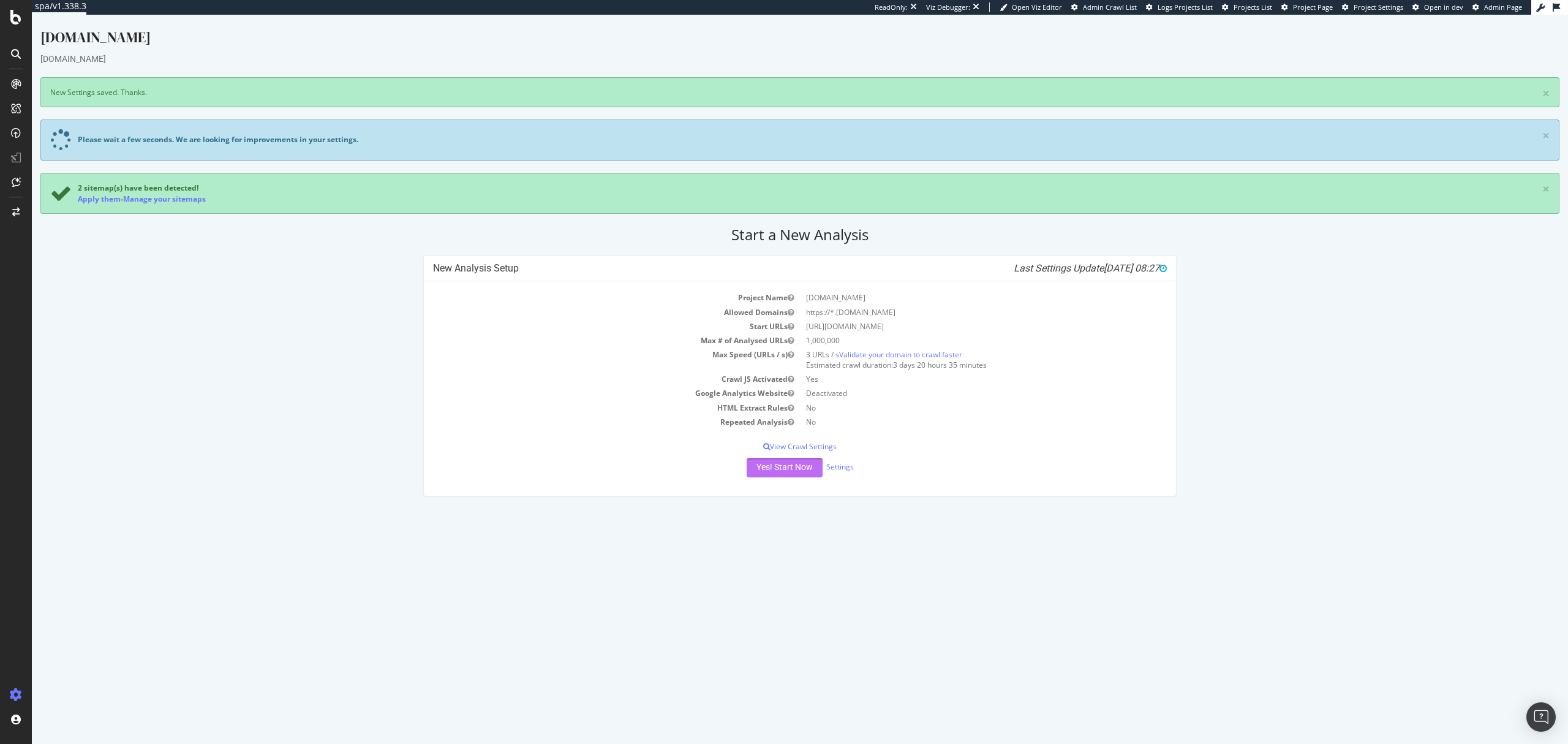
click at [770, 464] on button "Yes! Start Now" at bounding box center [784, 467] width 76 height 20
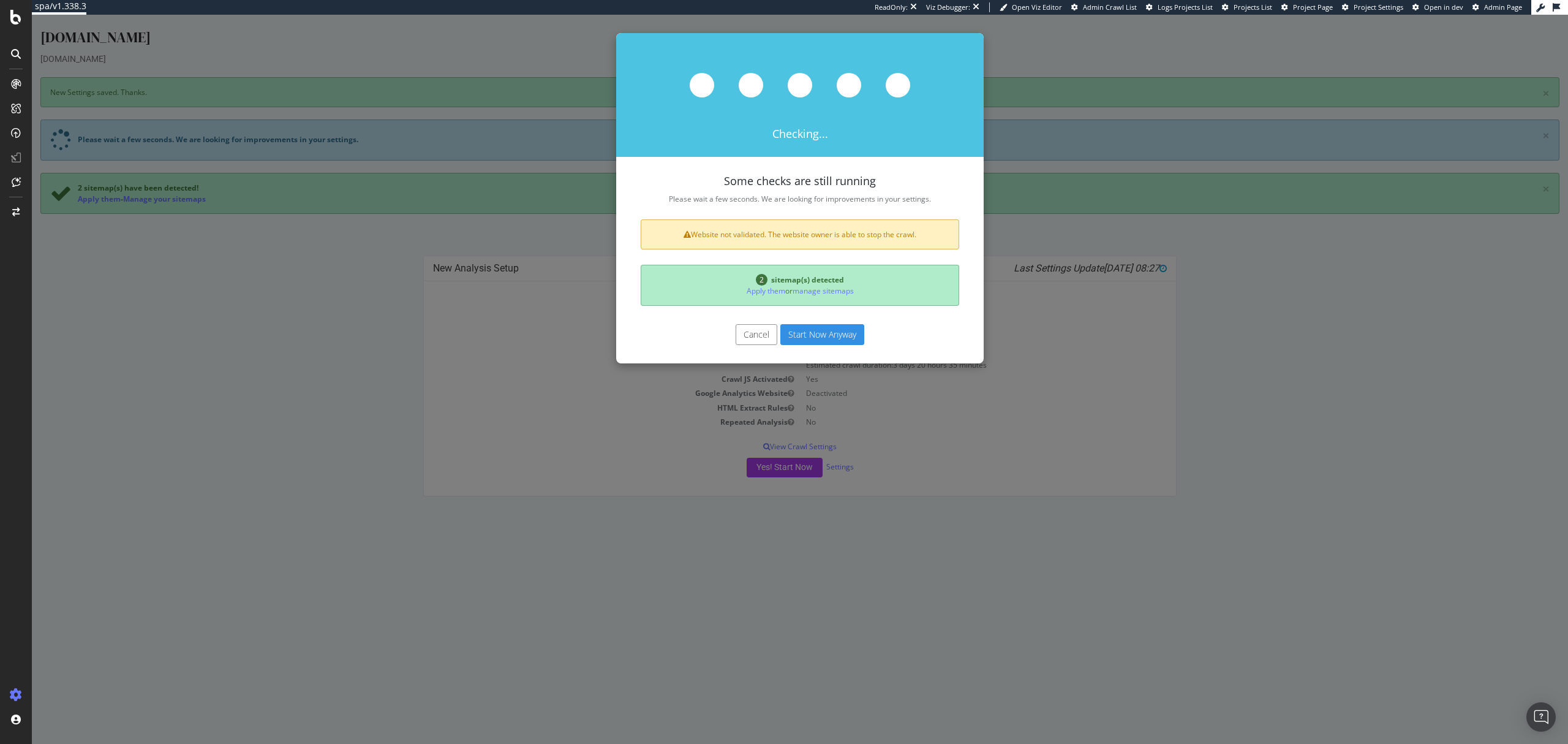
click at [814, 332] on button "Start Now Anyway" at bounding box center [822, 335] width 84 height 21
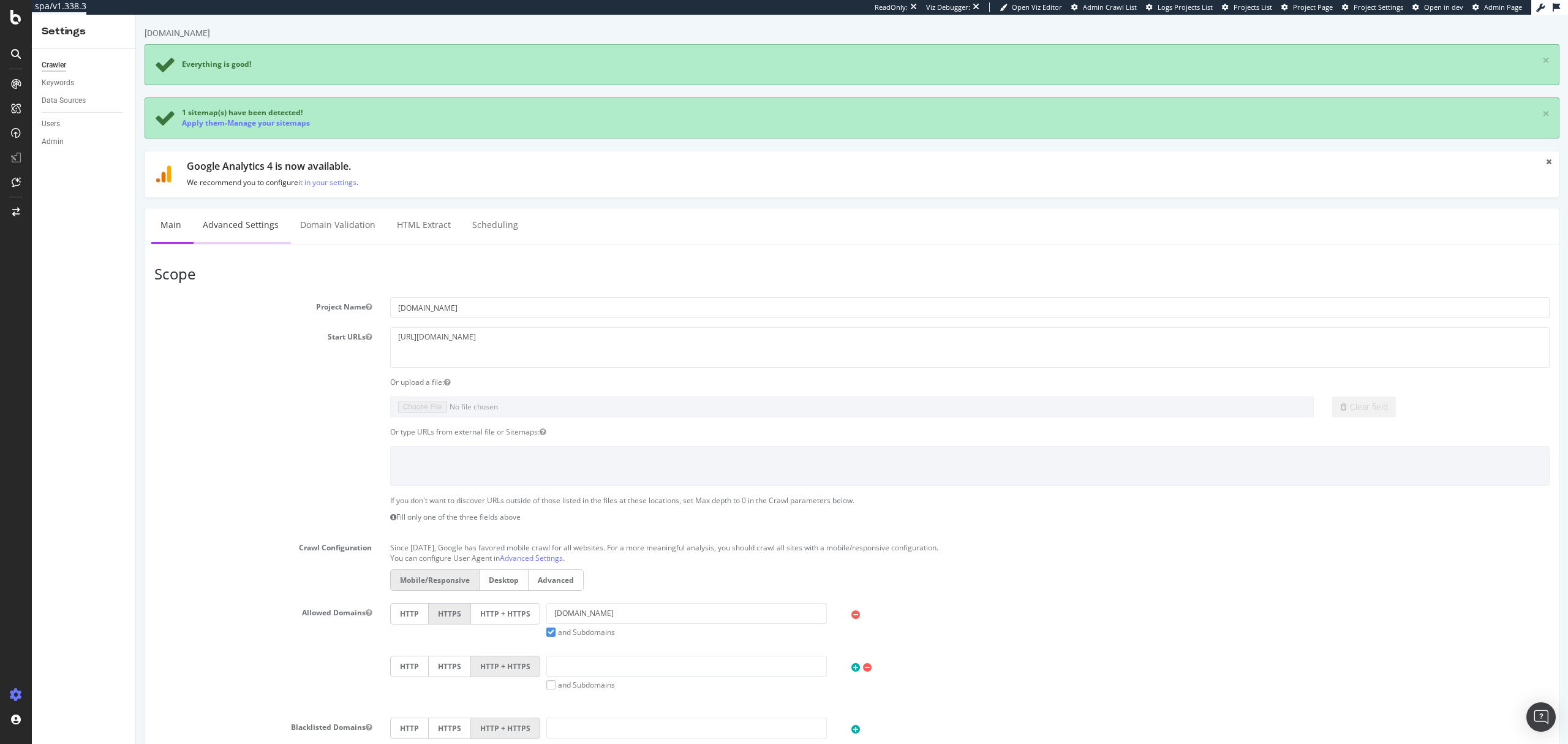
click at [250, 230] on link "Advanced Settings" at bounding box center [241, 225] width 94 height 33
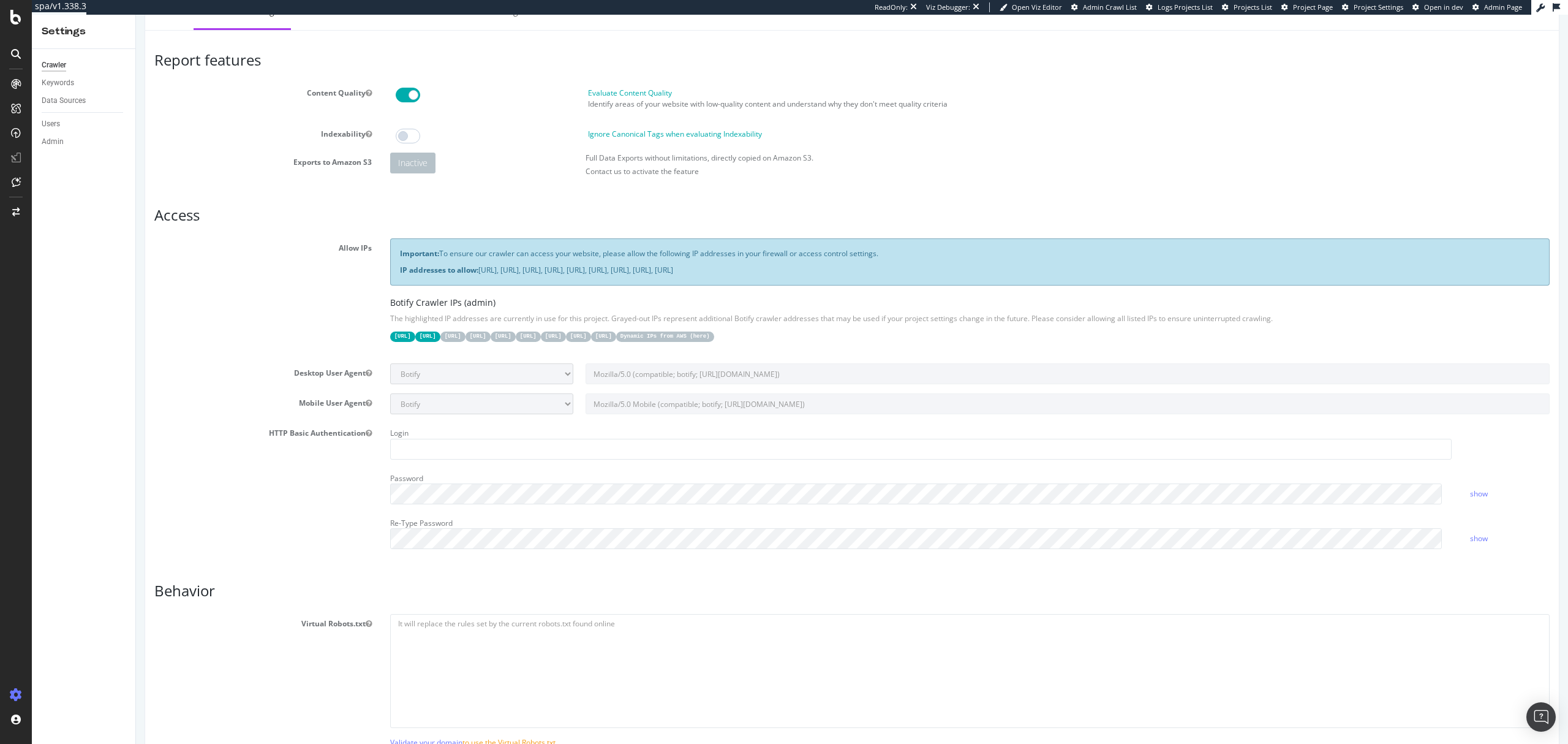
scroll to position [632, 0]
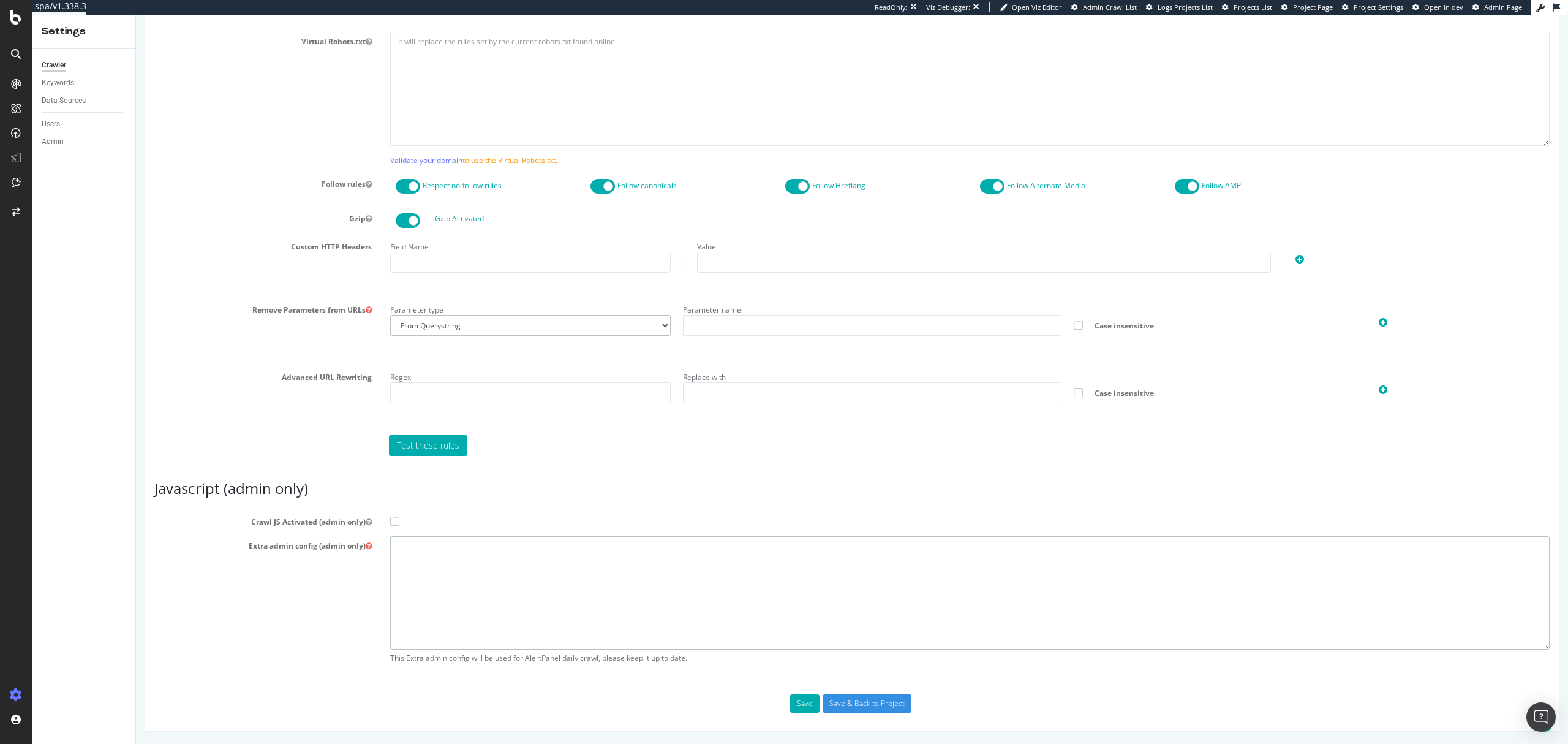
click at [711, 616] on textarea at bounding box center [970, 593] width 1159 height 114
paste textarea "{ "flags": [ "cube" ], "beta": { "pap_mini_rules": [ "+* #everything else" ] },…"
type textarea "{ "flags": [ "cube" ], "beta": { "pap_mini_rules": [ "+* #everything else" ] },…"
click at [391, 522] on span at bounding box center [395, 521] width 9 height 9
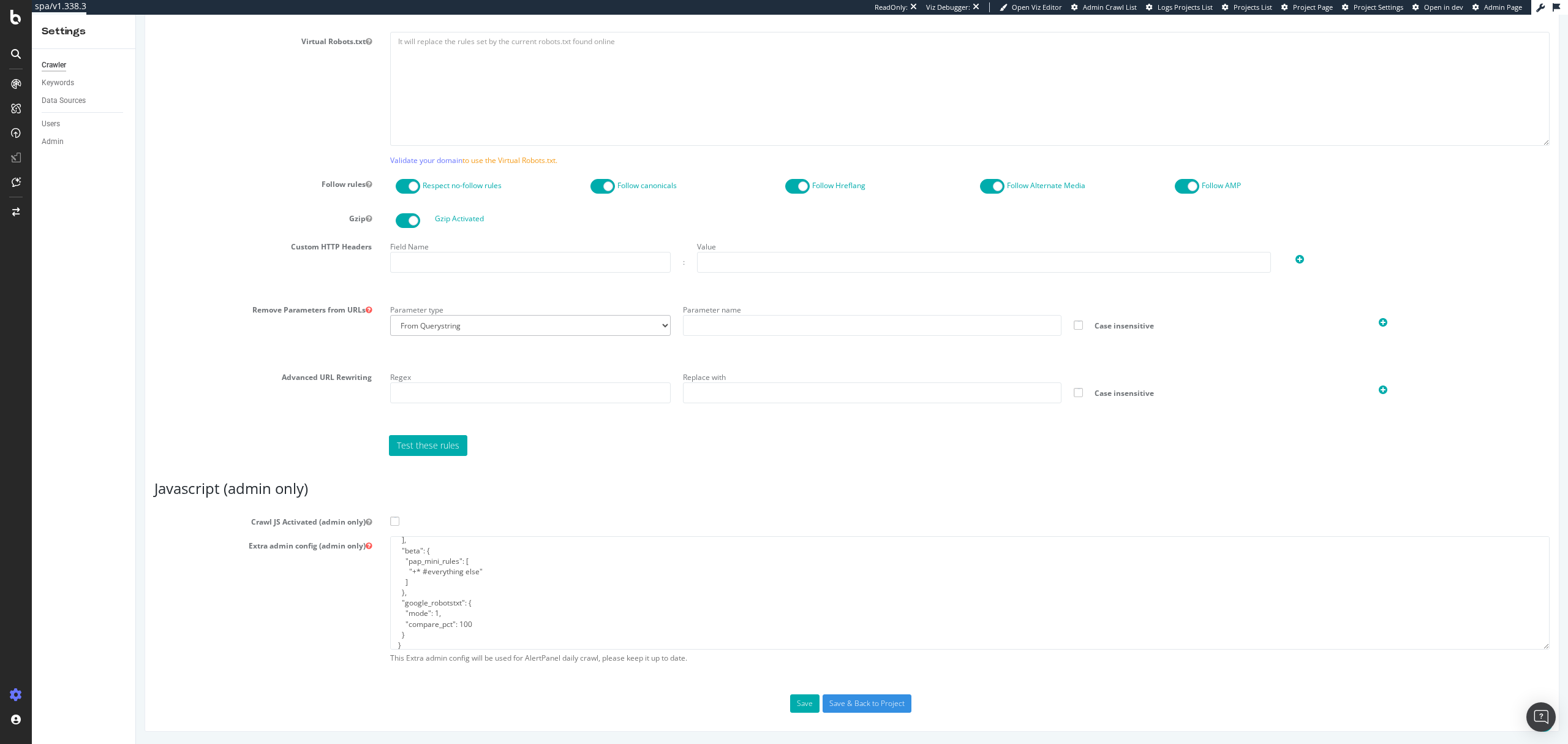
click at [136, 15] on input "Crawl JS Activated (admin only)" at bounding box center [136, 15] width 0 height 0
click at [844, 702] on input "Save & Back to Project" at bounding box center [867, 704] width 89 height 18
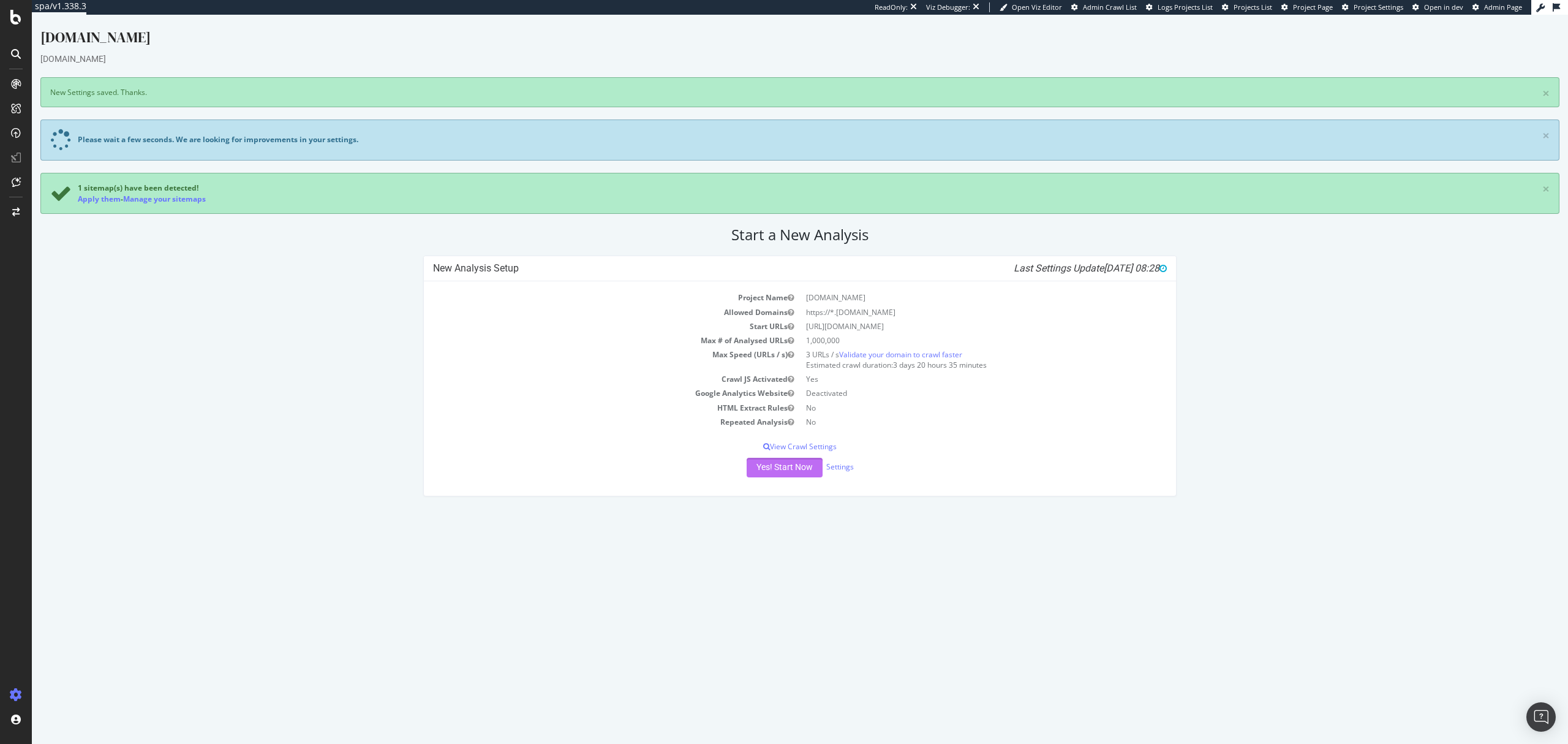
click at [775, 476] on button "Yes! Start Now" at bounding box center [784, 467] width 76 height 20
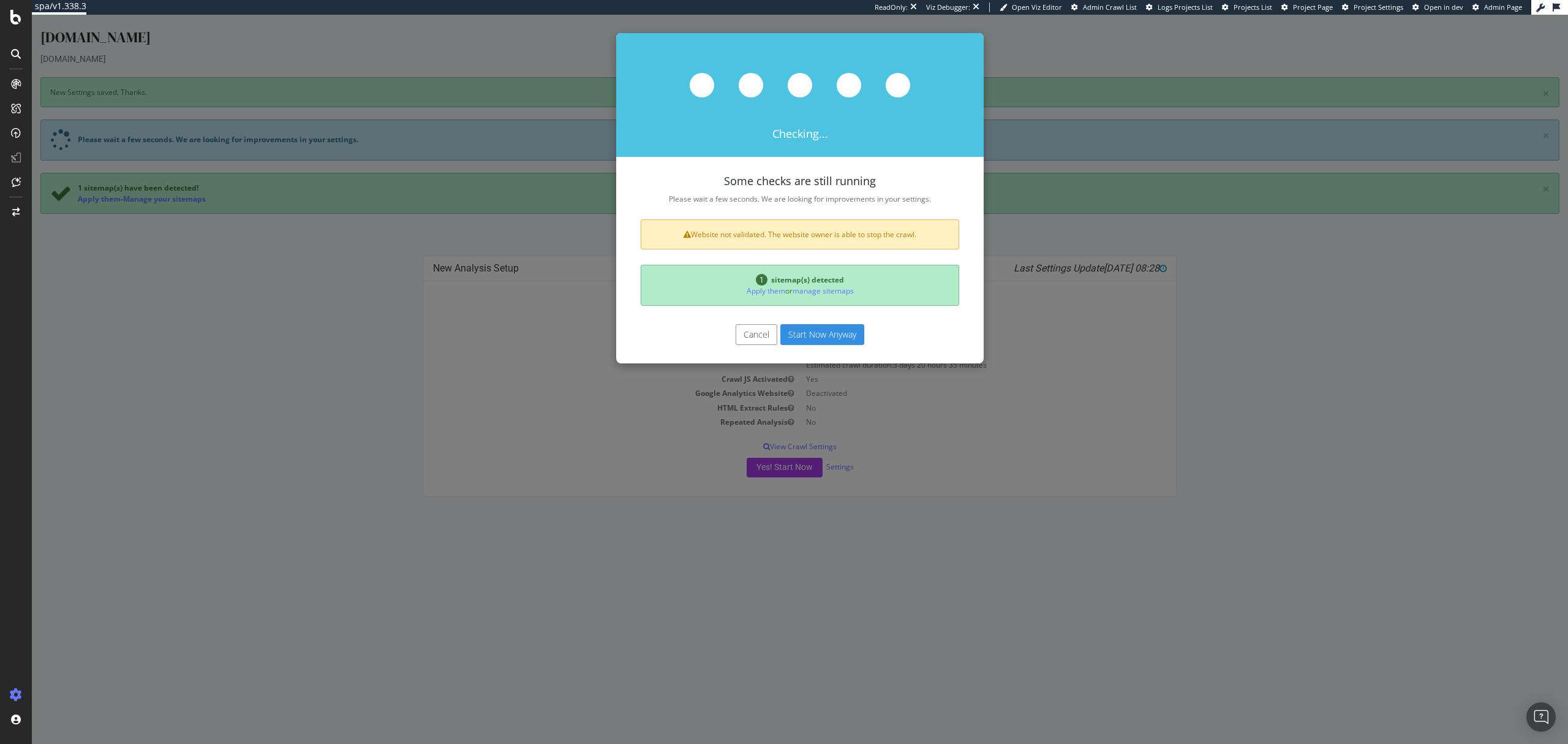
click at [805, 335] on button "Start Now Anyway" at bounding box center [822, 335] width 84 height 21
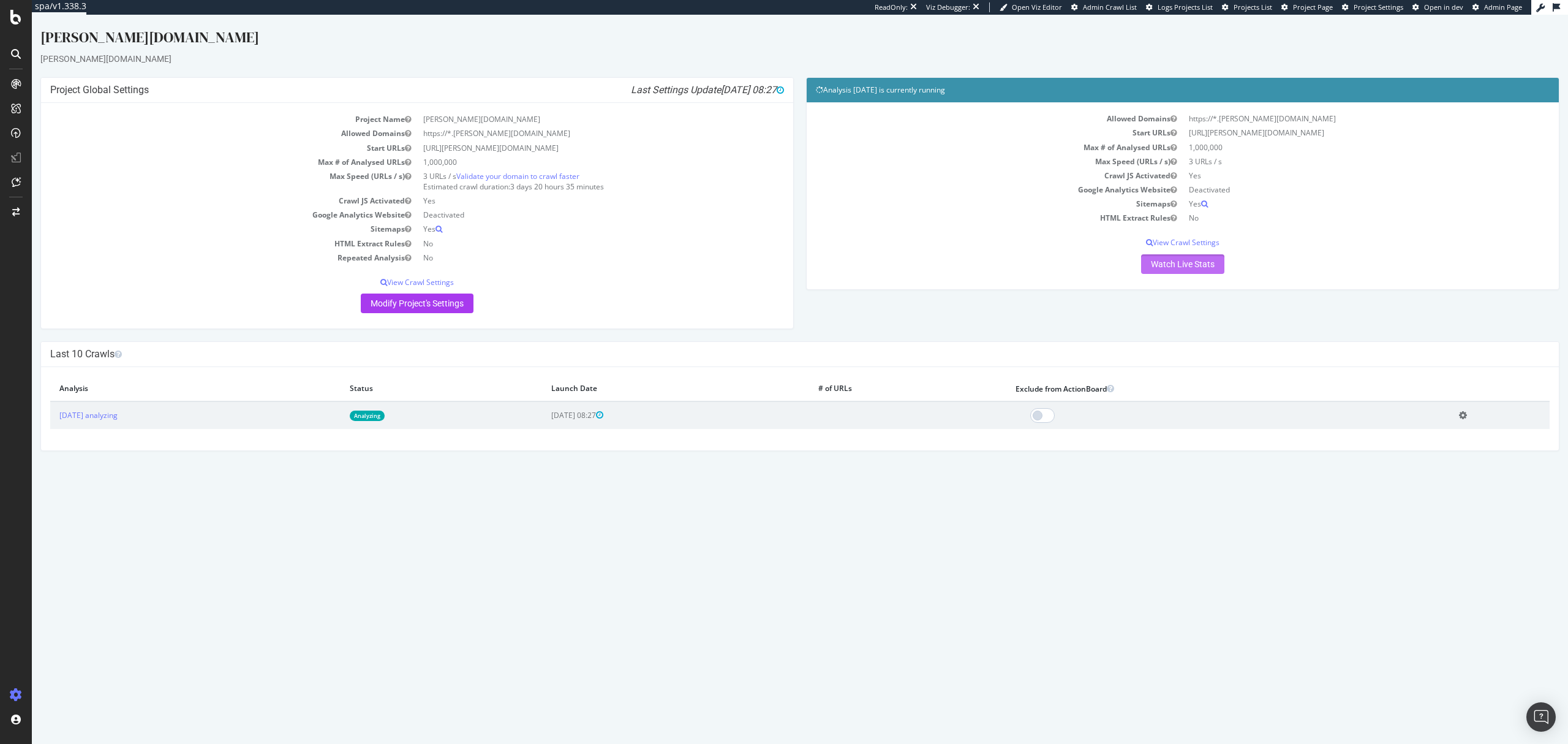
click at [1179, 273] on link "Watch Live Stats" at bounding box center [1183, 264] width 84 height 20
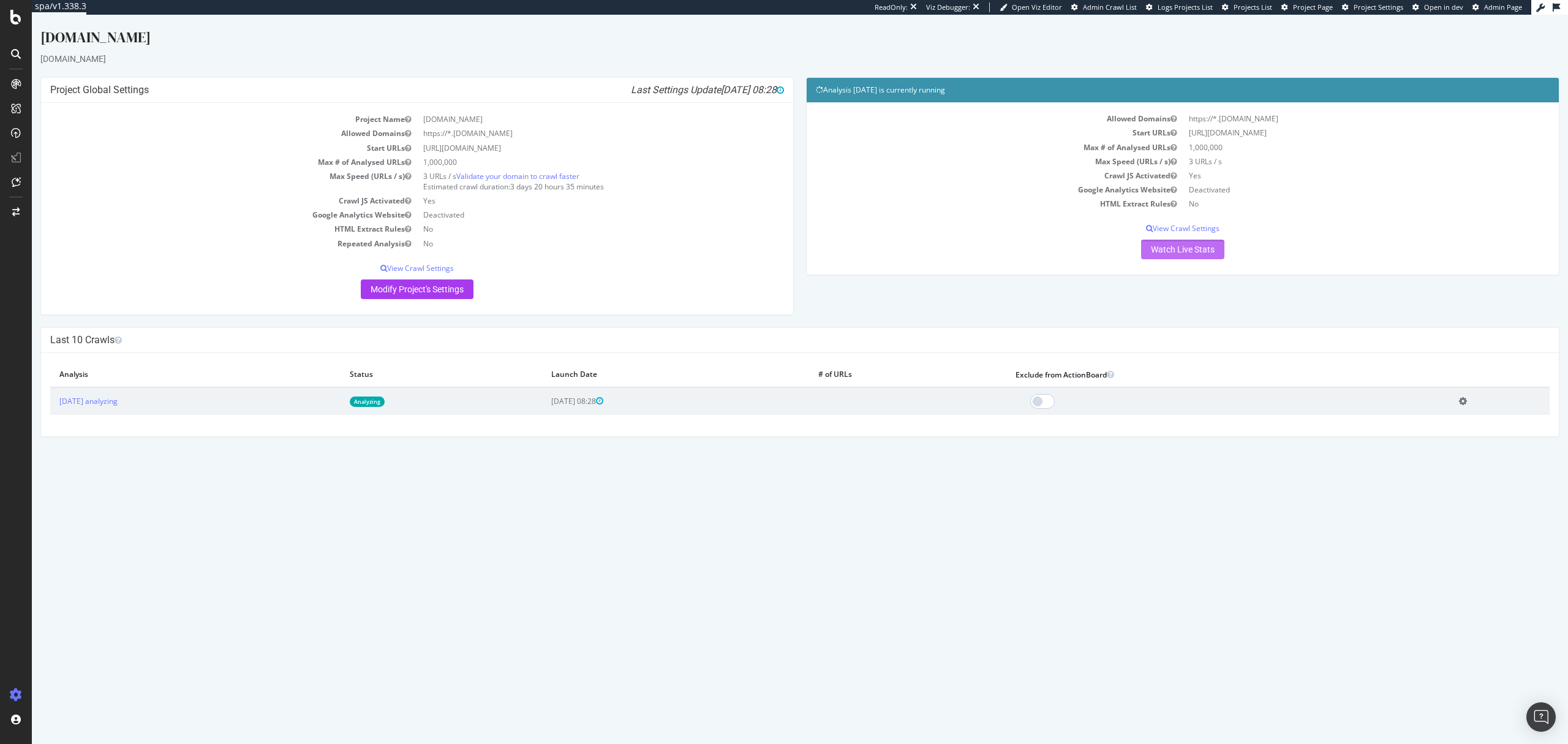
click at [1189, 258] on link "Watch Live Stats" at bounding box center [1183, 250] width 84 height 20
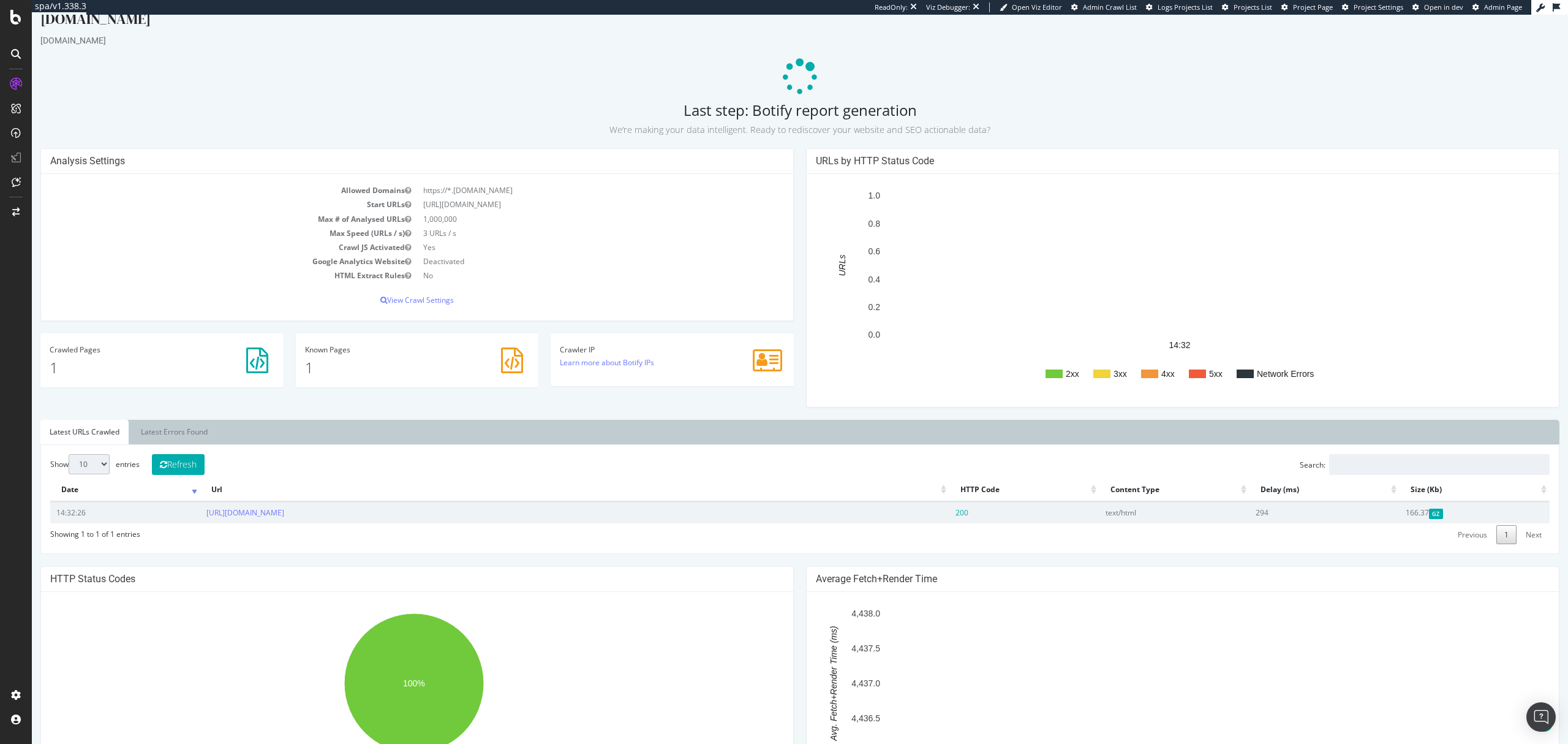
scroll to position [163, 0]
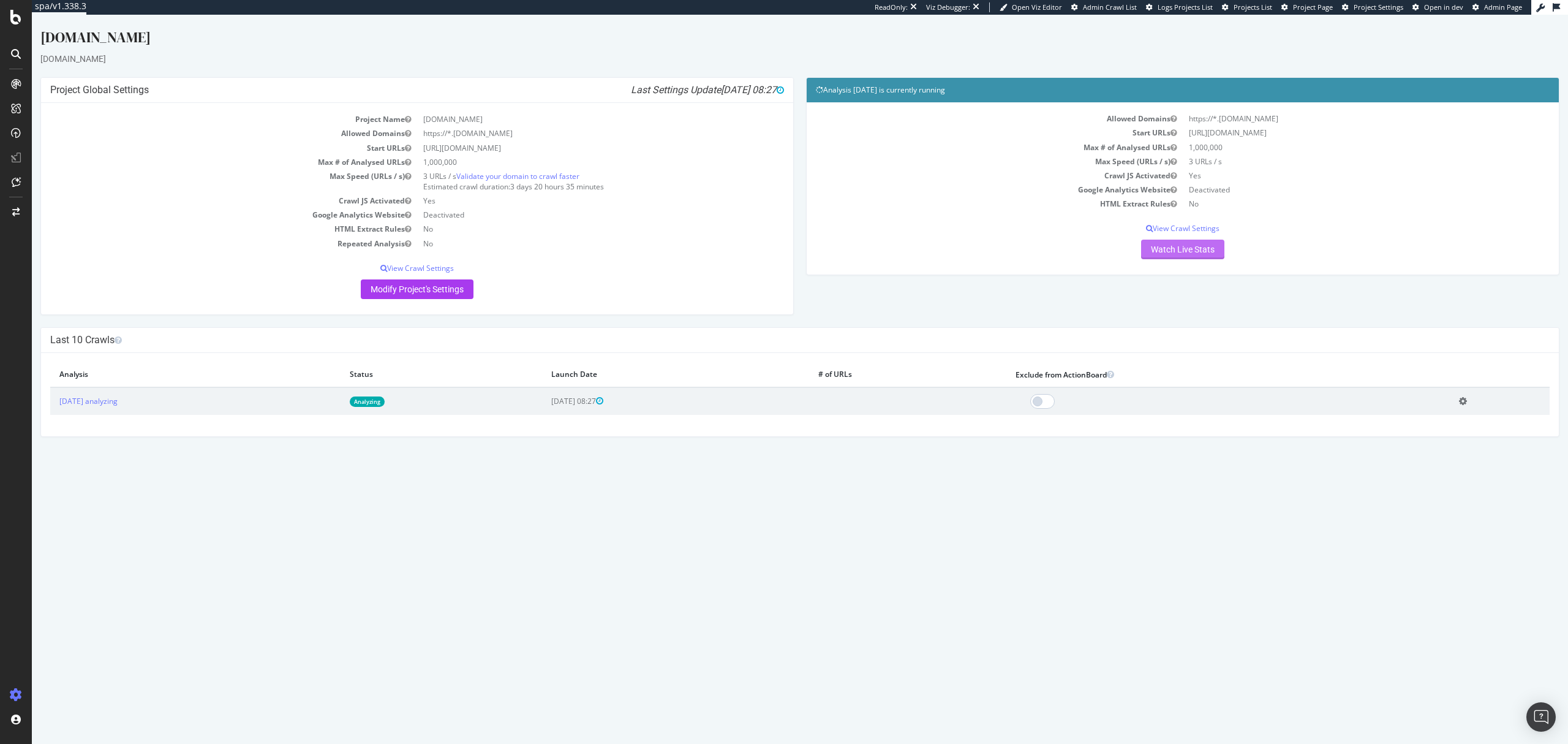
click at [1154, 264] on div "Allowed Domains https://*.[DOMAIN_NAME] Start URLs [URL][DOMAIN_NAME] Max # of …" at bounding box center [1182, 188] width 752 height 172
click at [1164, 246] on link "Watch Live Stats" at bounding box center [1183, 250] width 84 height 20
click at [1148, 251] on link "Watch Live Stats" at bounding box center [1183, 250] width 84 height 20
